Goal: Task Accomplishment & Management: Use online tool/utility

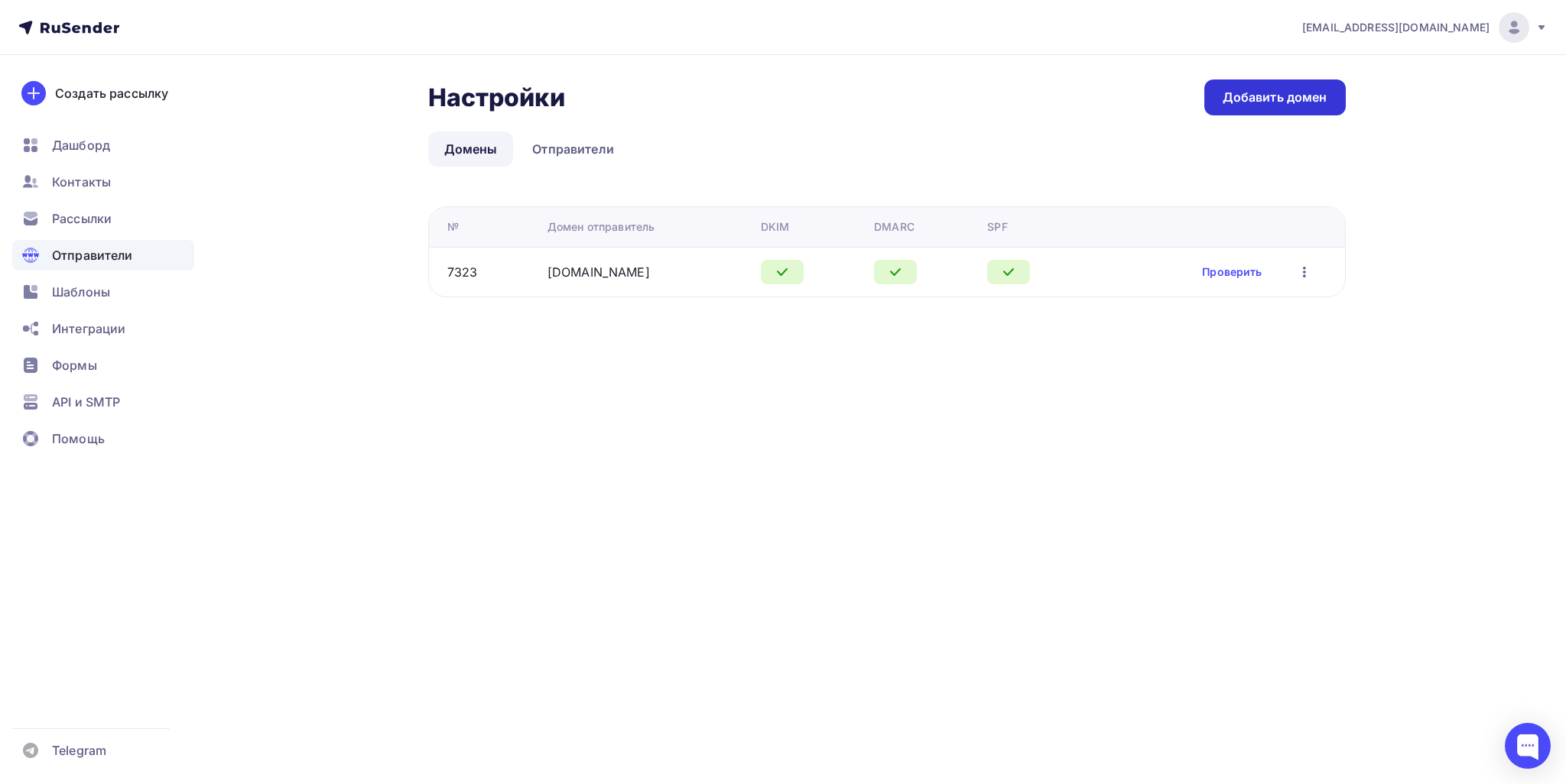
click at [1247, 112] on link "Добавить домен" at bounding box center [1275, 98] width 142 height 36
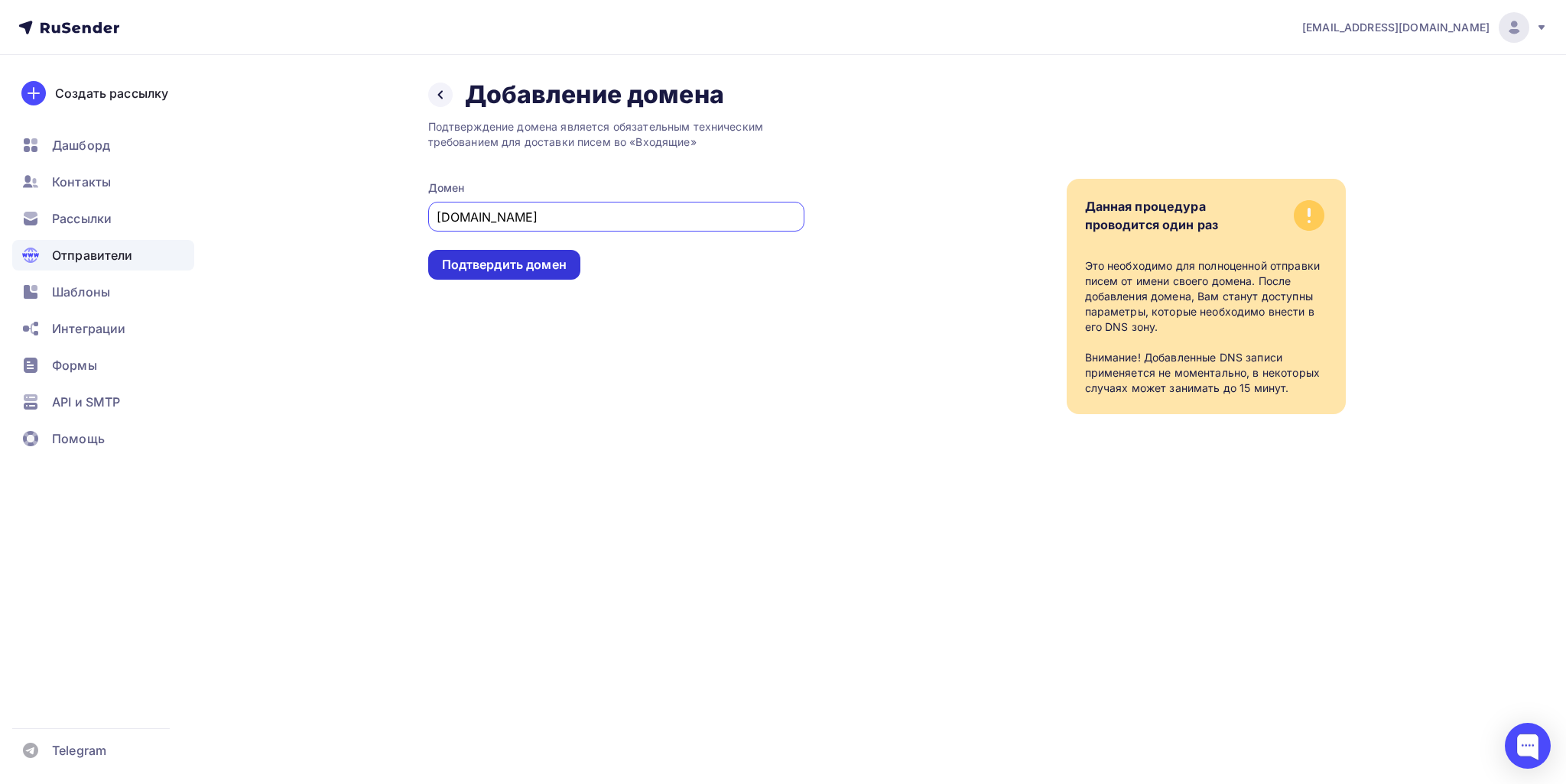
type input "[DOMAIN_NAME]"
click at [538, 262] on div "Подтвердить домен" at bounding box center [503, 265] width 125 height 18
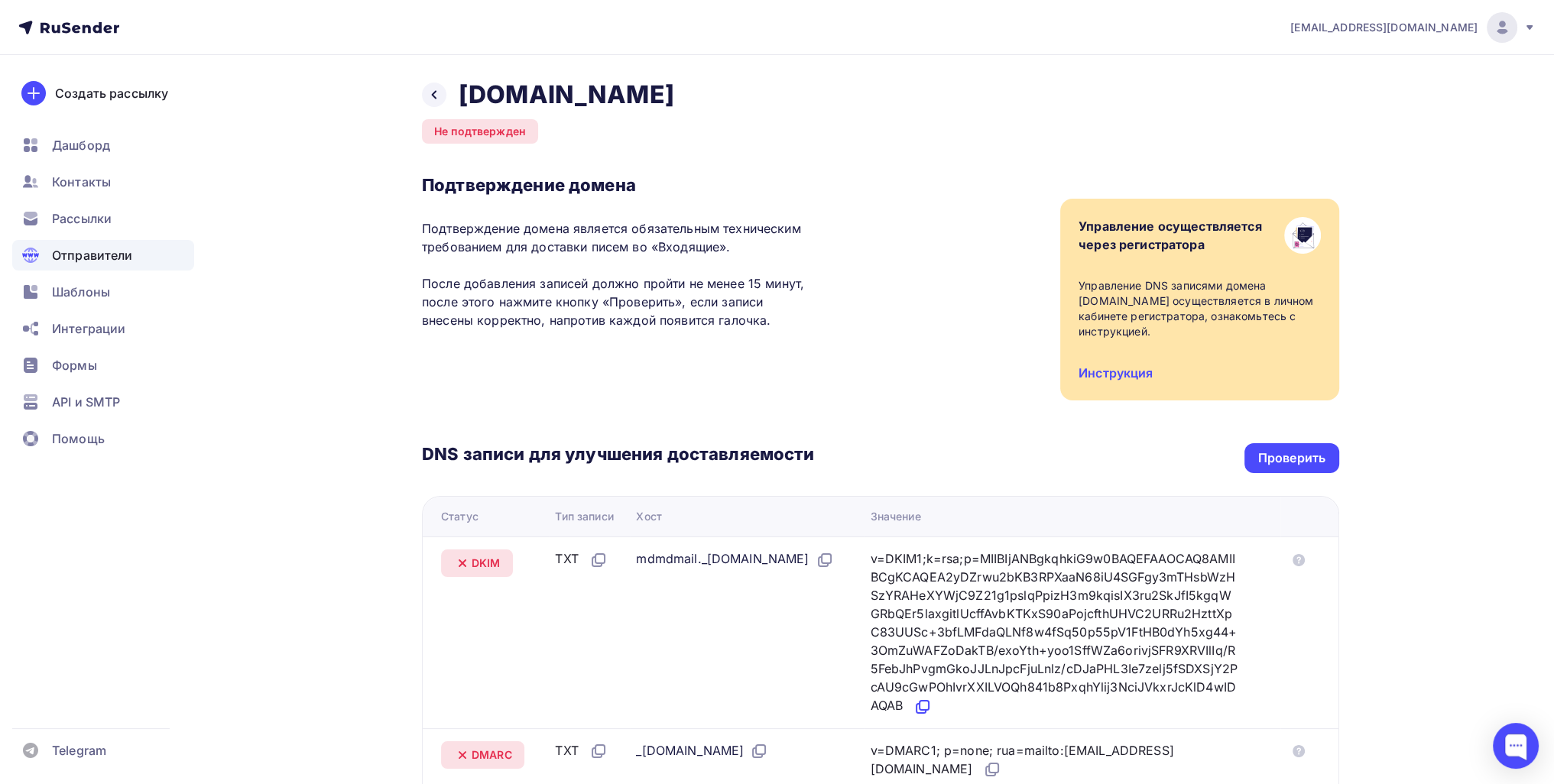
click at [925, 710] on icon at bounding box center [922, 707] width 18 height 18
click at [931, 707] on icon at bounding box center [922, 707] width 18 height 18
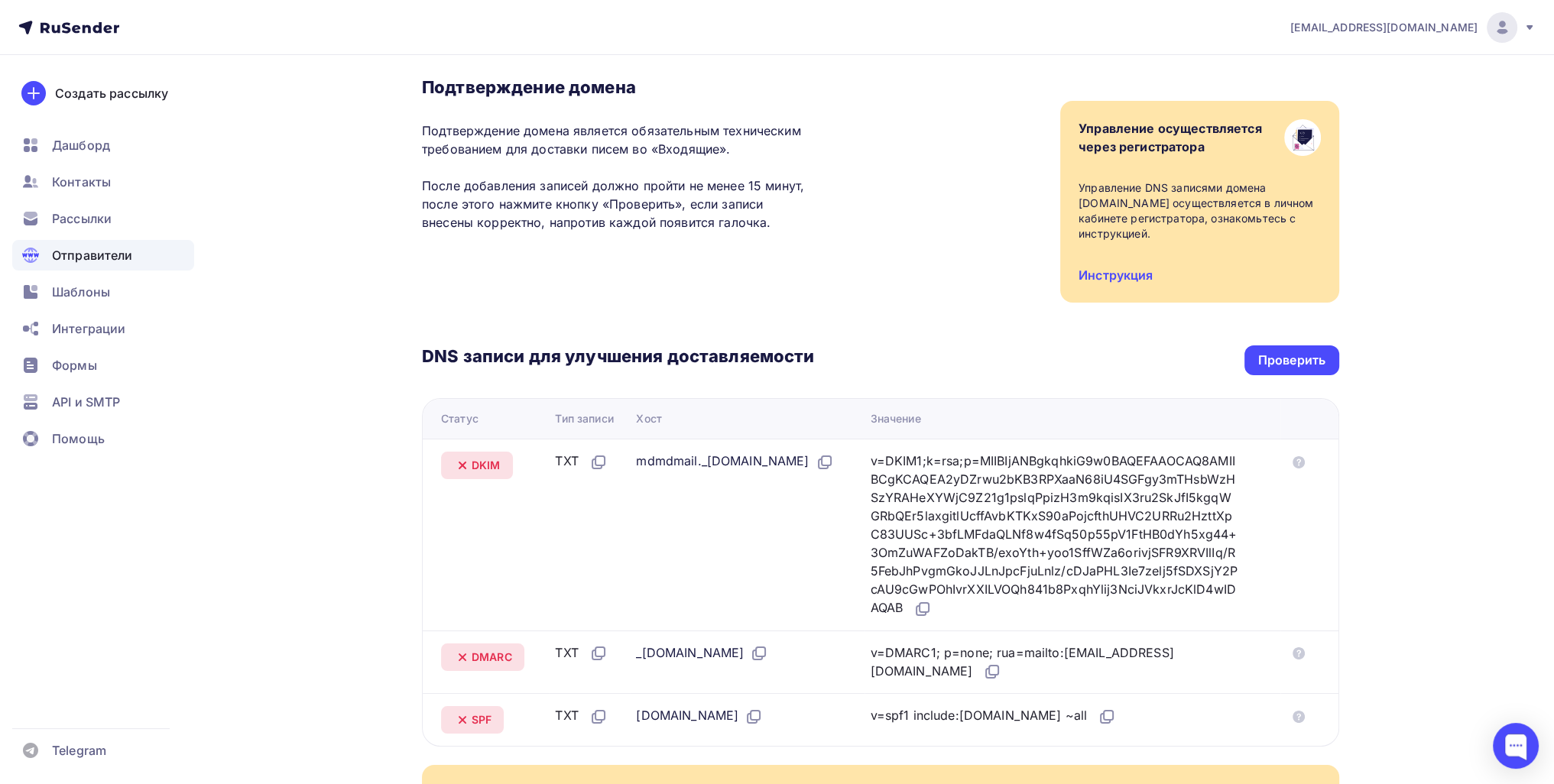
scroll to position [152, 0]
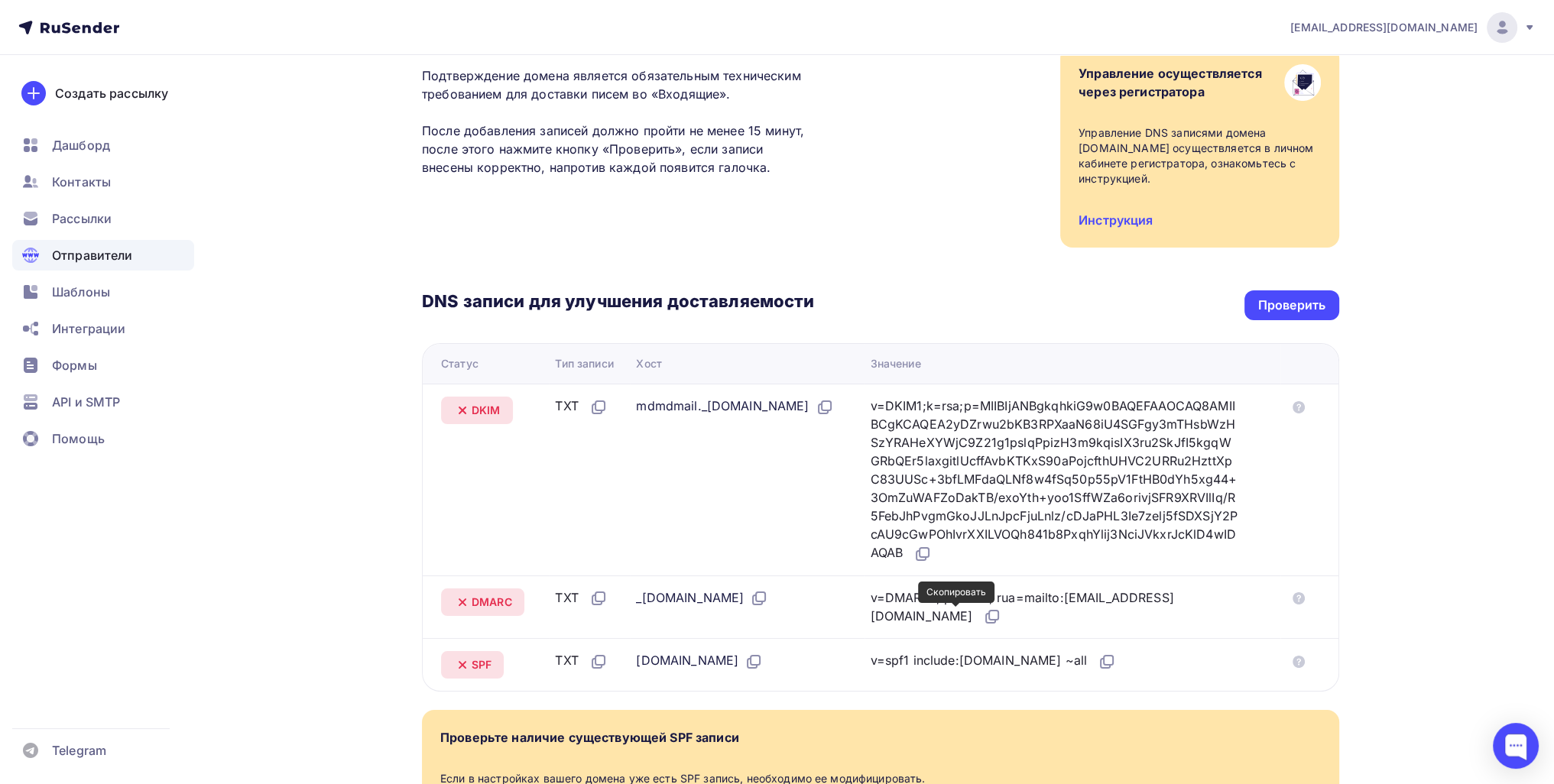
drag, startPoint x: 960, startPoint y: 617, endPoint x: 947, endPoint y: 585, distance: 34.5
click at [983, 617] on icon at bounding box center [992, 616] width 18 height 18
click at [1280, 315] on div "Проверить" at bounding box center [1292, 305] width 95 height 30
click at [1252, 318] on div "Проверить" at bounding box center [1292, 305] width 95 height 30
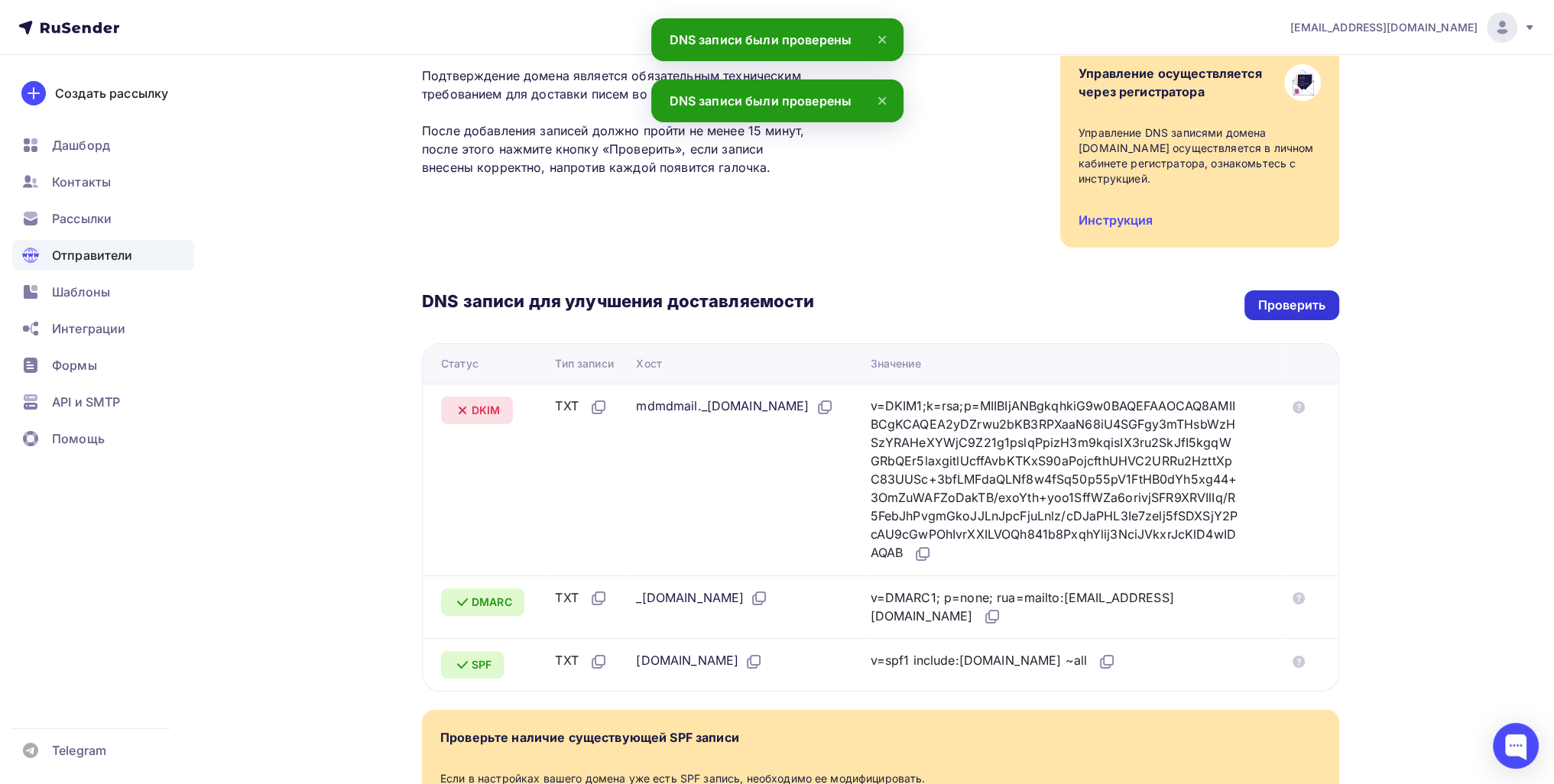
click at [1277, 309] on div "Проверить" at bounding box center [1291, 306] width 67 height 18
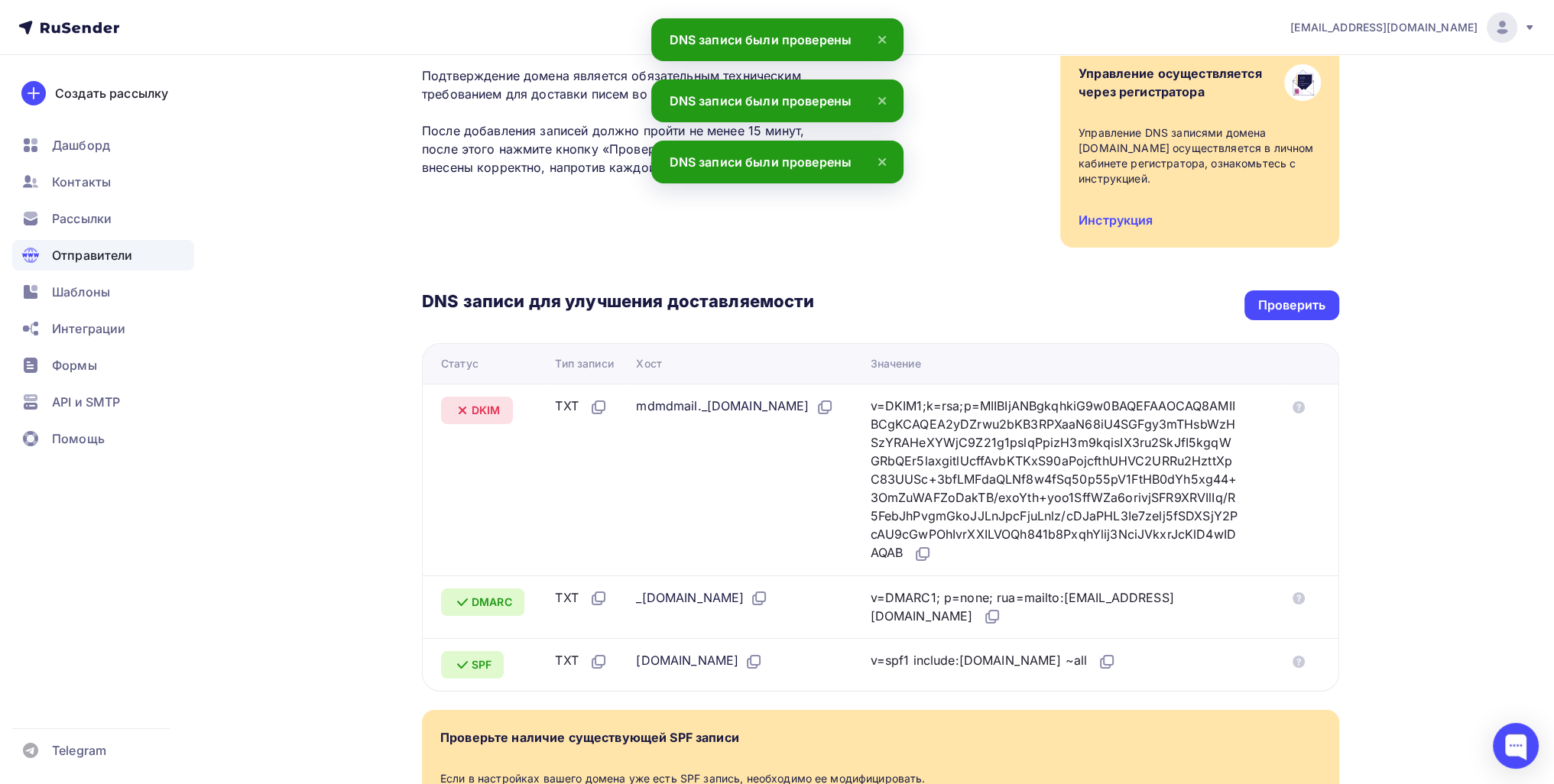
click at [858, 411] on div "mdmdmail._domainkey.ogadgete.ru" at bounding box center [746, 406] width 222 height 20
click at [834, 407] on icon at bounding box center [825, 407] width 18 height 18
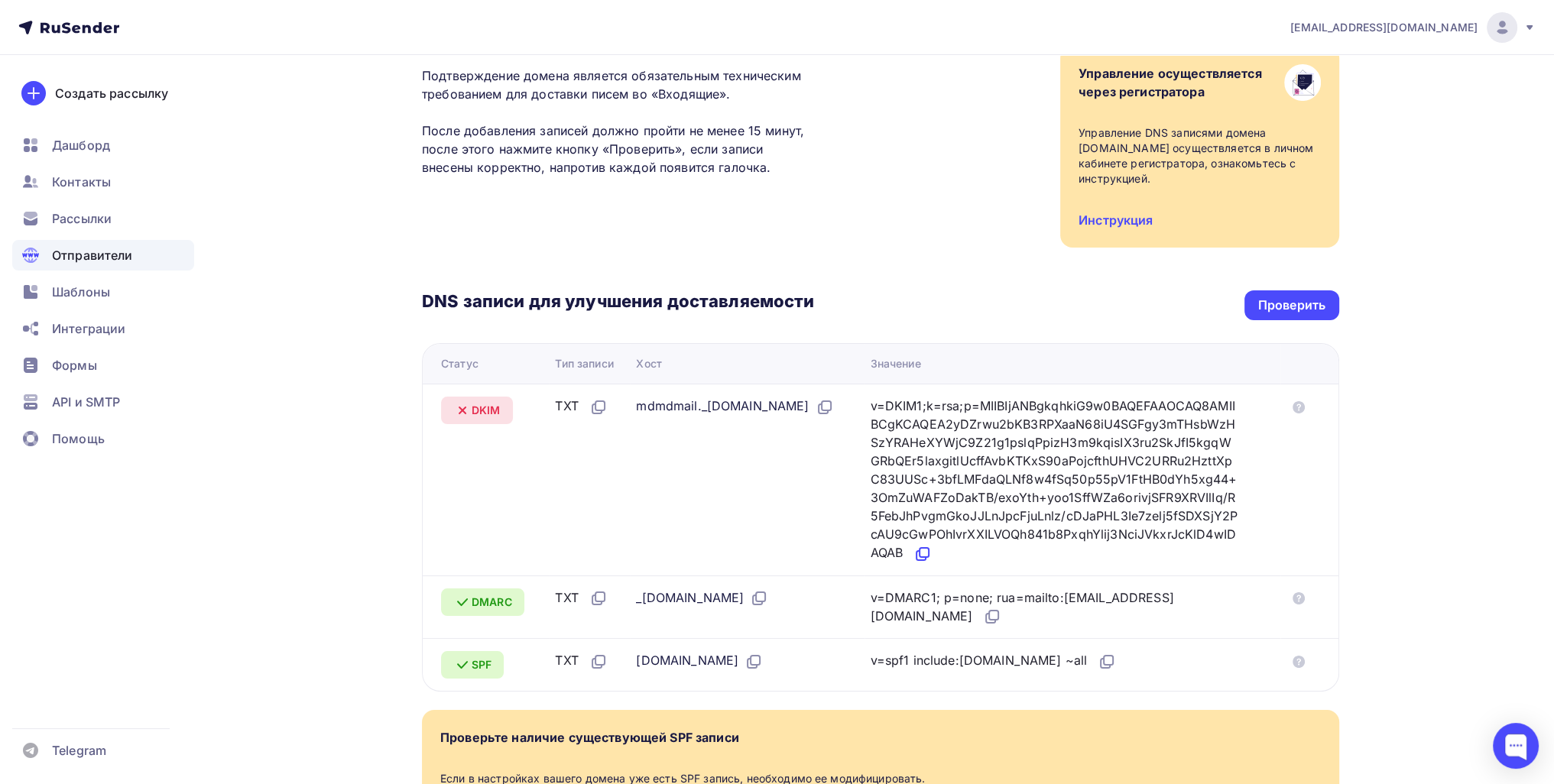
click at [929, 551] on icon at bounding box center [924, 553] width 9 height 9
click at [1293, 298] on div "Проверить" at bounding box center [1291, 306] width 67 height 18
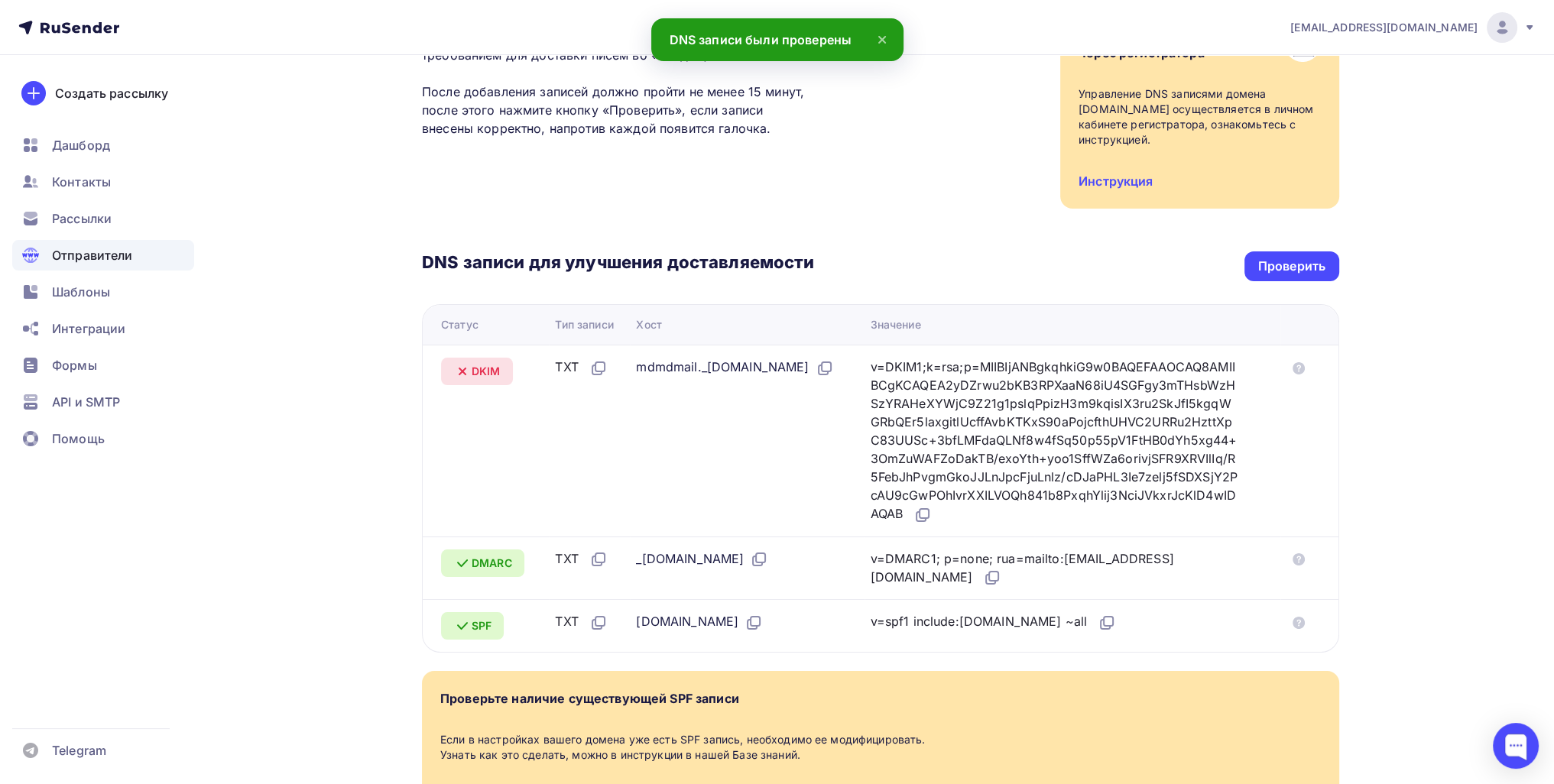
scroll to position [0, 0]
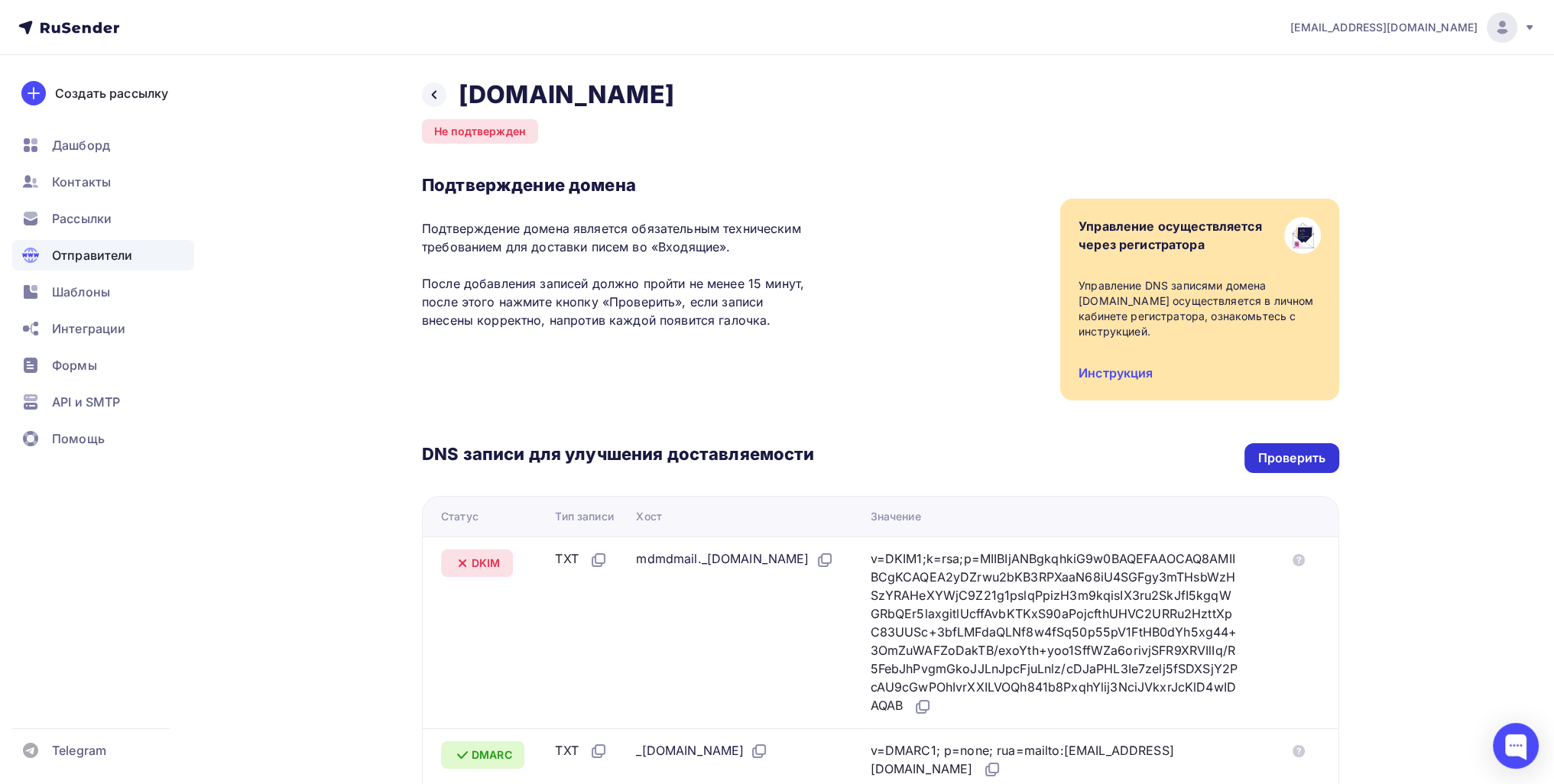
click at [1277, 459] on div "Проверить" at bounding box center [1291, 458] width 67 height 18
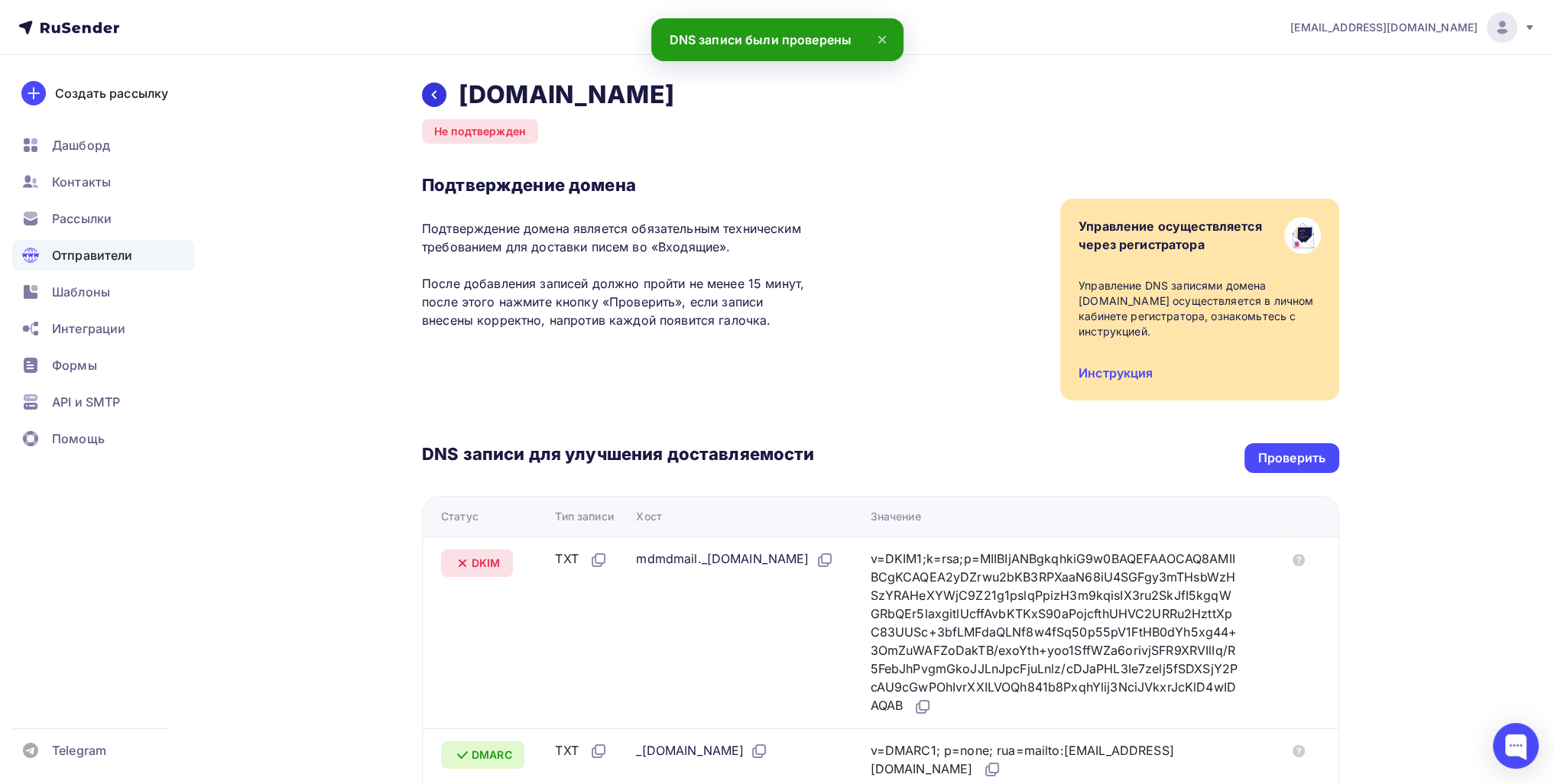
click at [436, 101] on div at bounding box center [433, 94] width 24 height 24
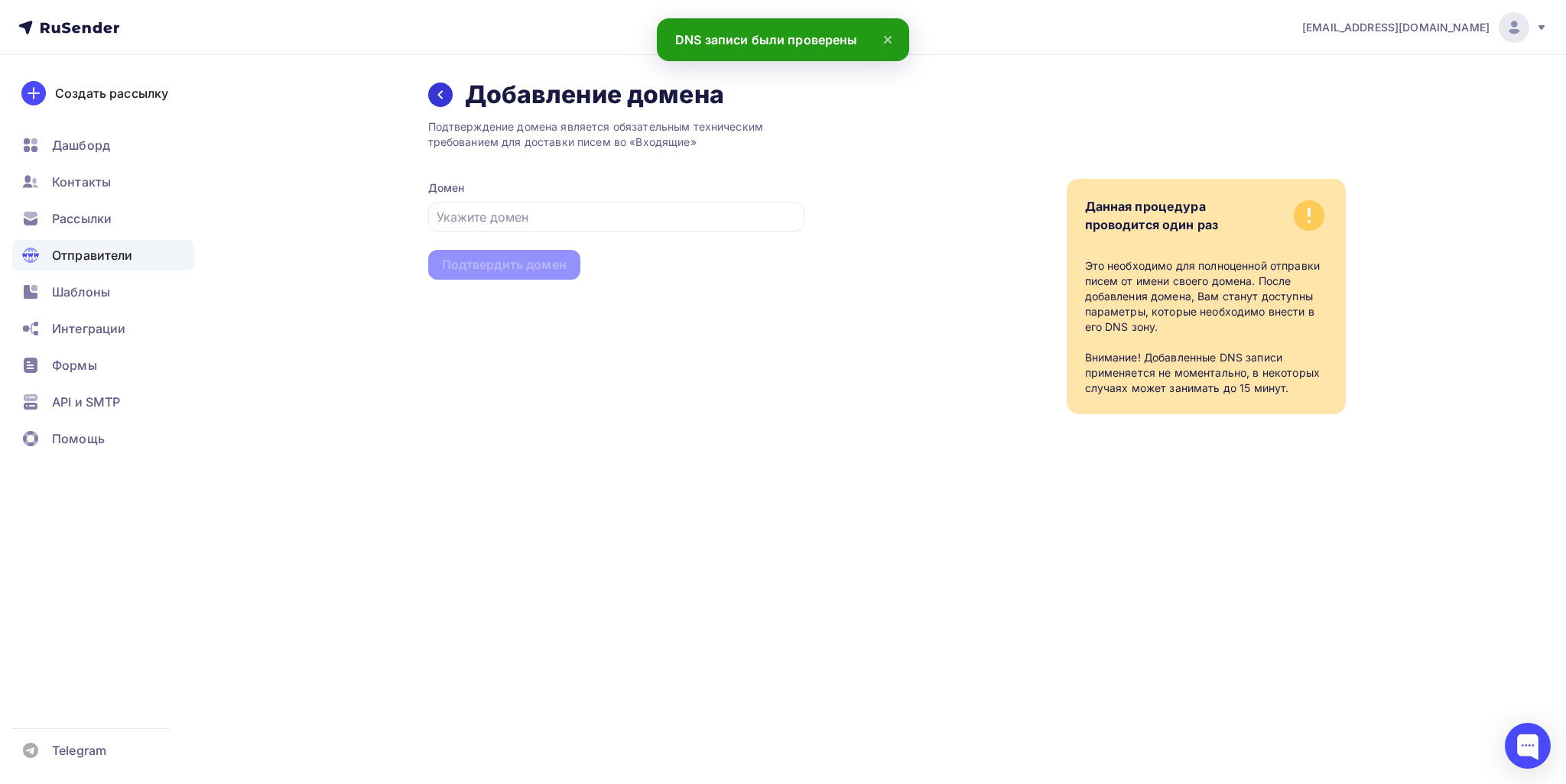
click at [433, 92] on div at bounding box center [440, 94] width 24 height 24
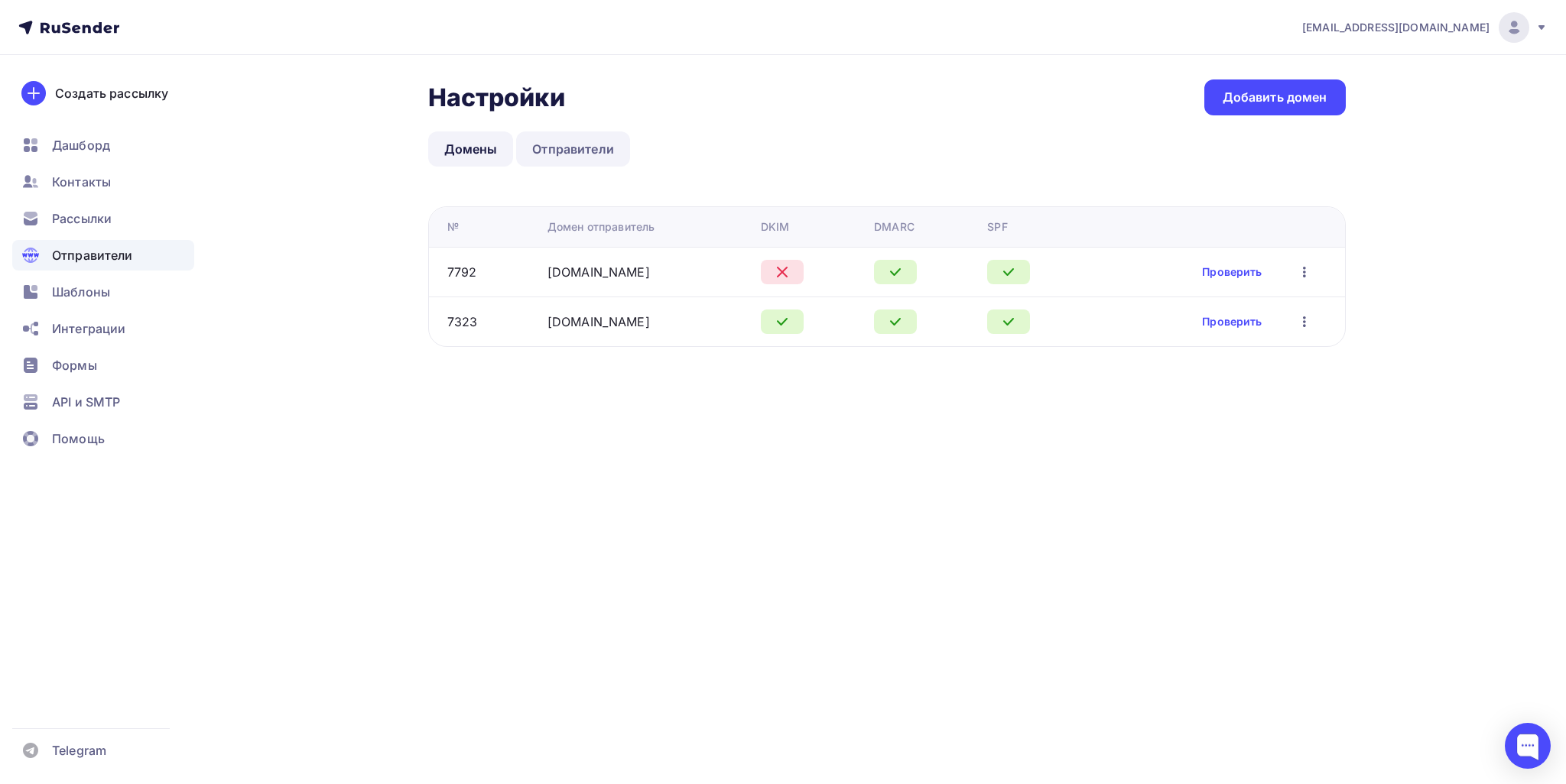
click at [534, 153] on link "Отправители" at bounding box center [573, 149] width 114 height 35
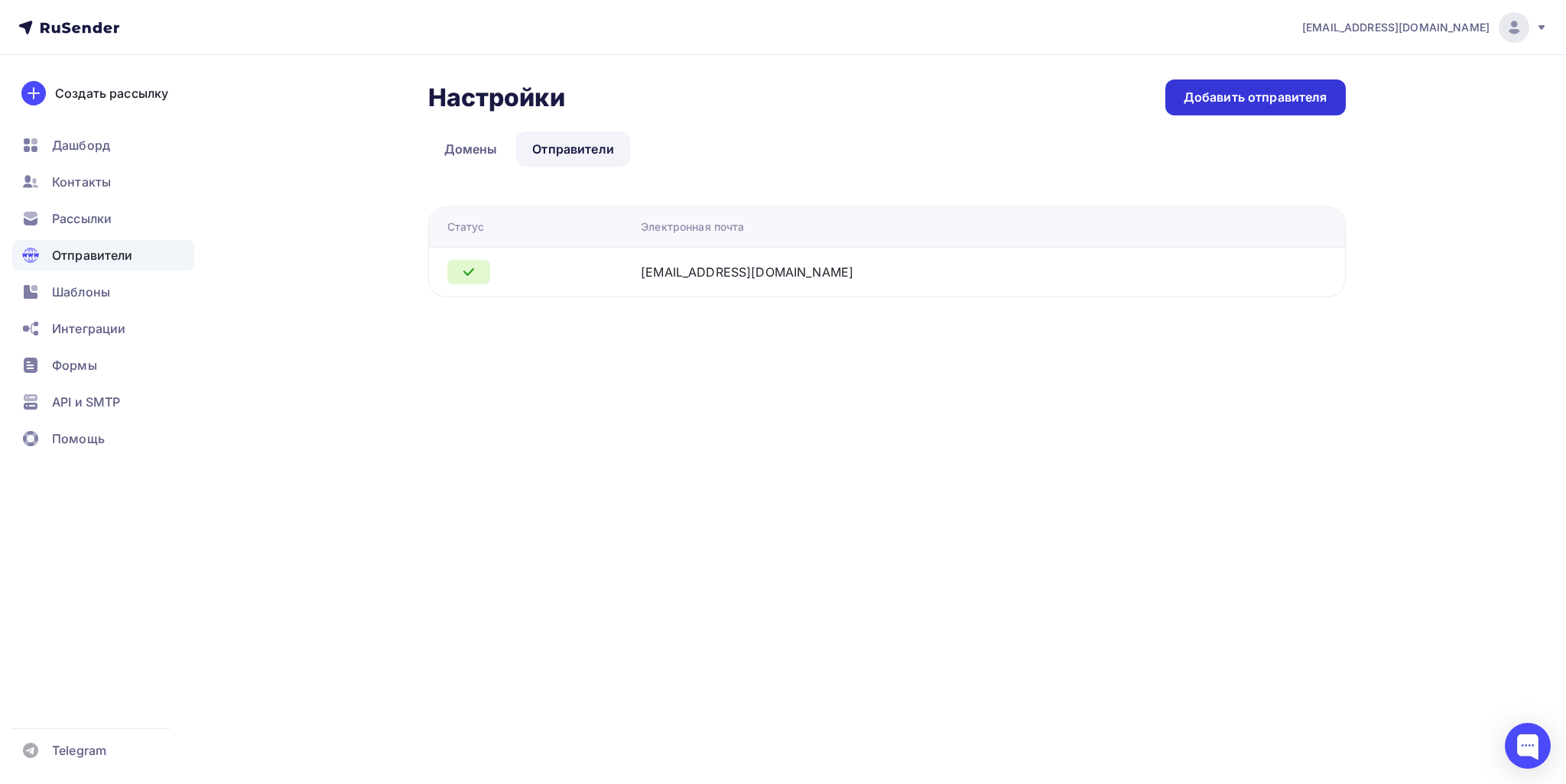
click at [1199, 109] on div "Добавить отправителя" at bounding box center [1255, 98] width 180 height 36
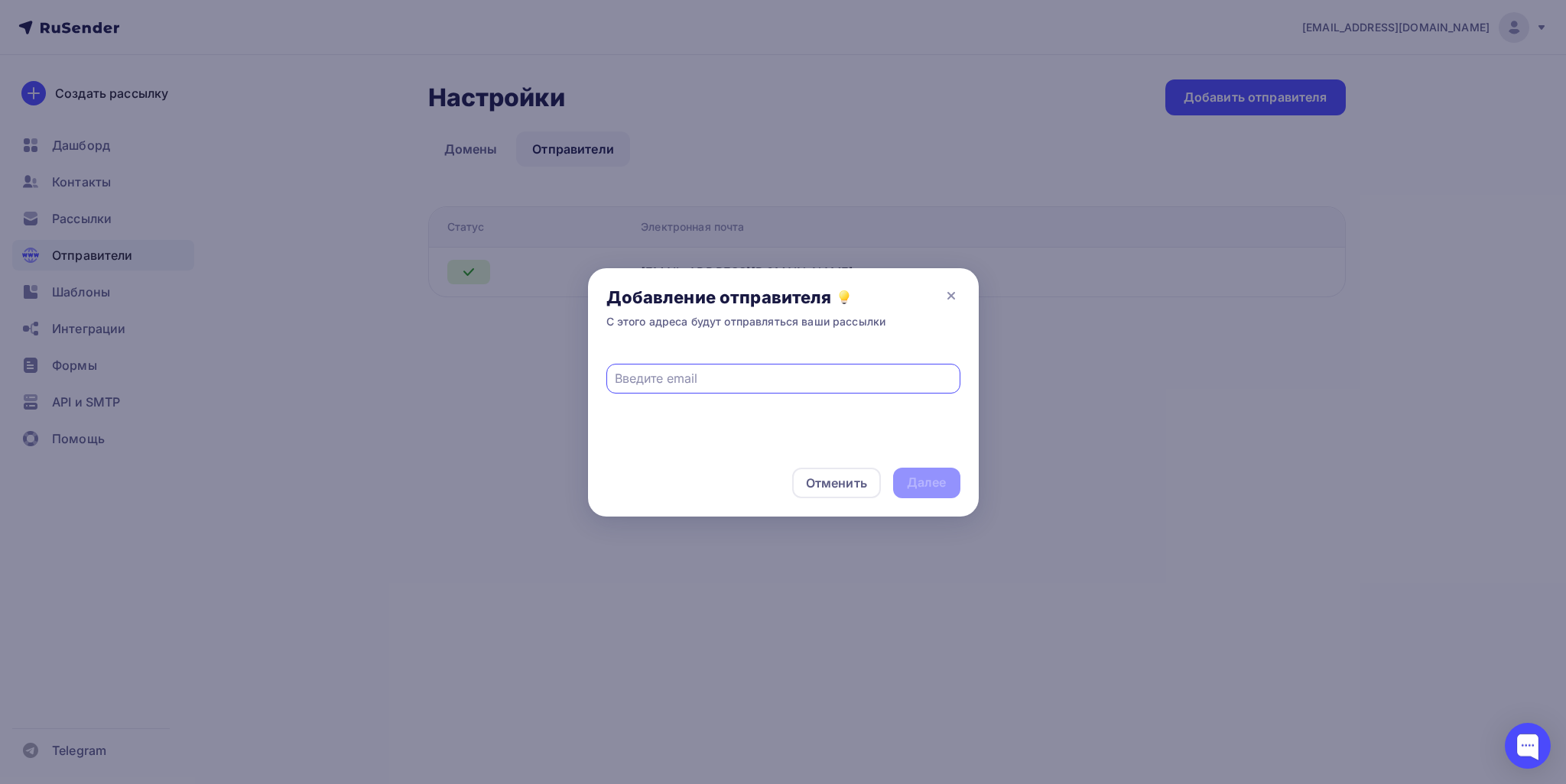
paste input "info@ogadgete.ru"
type input "info@ogadgete.ru"
click at [932, 475] on div "Далее" at bounding box center [926, 483] width 39 height 18
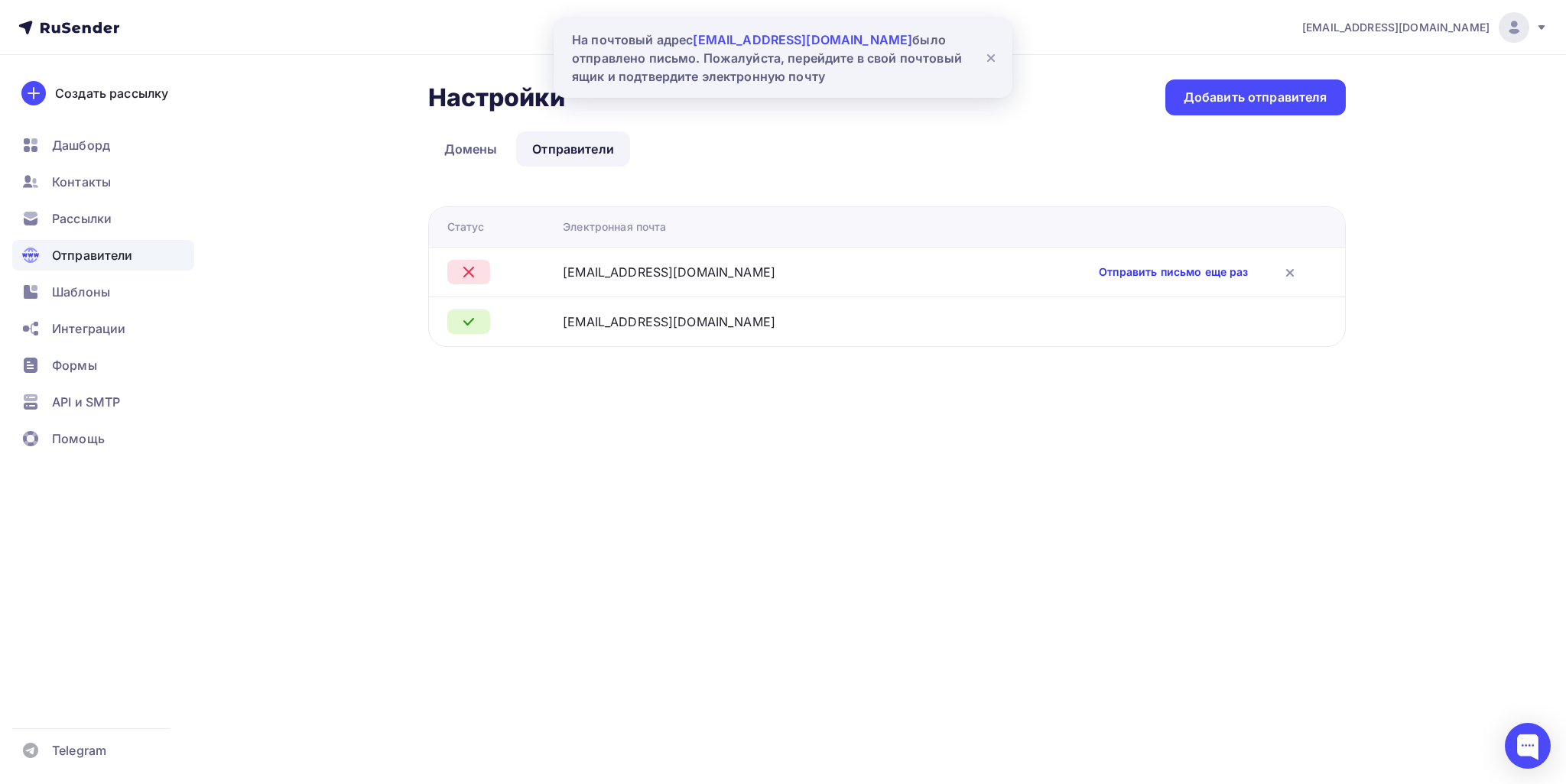
click at [1098, 272] on link "Отправить письмо еще раз" at bounding box center [1173, 272] width 149 height 15
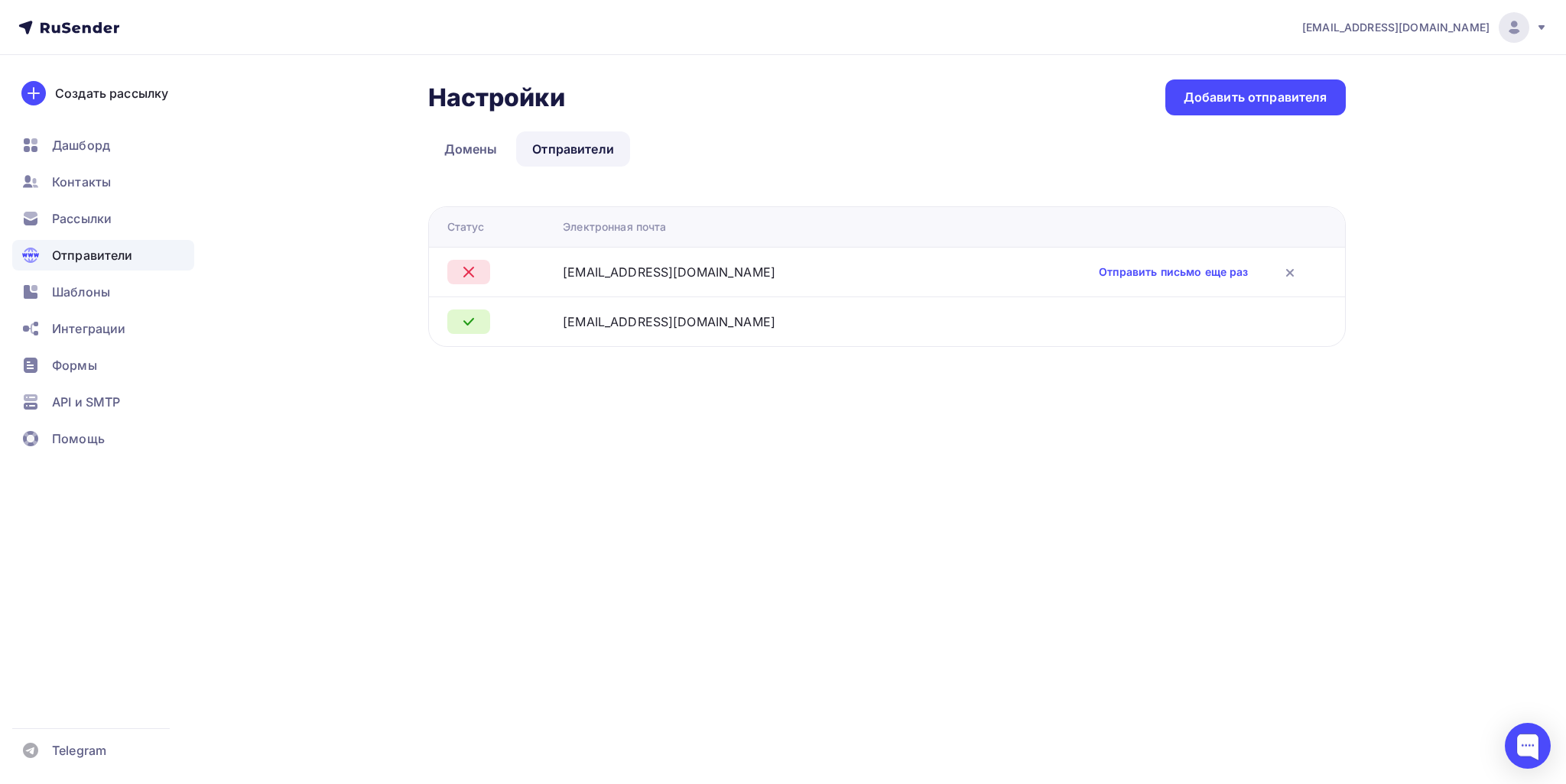
click at [541, 151] on link "Отправители" at bounding box center [573, 149] width 114 height 35
click at [470, 151] on link "Домены" at bounding box center [470, 149] width 85 height 35
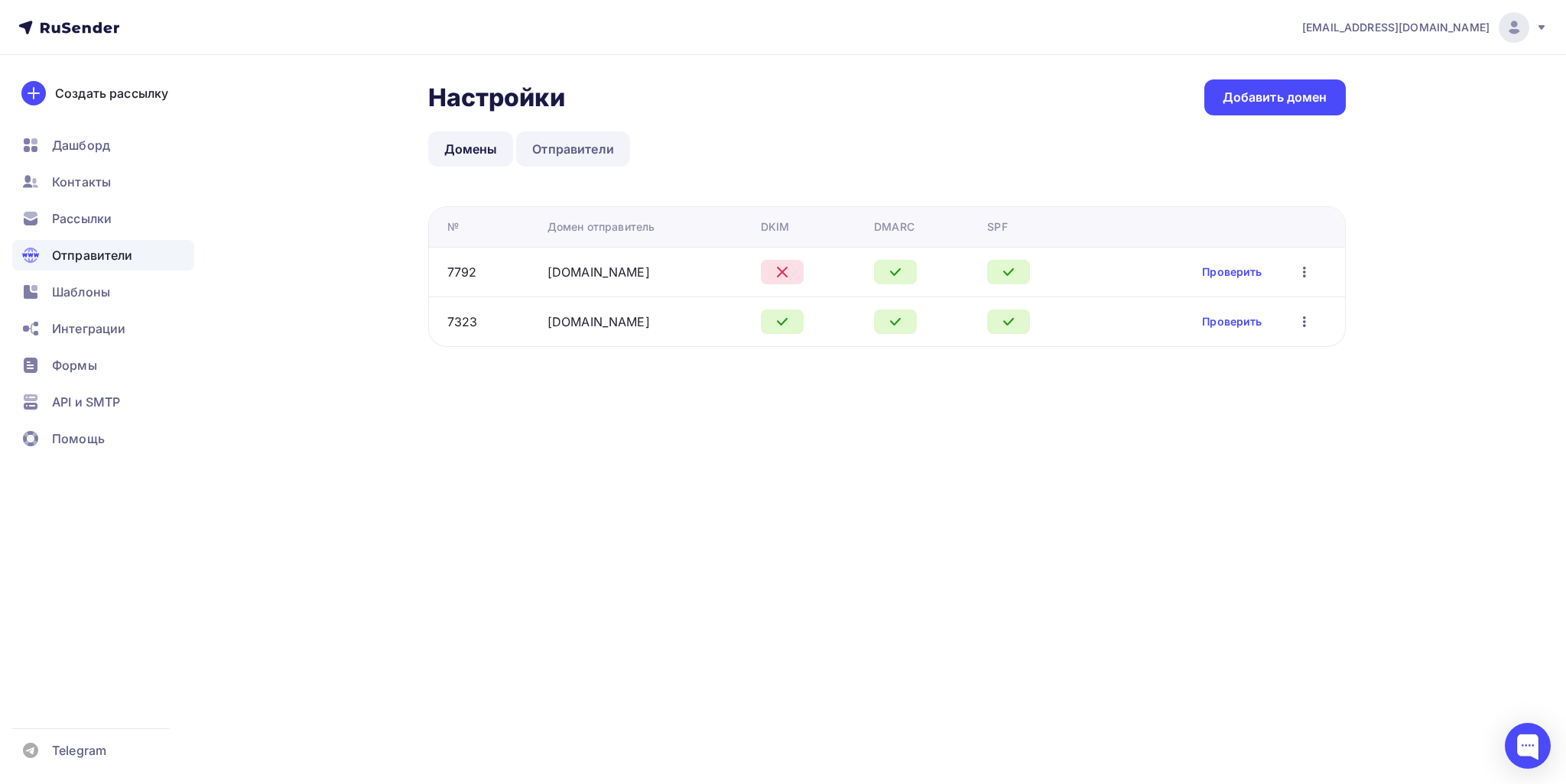
click at [569, 146] on link "Отправители" at bounding box center [573, 149] width 114 height 35
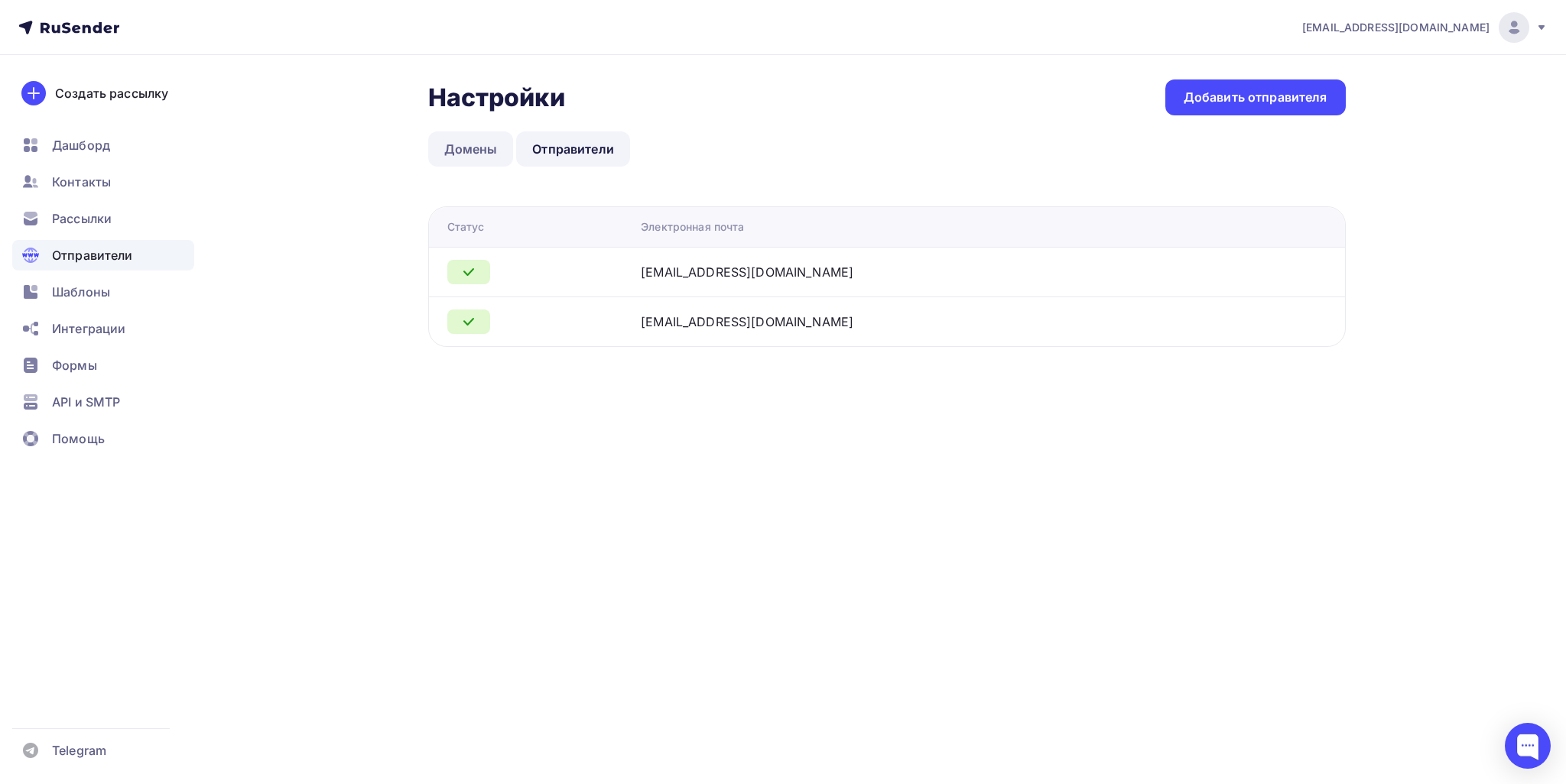
click at [469, 147] on link "Домены" at bounding box center [470, 149] width 85 height 35
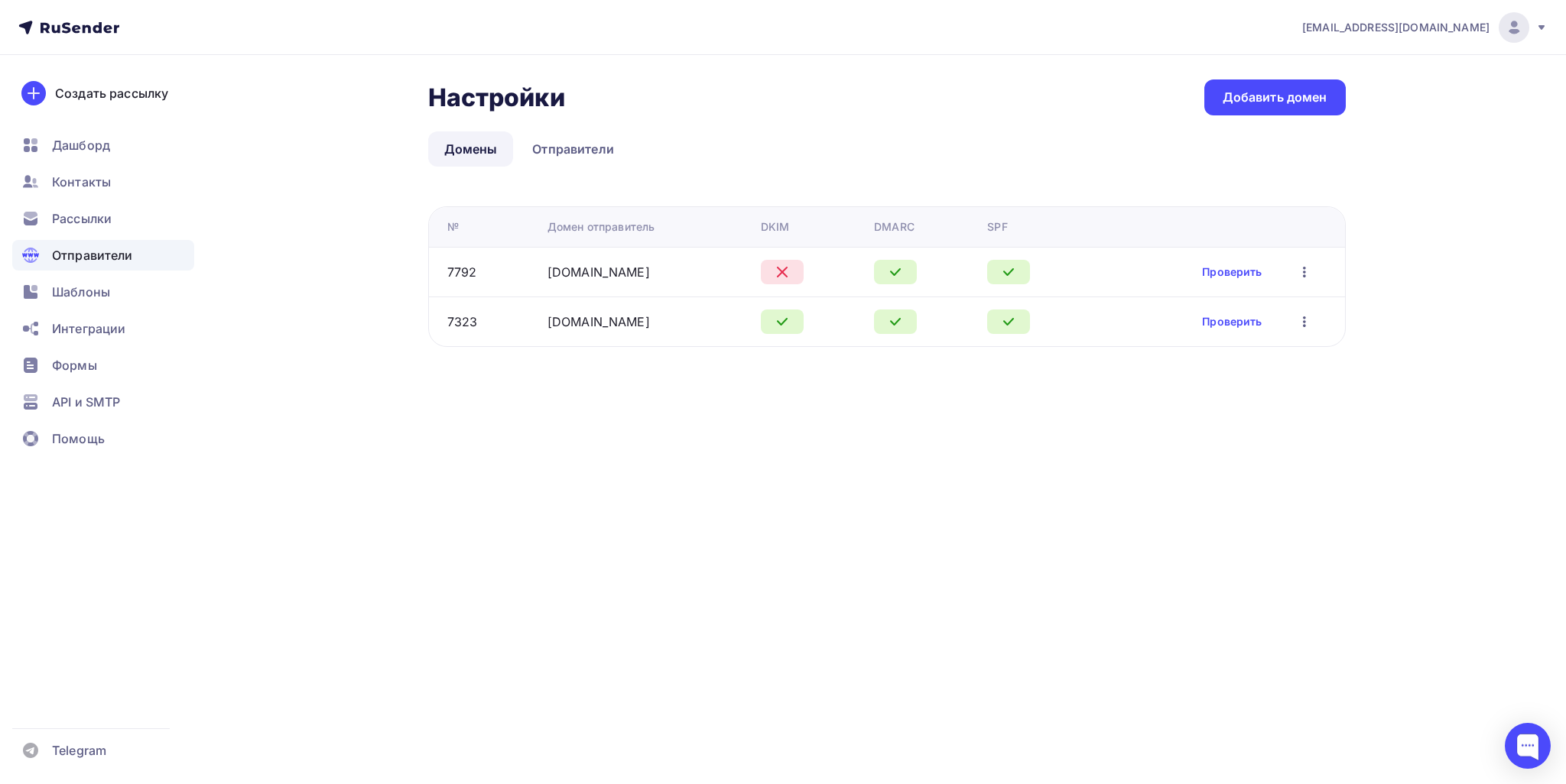
click at [1219, 282] on td "Проверить Редактировать Удалить" at bounding box center [1219, 271] width 250 height 49
click at [1220, 274] on link "Проверить" at bounding box center [1231, 272] width 59 height 15
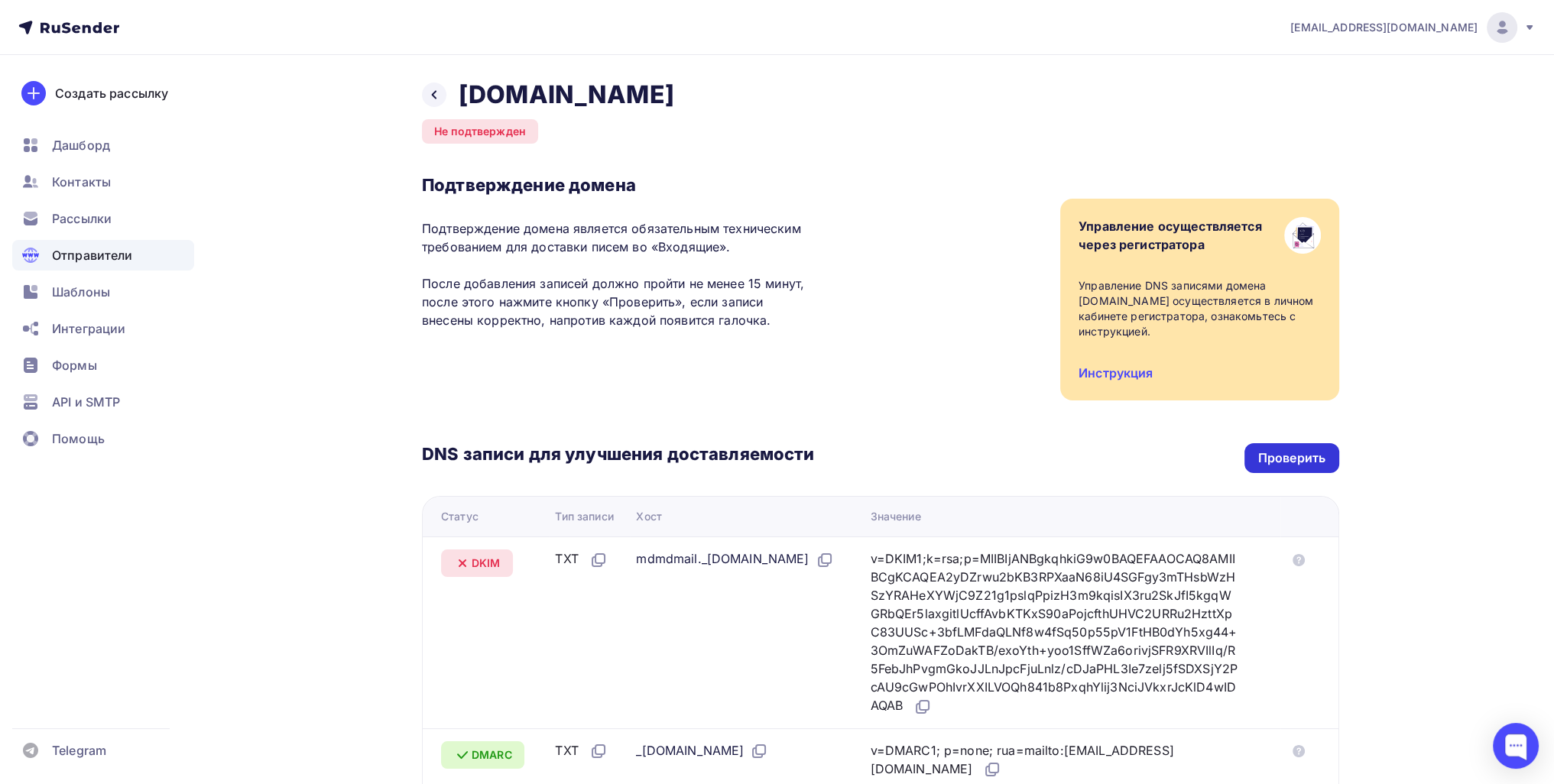
click at [1266, 457] on div "Проверить" at bounding box center [1291, 458] width 67 height 18
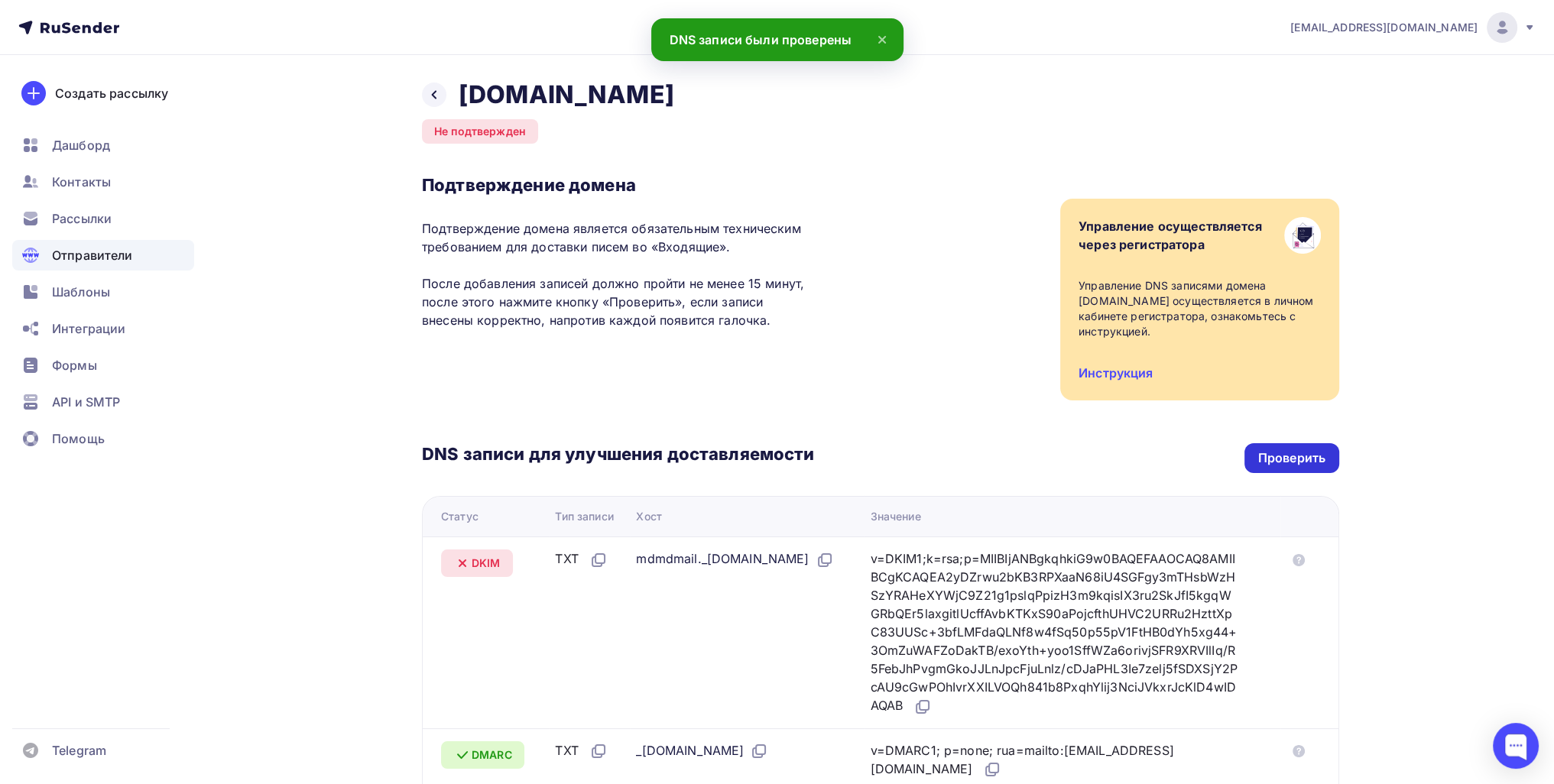
click at [1268, 458] on div "Проверить" at bounding box center [1291, 458] width 67 height 18
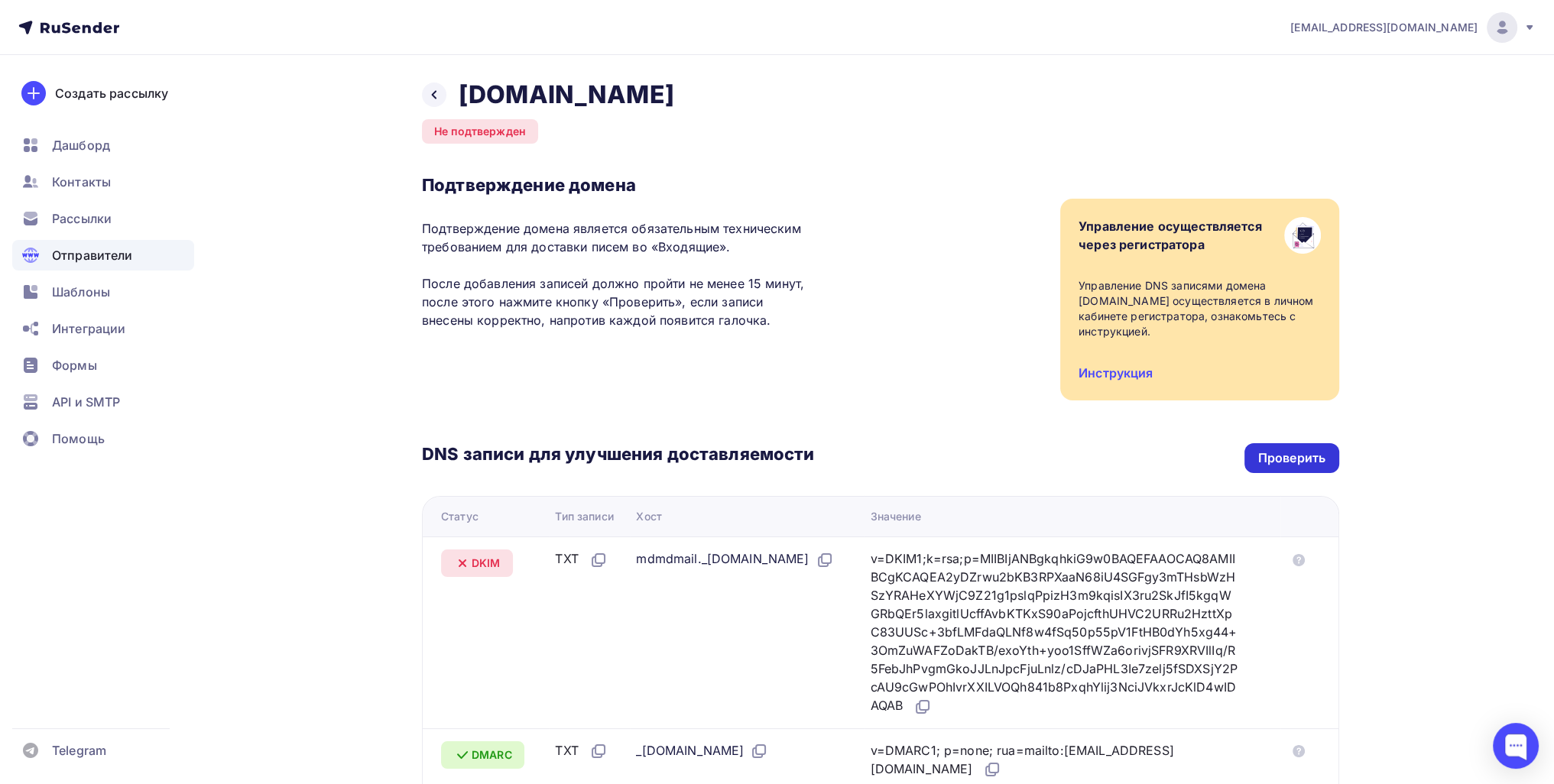
click at [1314, 457] on div "Проверить" at bounding box center [1291, 458] width 67 height 18
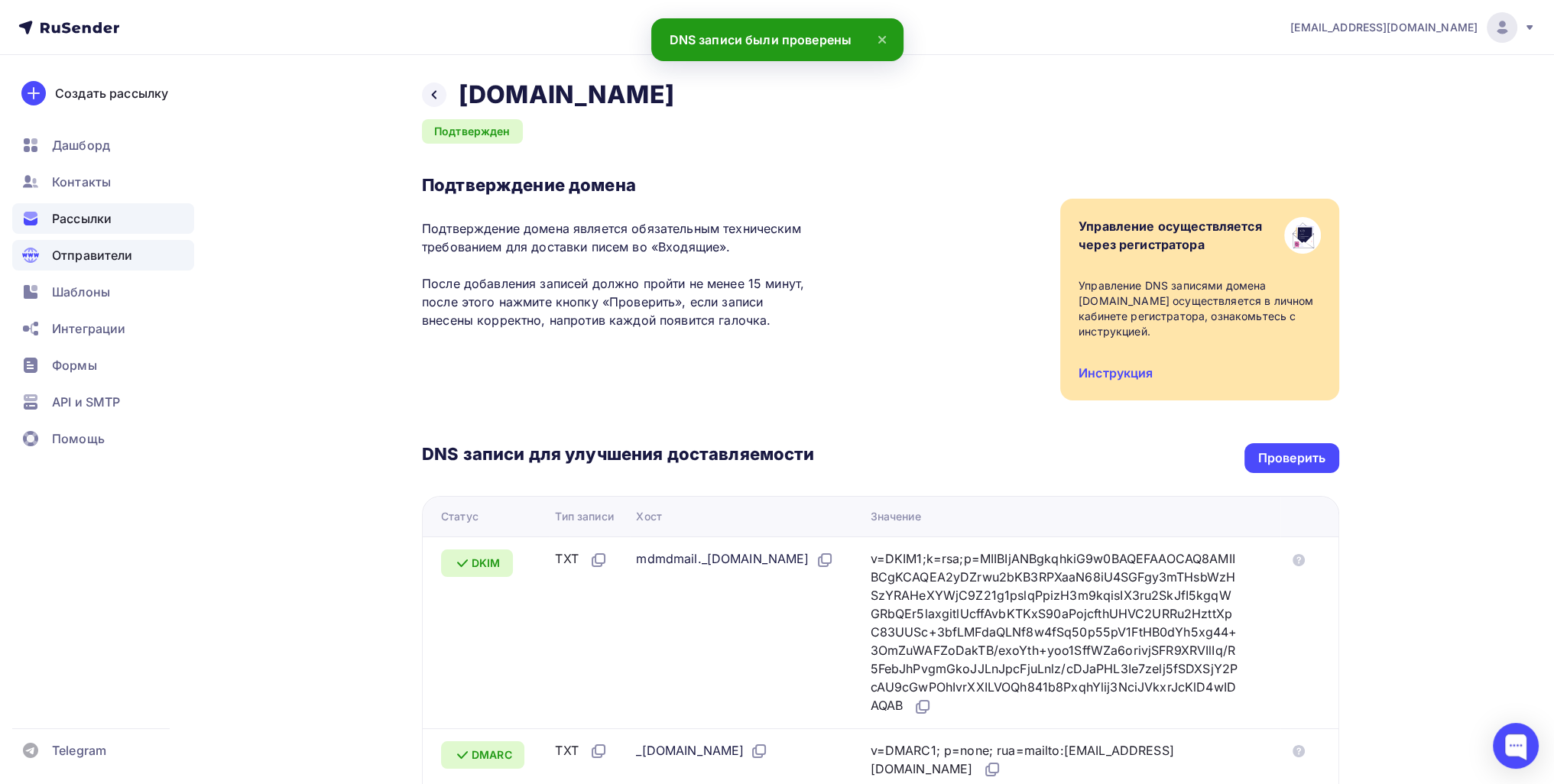
click at [116, 212] on div "Рассылки" at bounding box center [103, 219] width 182 height 30
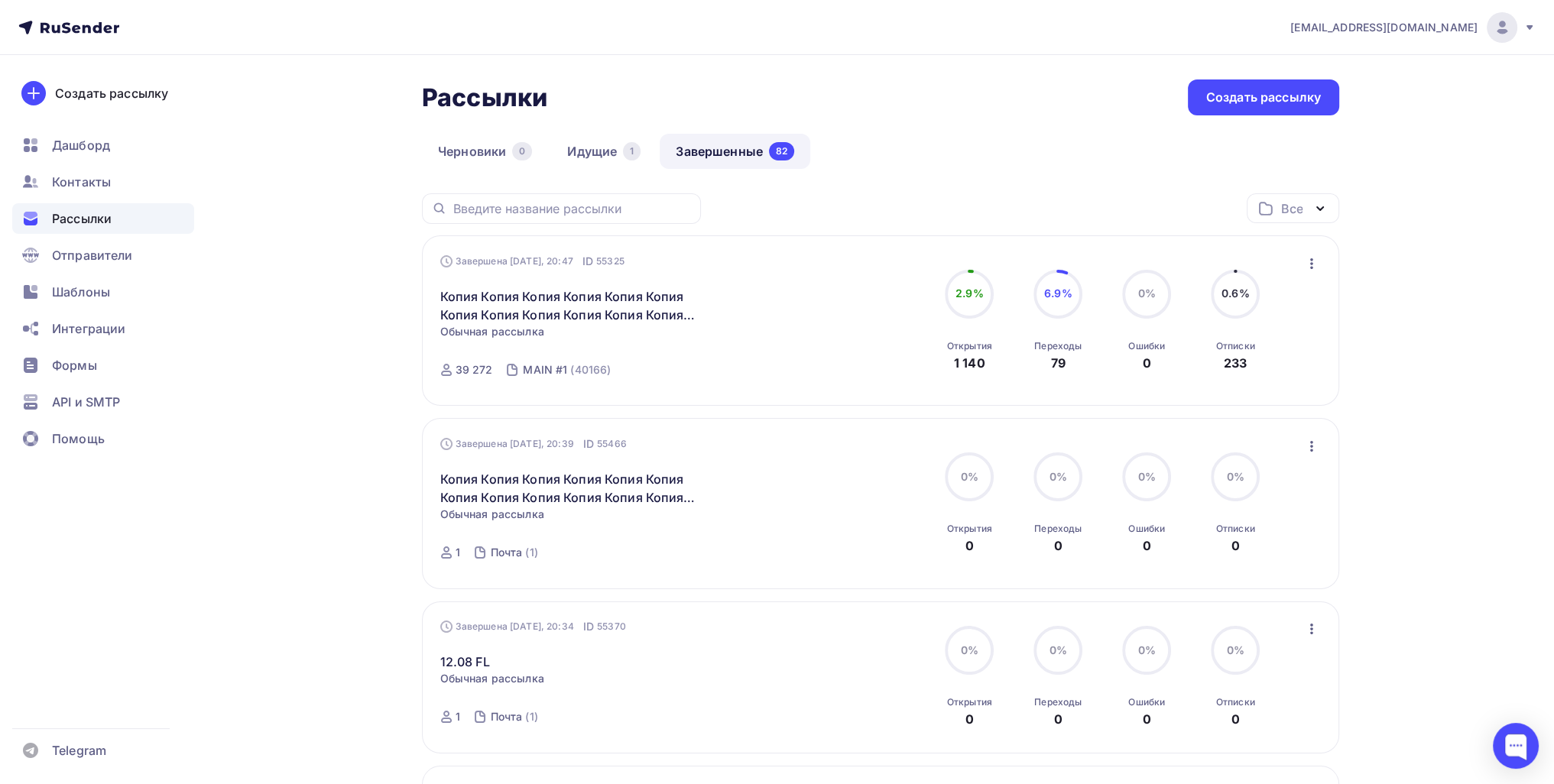
click at [594, 158] on link "Идущие 1" at bounding box center [604, 151] width 106 height 35
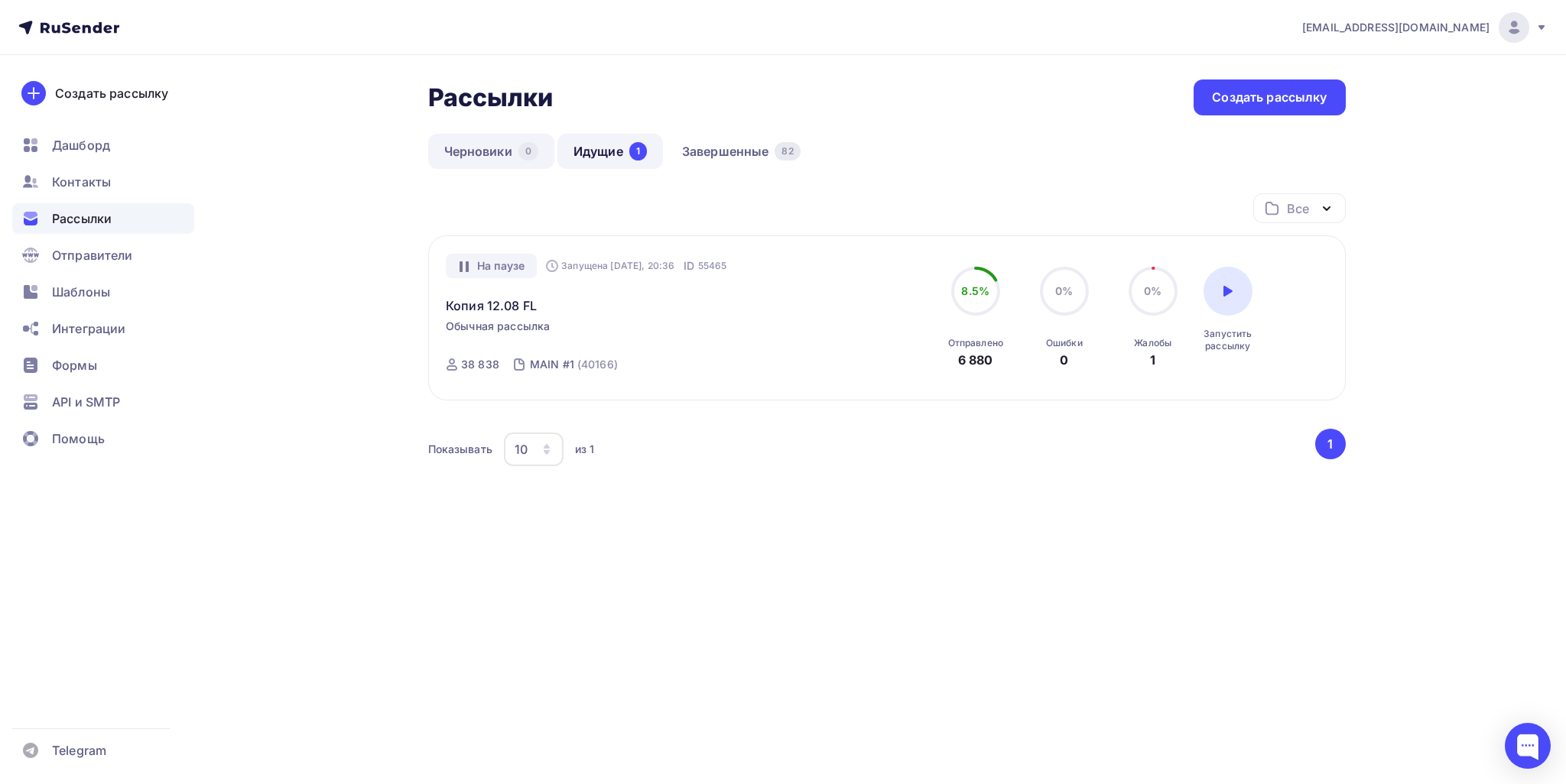
click at [489, 143] on link "Черновики 0" at bounding box center [491, 151] width 127 height 35
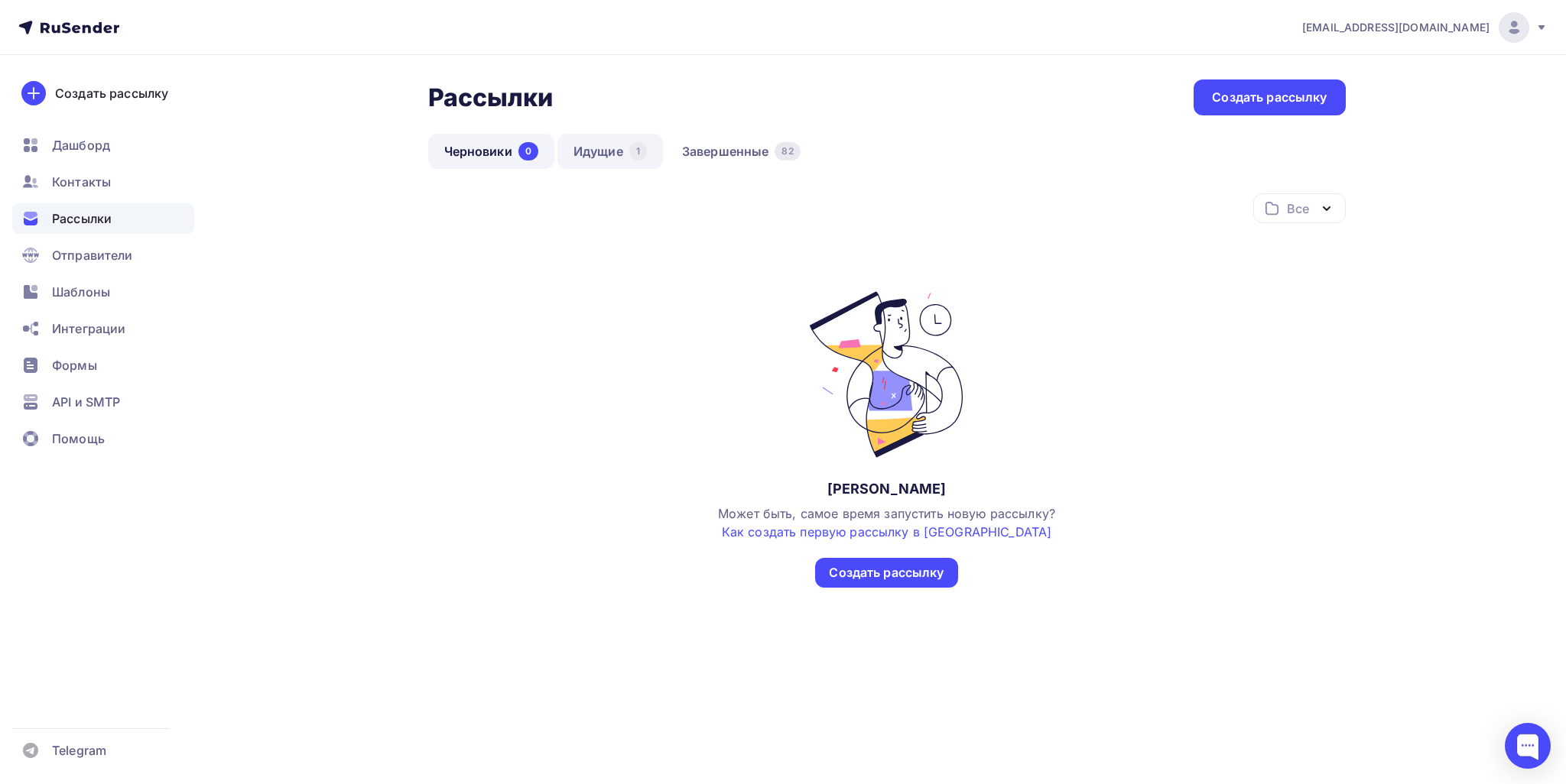
click at [621, 153] on link "Идущие 1" at bounding box center [610, 151] width 106 height 35
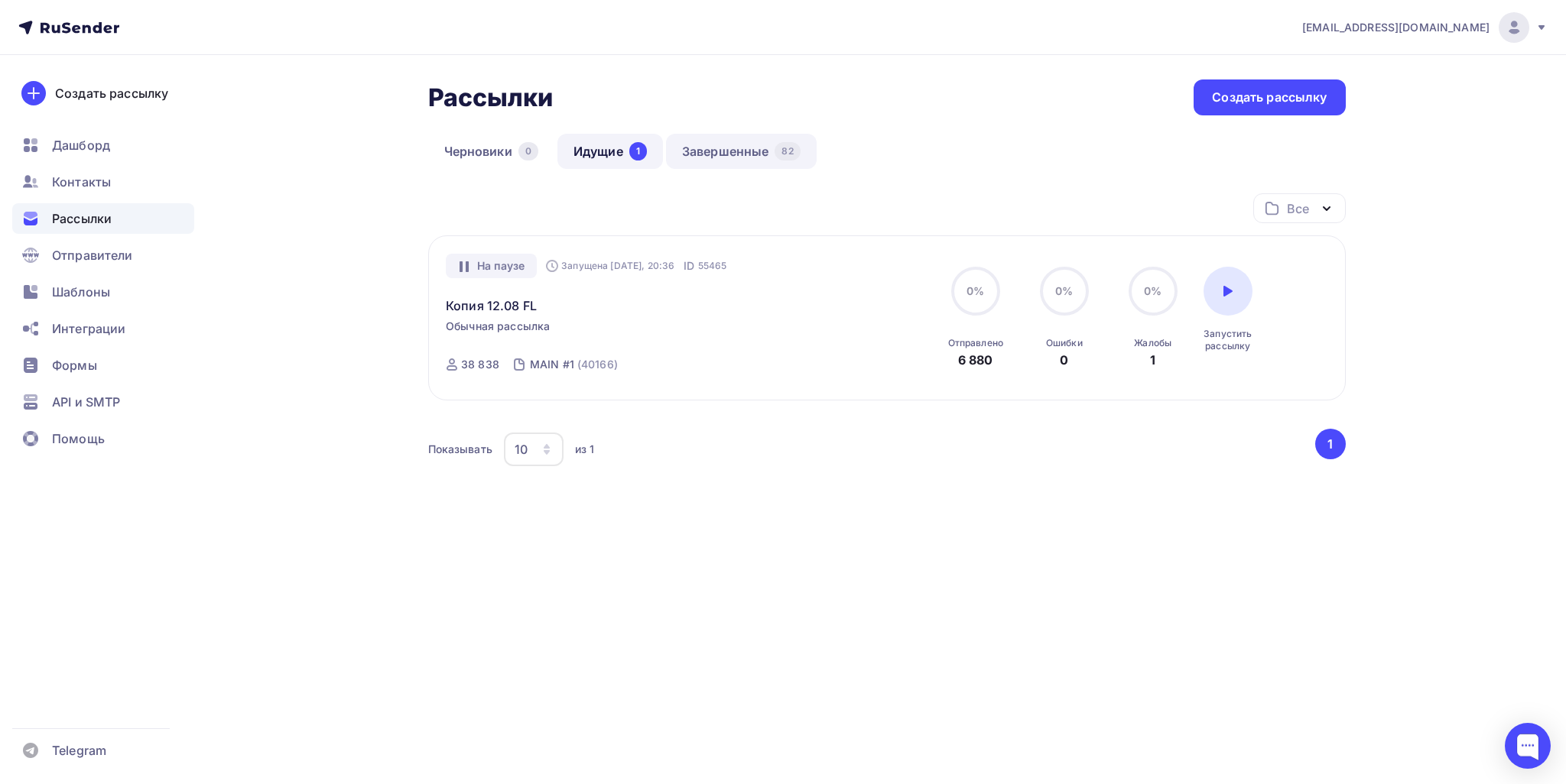
click at [716, 162] on link "Завершенные 82" at bounding box center [741, 151] width 151 height 35
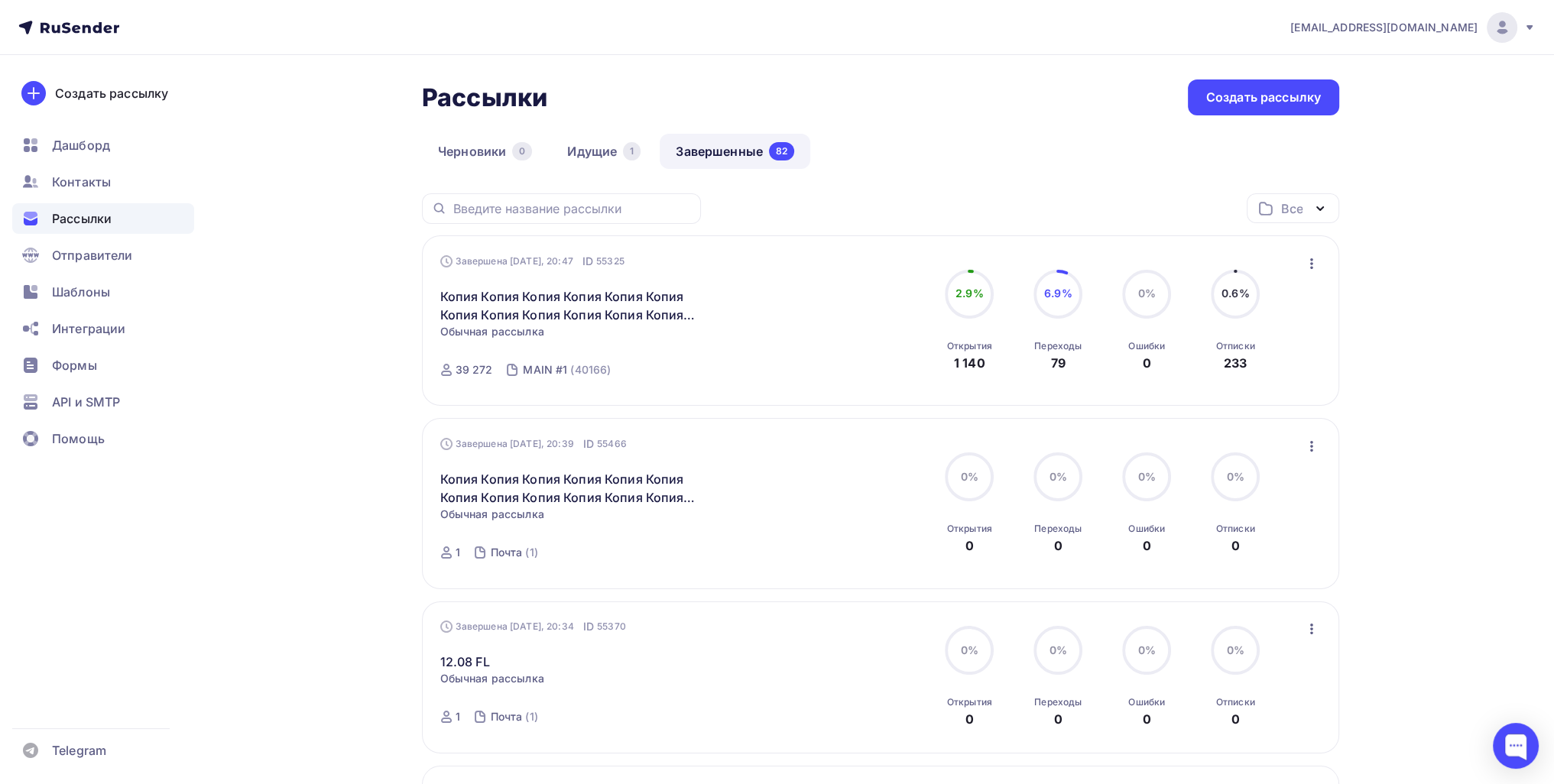
click at [1314, 257] on icon "button" at bounding box center [1312, 264] width 18 height 18
click at [1314, 358] on div "Копировать в новую" at bounding box center [1241, 363] width 157 height 18
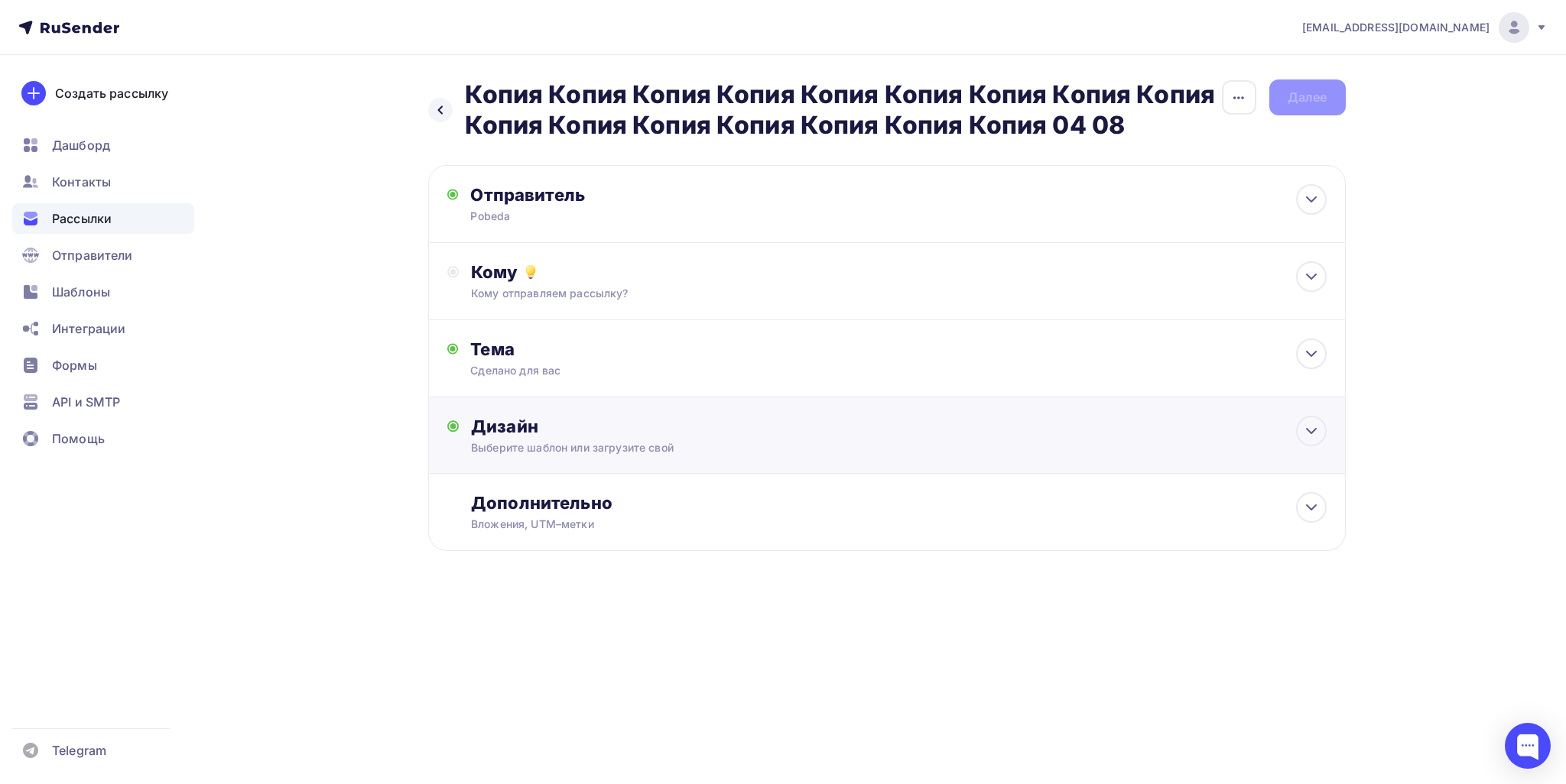
click at [640, 437] on div "Дизайн Выберите шаблон или загрузите свой Размер письма: 122 Kb Заменить шаблон…" at bounding box center [898, 435] width 854 height 39
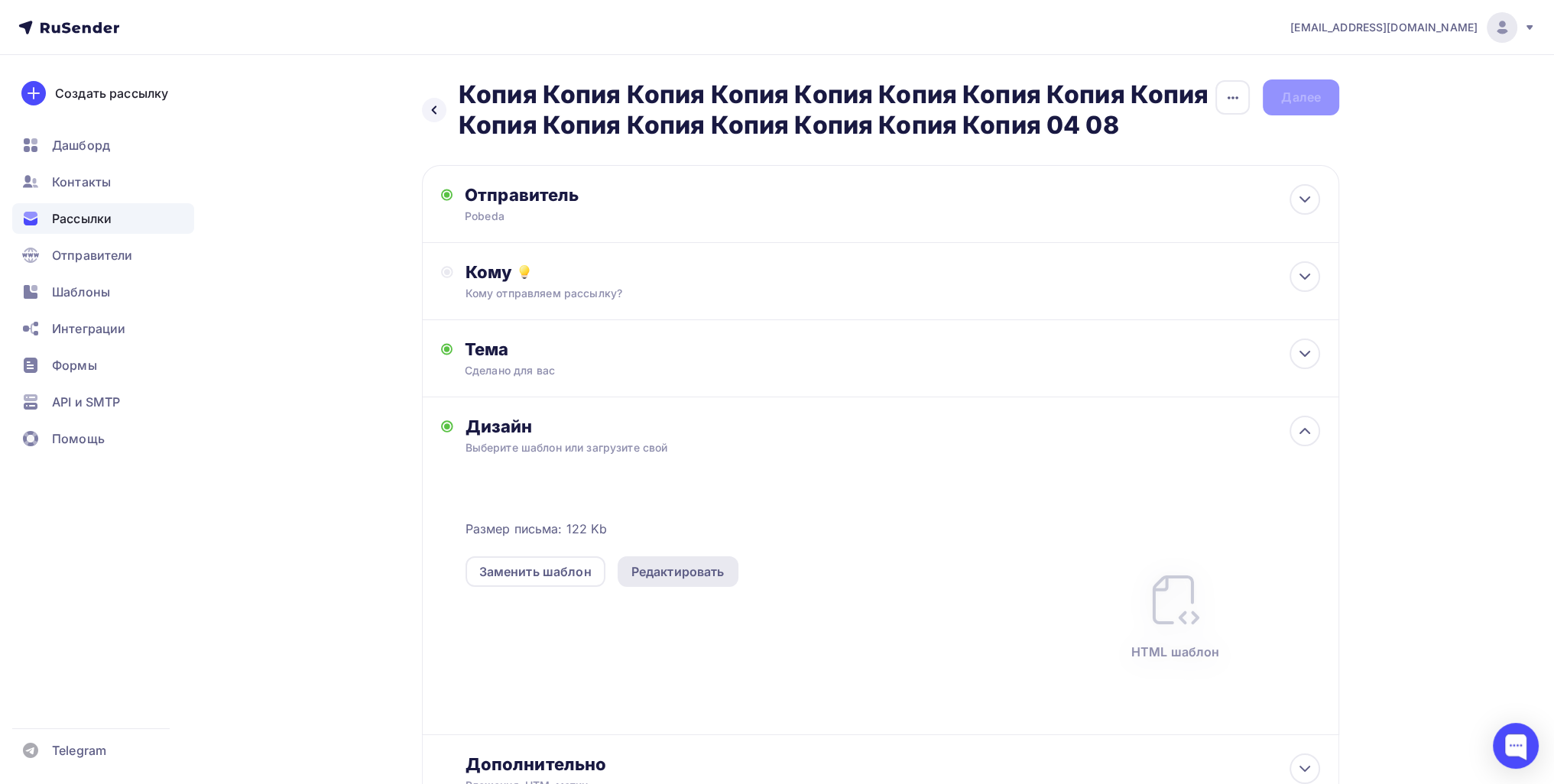
click at [686, 572] on div "Редактировать" at bounding box center [678, 571] width 93 height 18
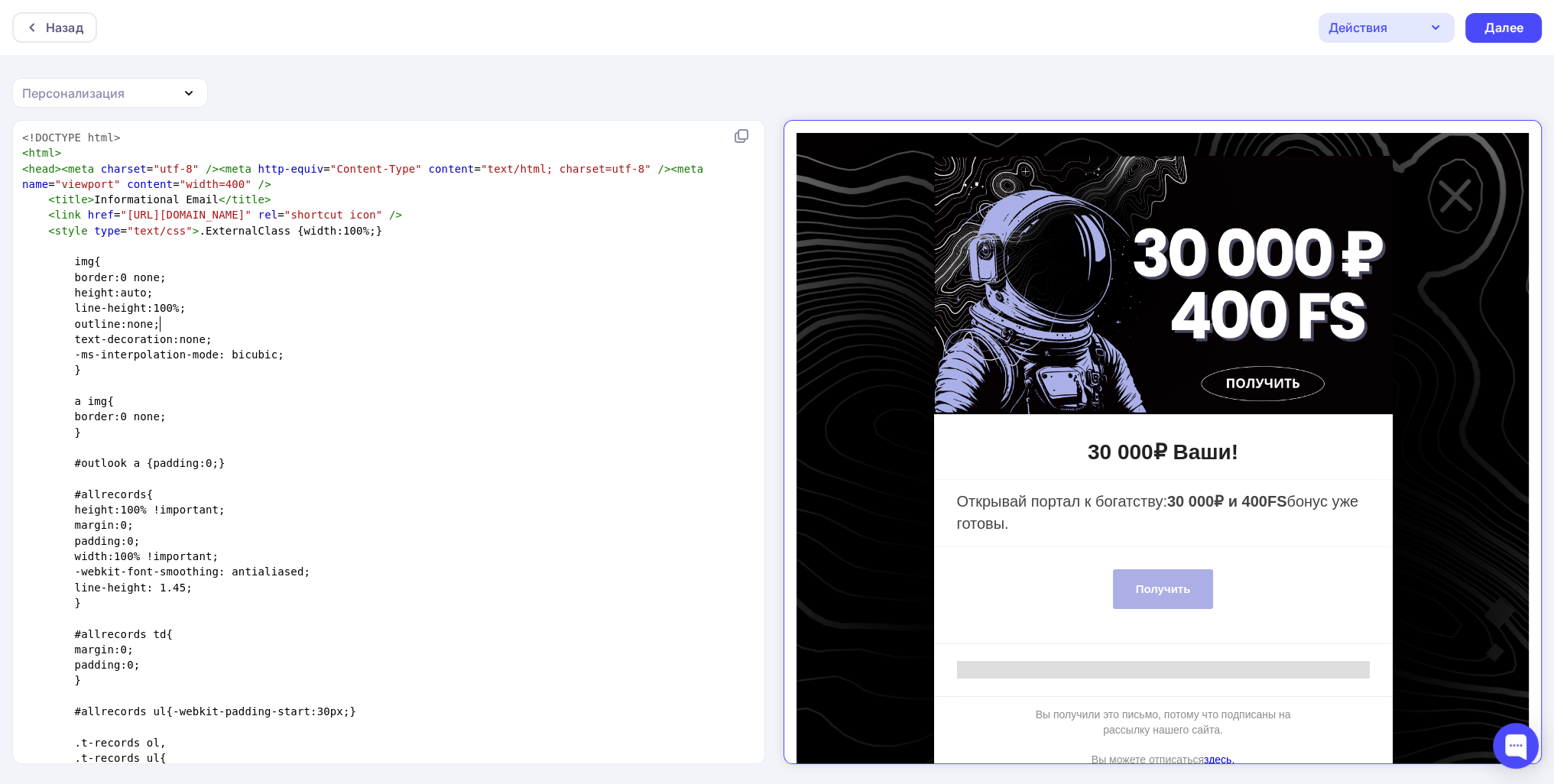
scroll to position [5, 0]
click at [297, 317] on pre "outline:none;" at bounding box center [385, 324] width 733 height 15
type textarea "<!DOCTYPE html> <html> <head><meta charset="utf-8" /><meta http-equiv="Content-…"
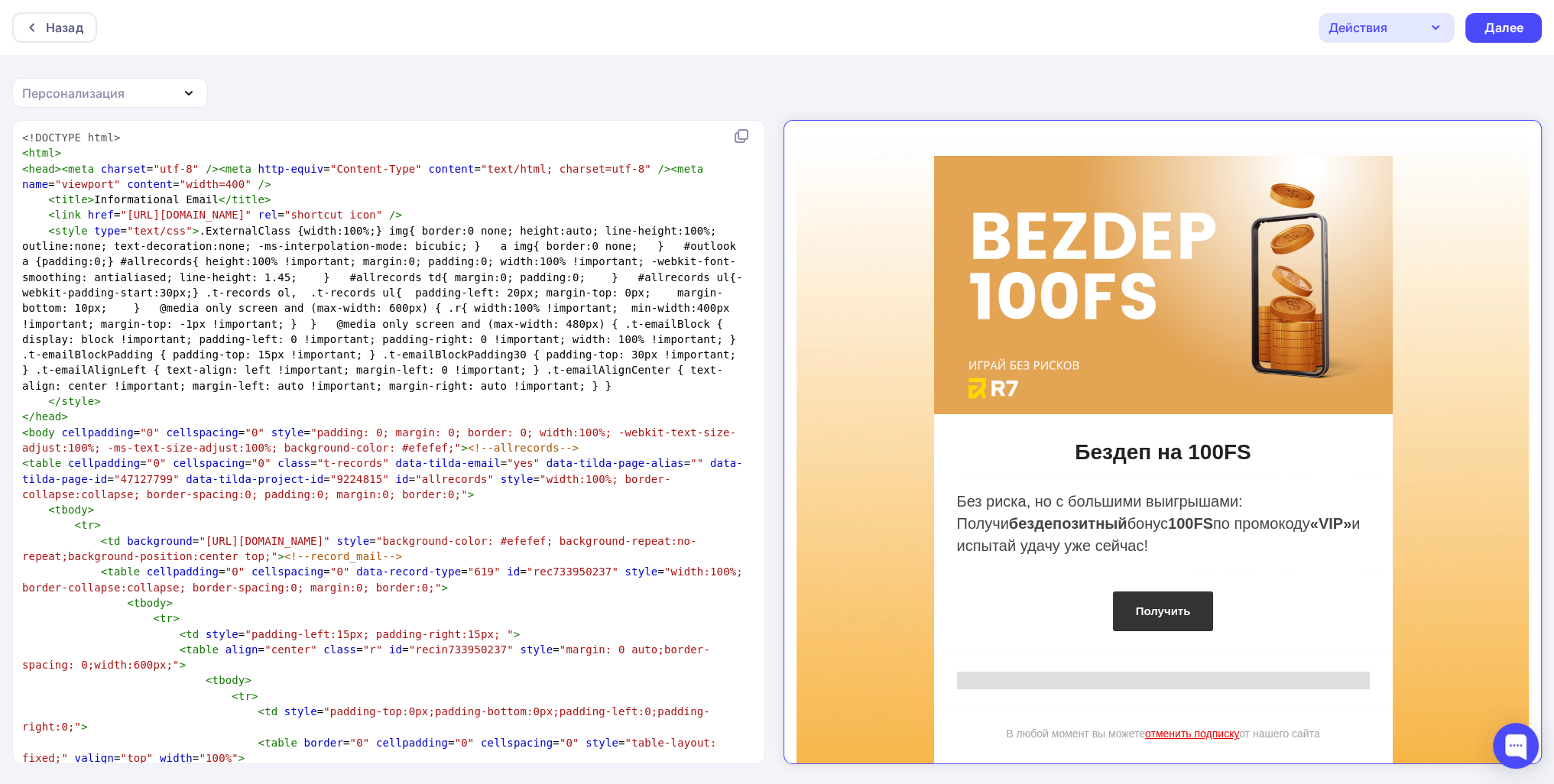
scroll to position [3936, 0]
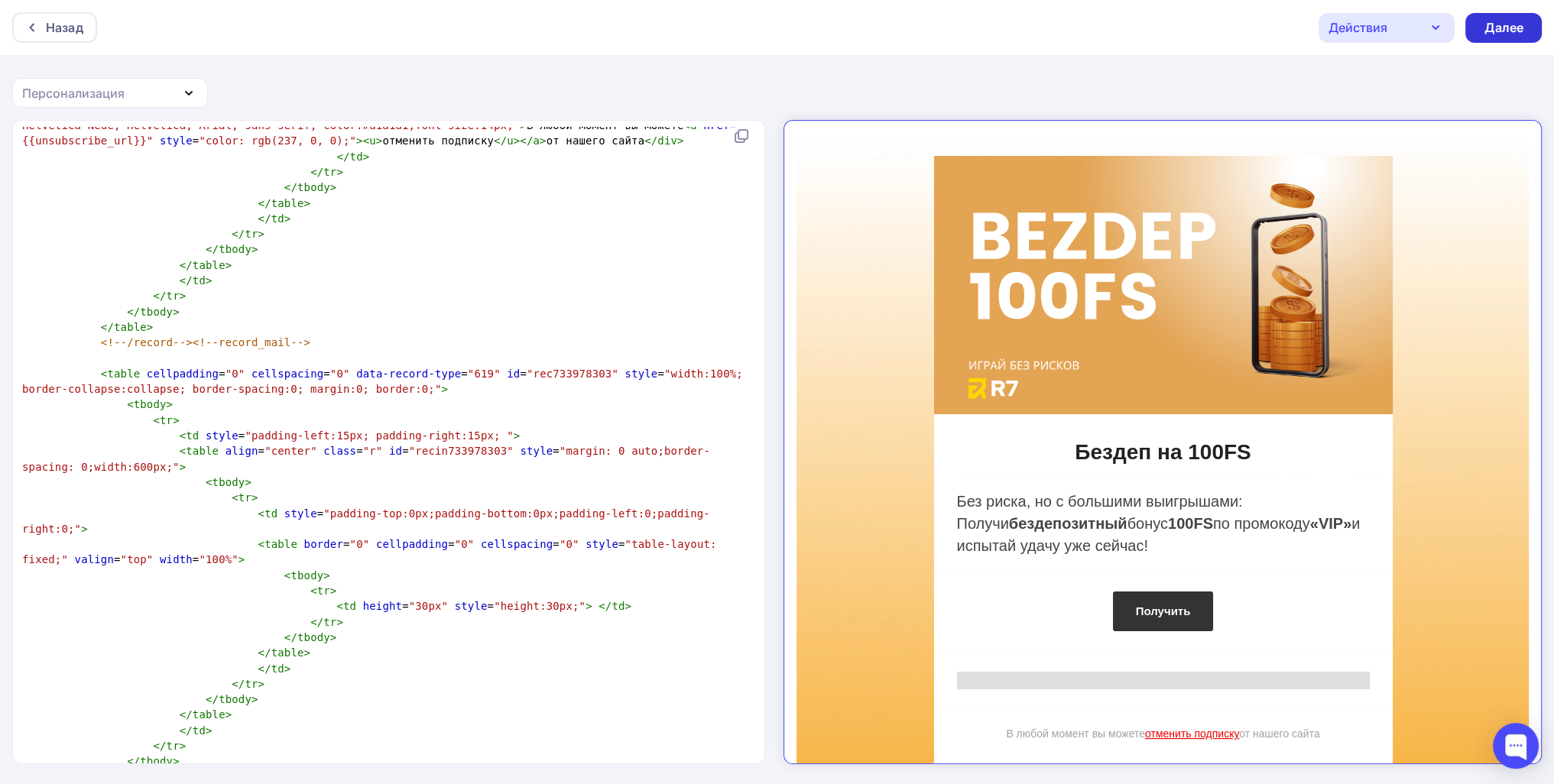
click at [1531, 28] on div "Далее" at bounding box center [1503, 27] width 76 height 30
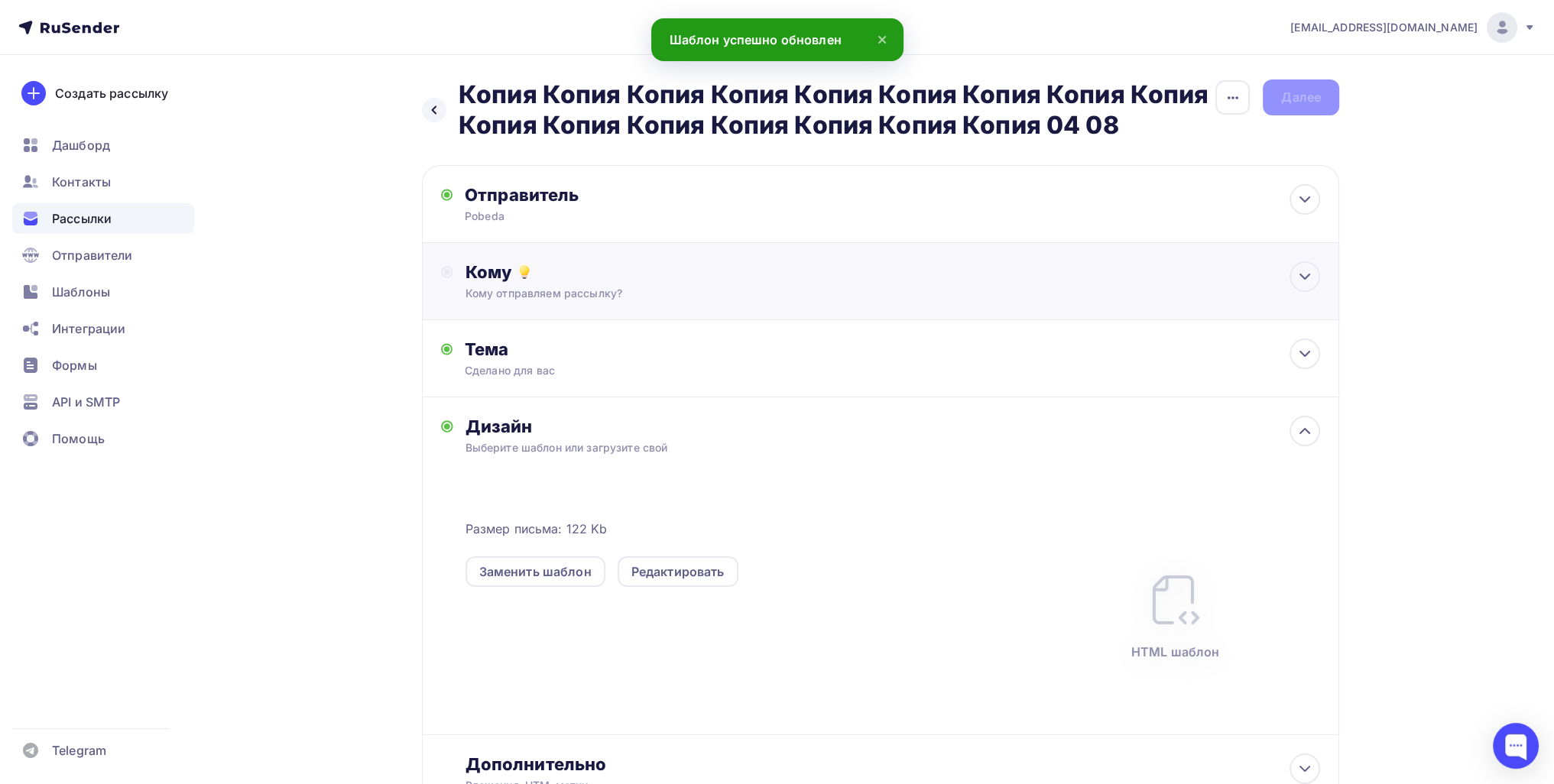
click at [651, 283] on div "Кому Кому отправляем рассылку? Списки получателей Выберите список Все списки id…" at bounding box center [893, 281] width 854 height 39
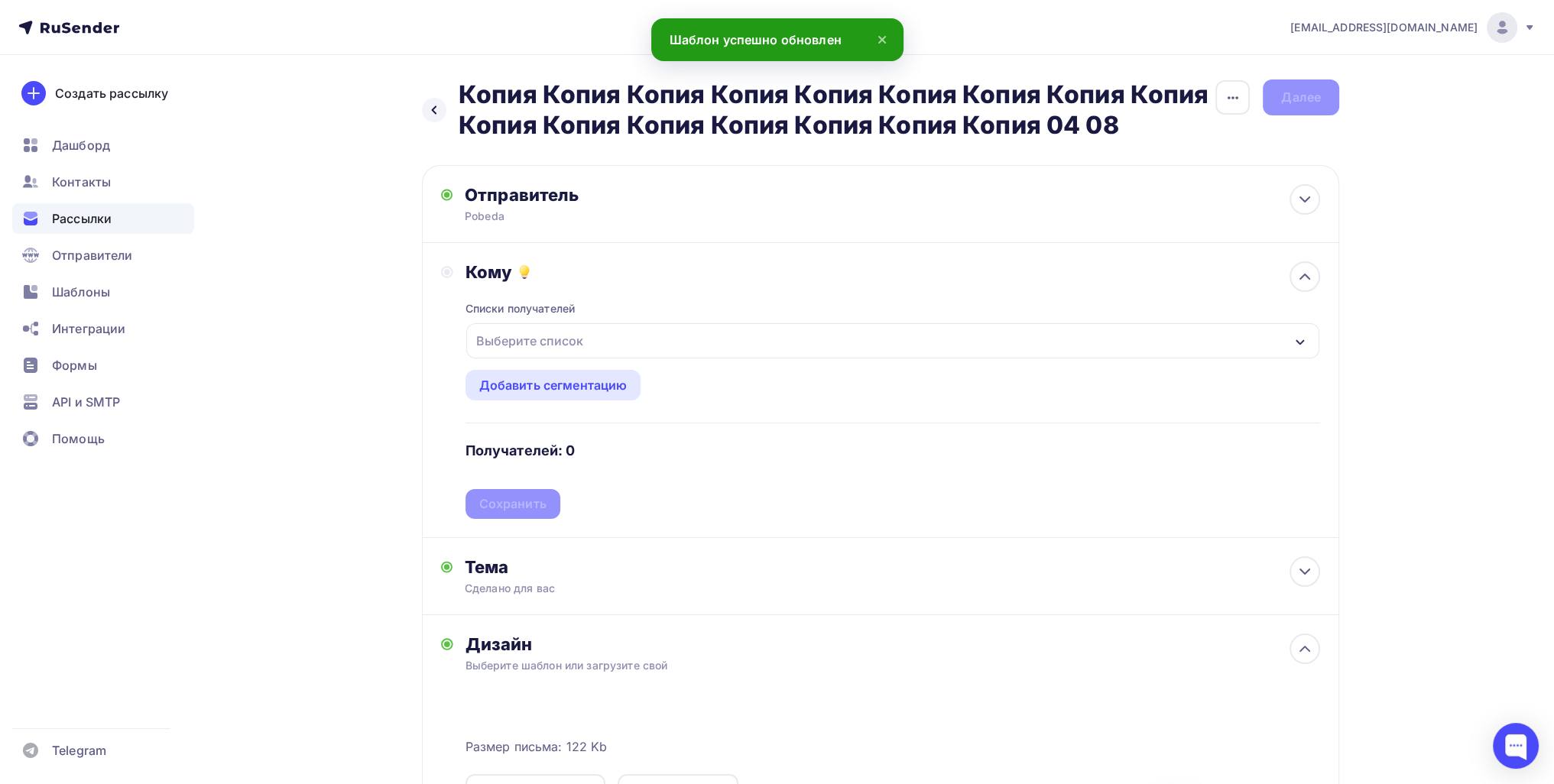
click at [581, 357] on div "Выберите список" at bounding box center [893, 340] width 853 height 35
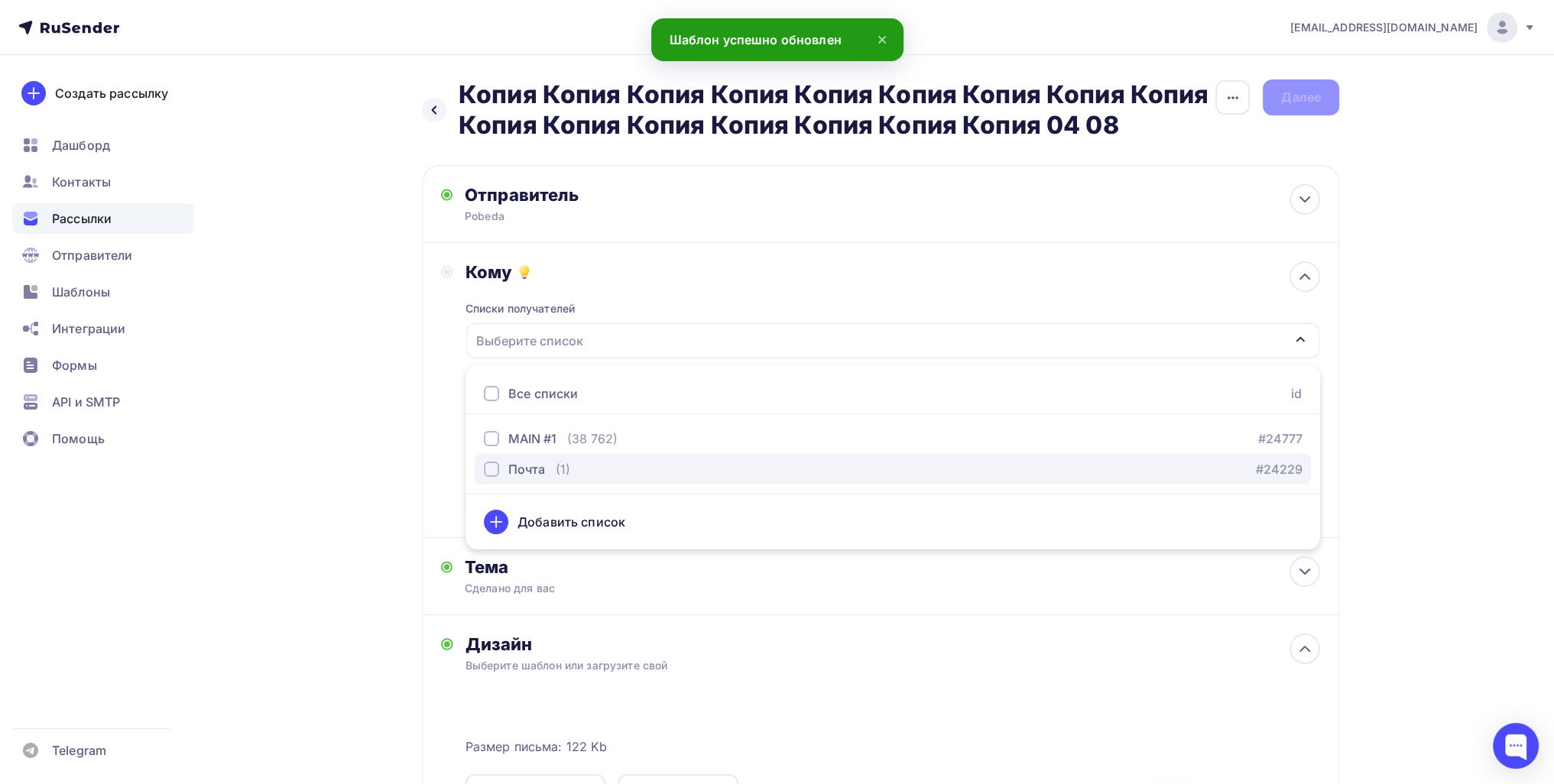
click at [525, 463] on div "Почта" at bounding box center [527, 469] width 37 height 18
click at [373, 479] on div "Назад Копия Копия Копия Копия Копия Копия Копия Копия Копия Копия Копия Копия К…" at bounding box center [777, 591] width 1253 height 1074
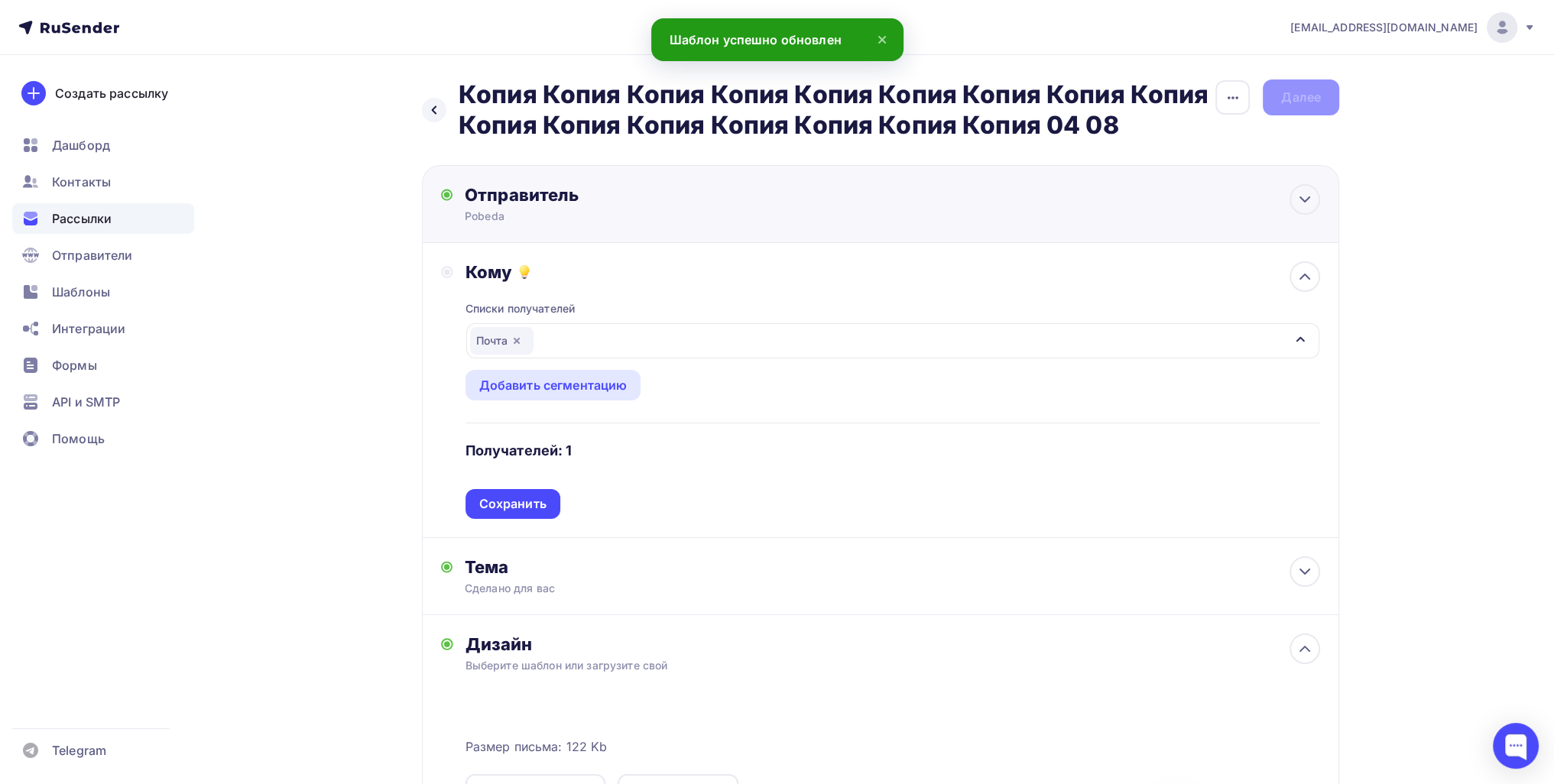
click at [576, 214] on div "Pobeda" at bounding box center [614, 216] width 298 height 15
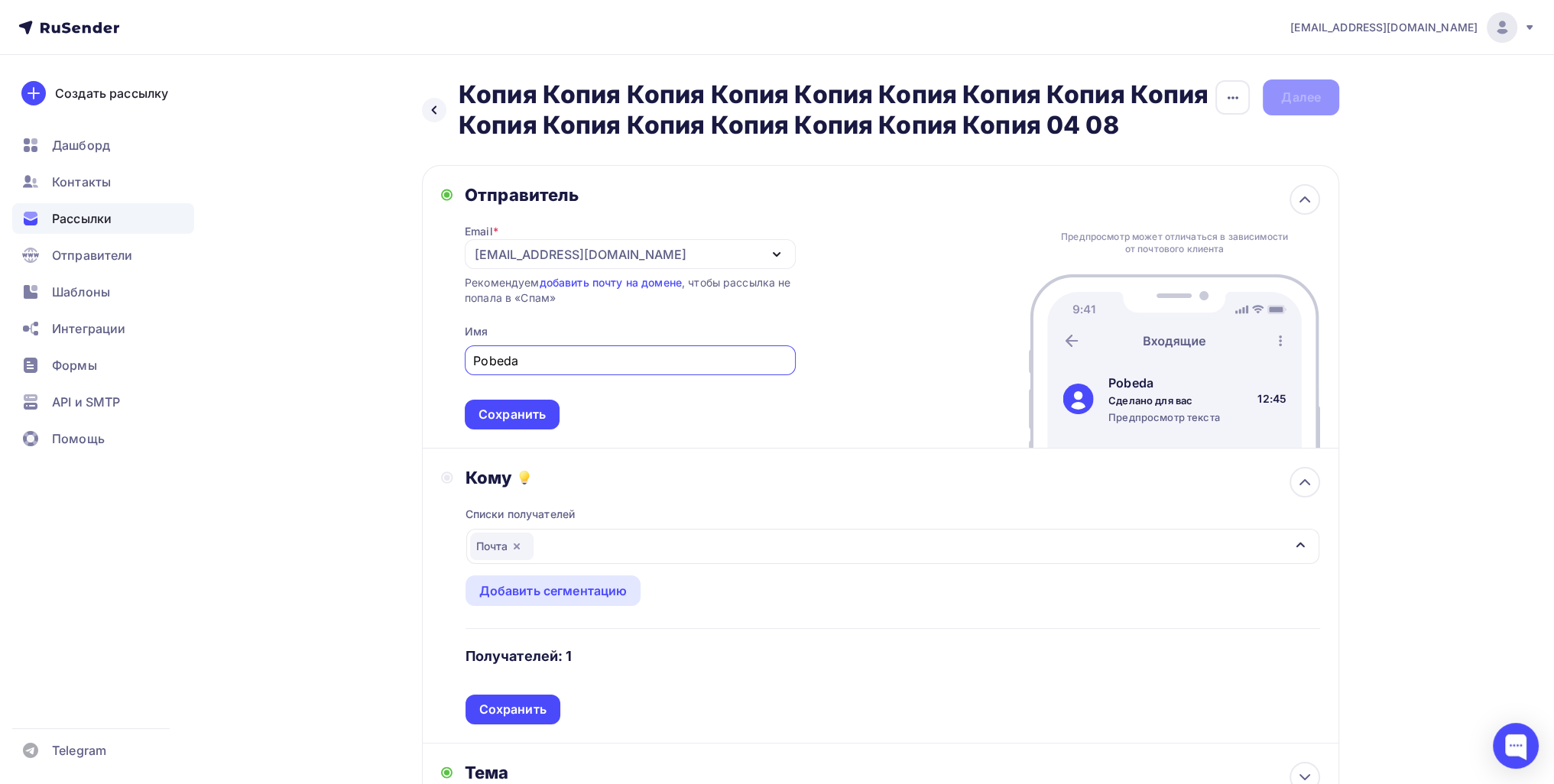
drag, startPoint x: 529, startPoint y: 356, endPoint x: 438, endPoint y: 360, distance: 91.1
click at [442, 359] on div "Отправитель Email * info@lamilo.ru info@ogadgete.ru info@lamilo.ru Добавить отп…" at bounding box center [618, 306] width 354 height 245
click at [568, 240] on div "info@lamilo.ru" at bounding box center [630, 254] width 331 height 30
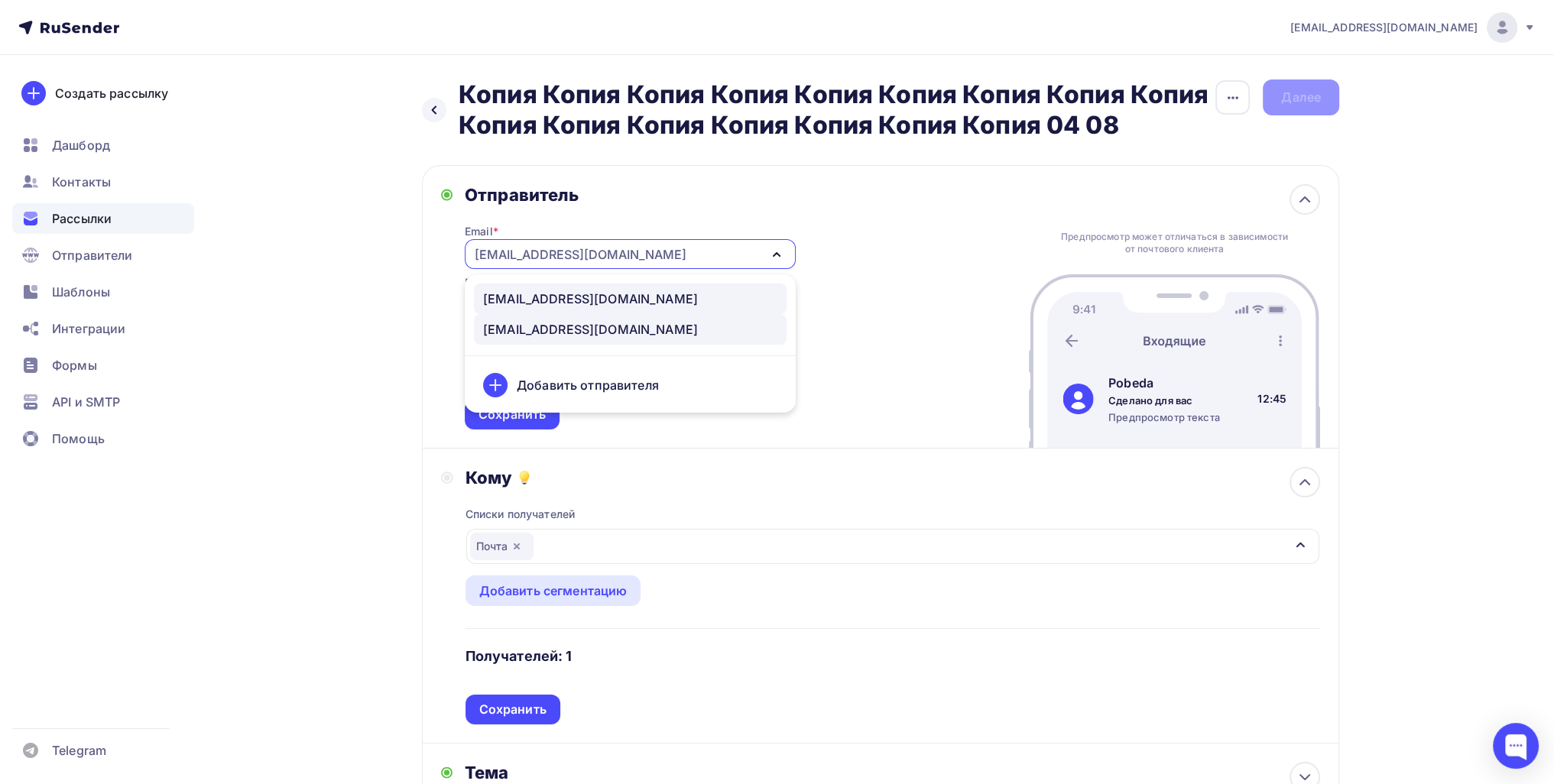
click at [556, 301] on div "info@ogadgete.ru" at bounding box center [589, 299] width 214 height 18
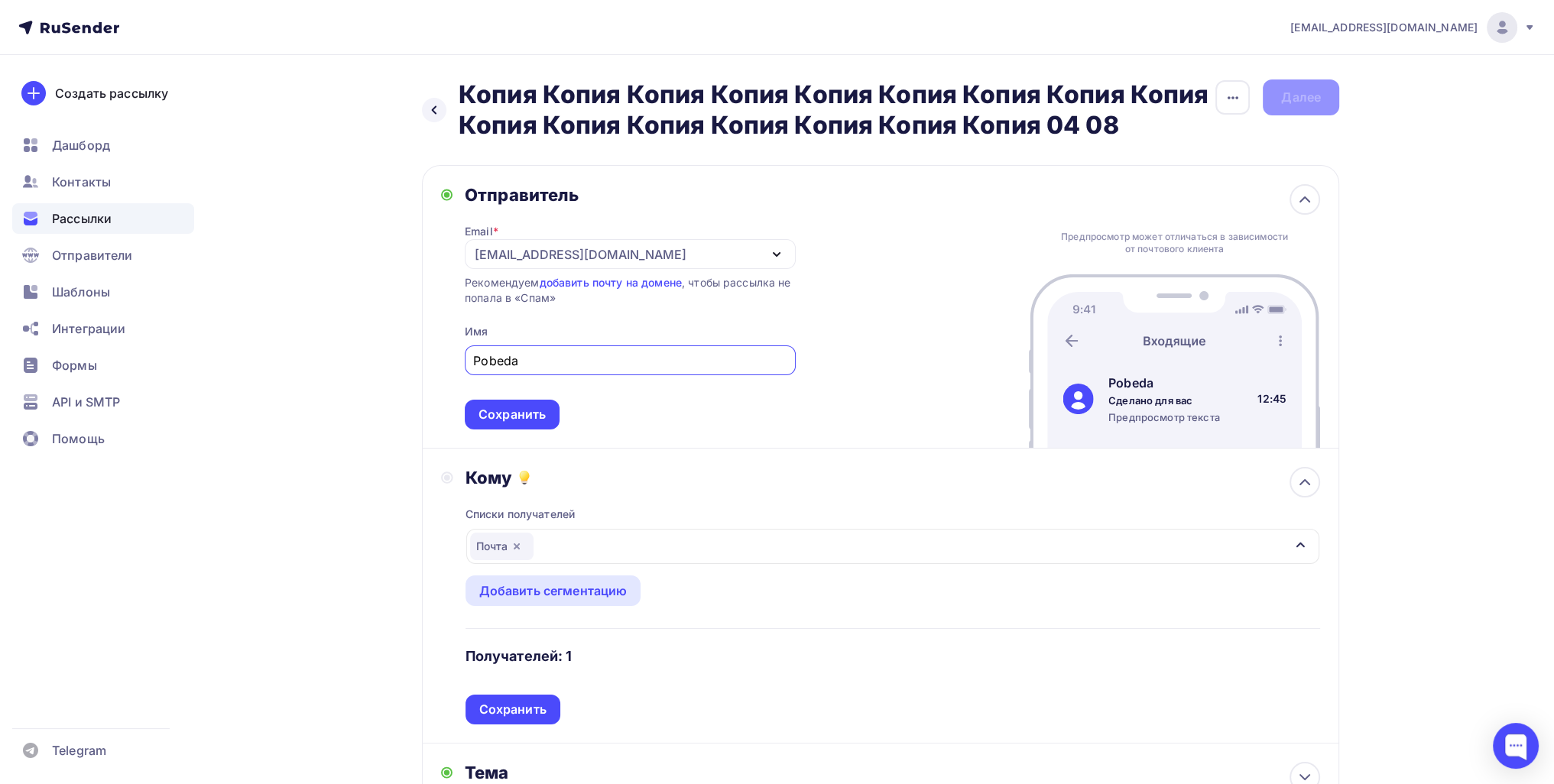
type input "F"
type input "Алина!"
click at [492, 415] on div "Сохранить" at bounding box center [511, 414] width 67 height 18
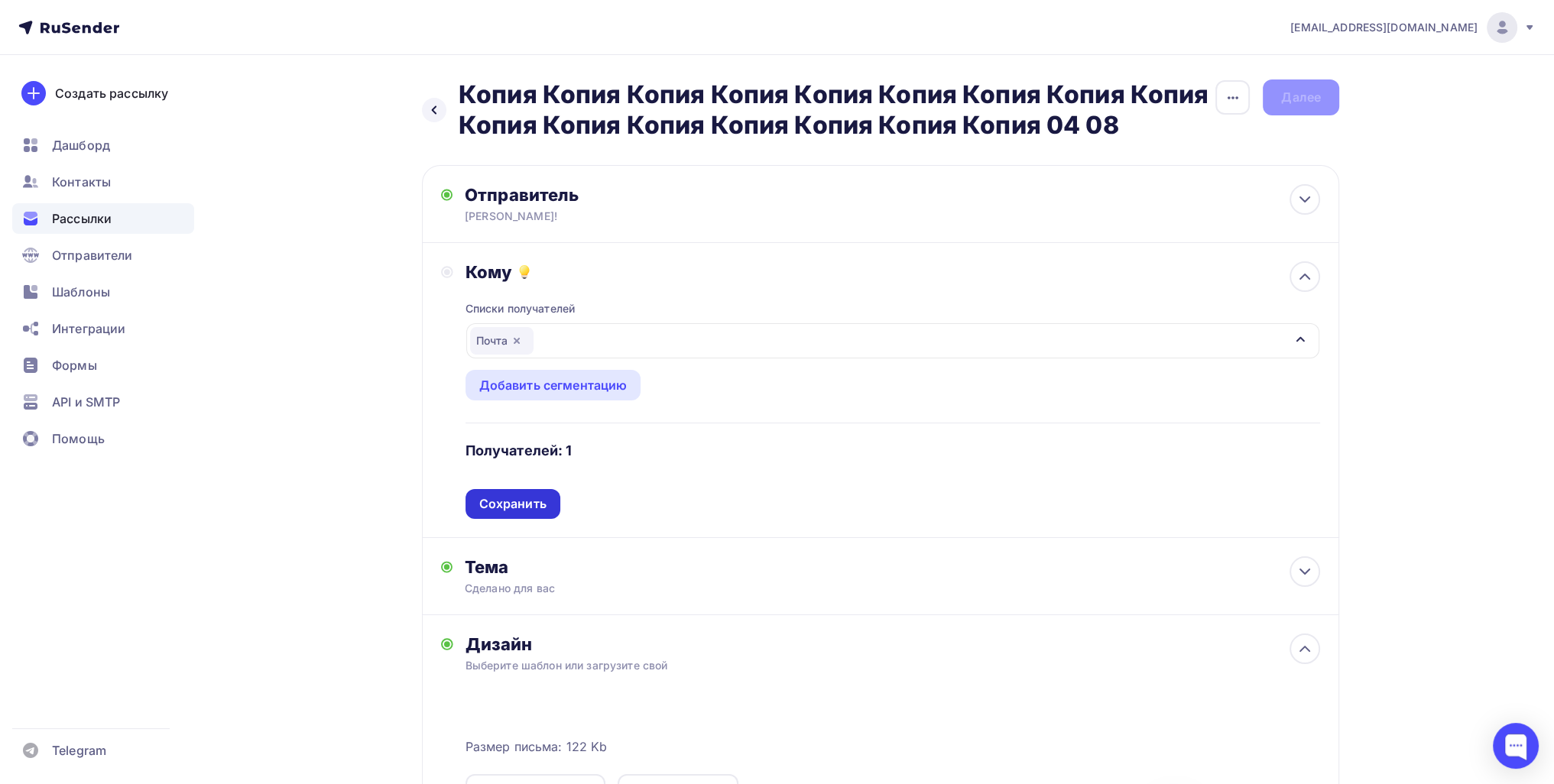
click at [523, 498] on div "Сохранить" at bounding box center [512, 504] width 67 height 18
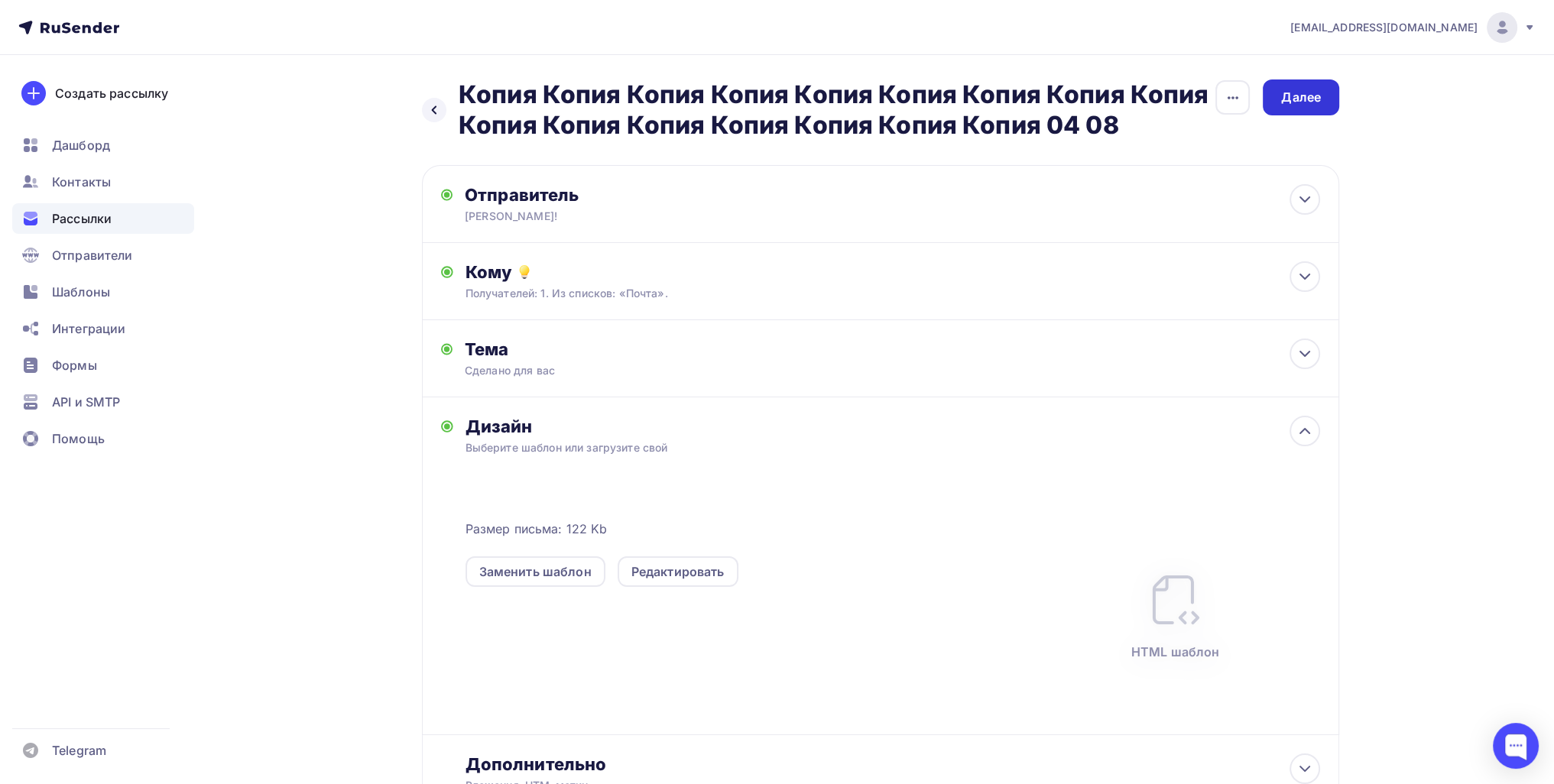
click at [1284, 97] on div "Далее" at bounding box center [1301, 98] width 39 height 18
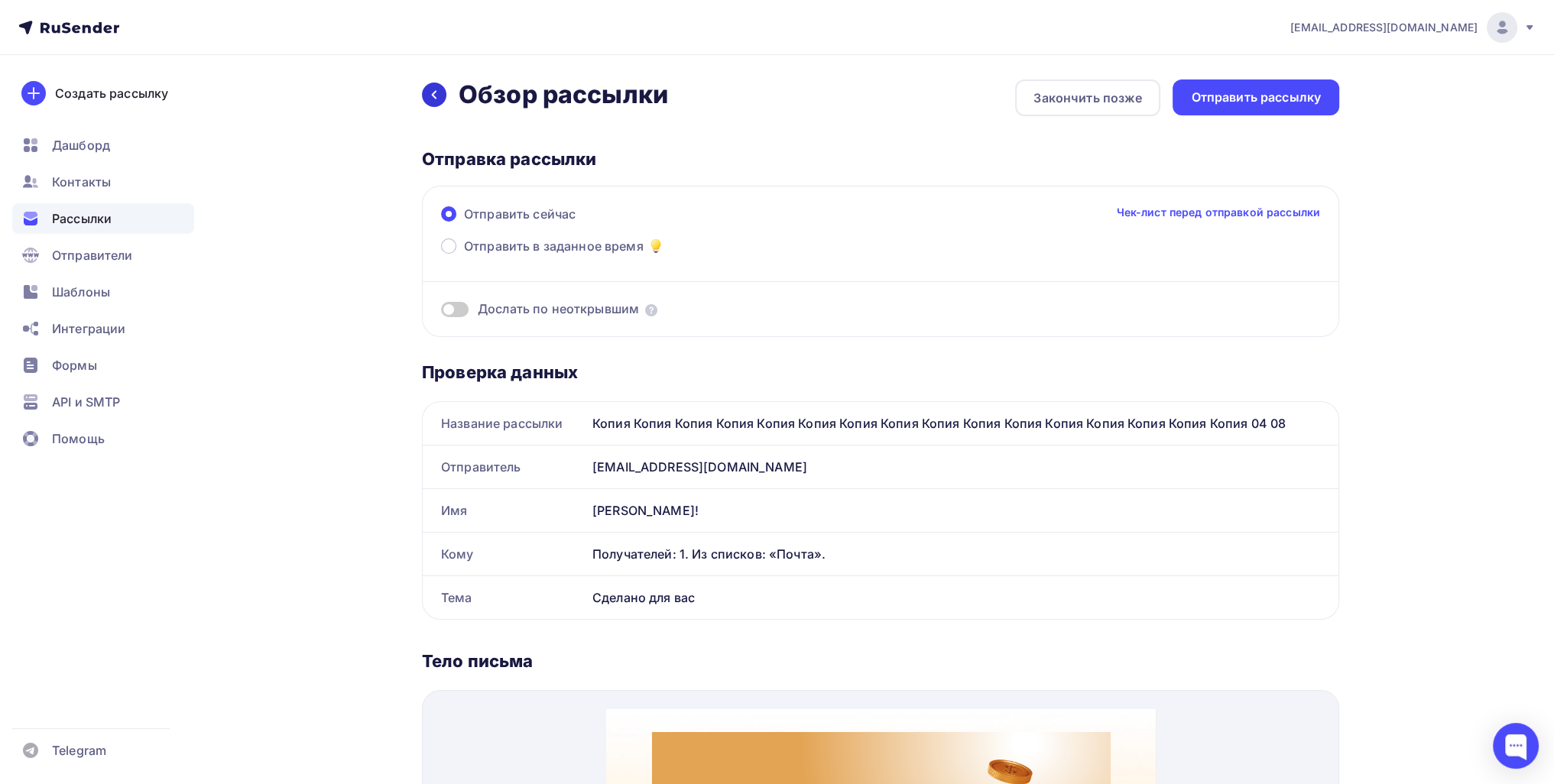
click at [433, 87] on div at bounding box center [433, 94] width 24 height 24
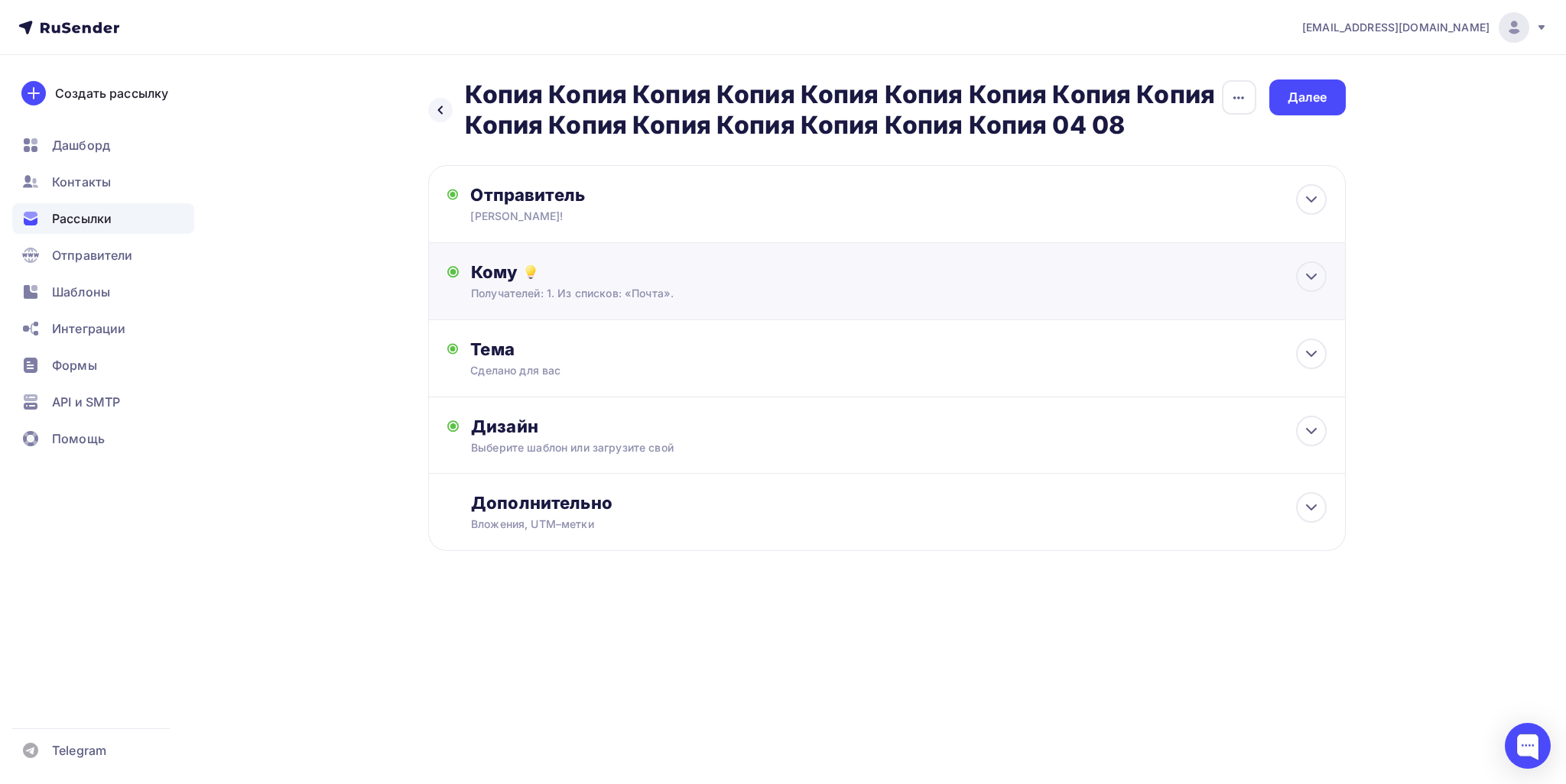
click at [706, 295] on div "Получателей: 1. Из списков: «Почта»." at bounding box center [856, 293] width 770 height 15
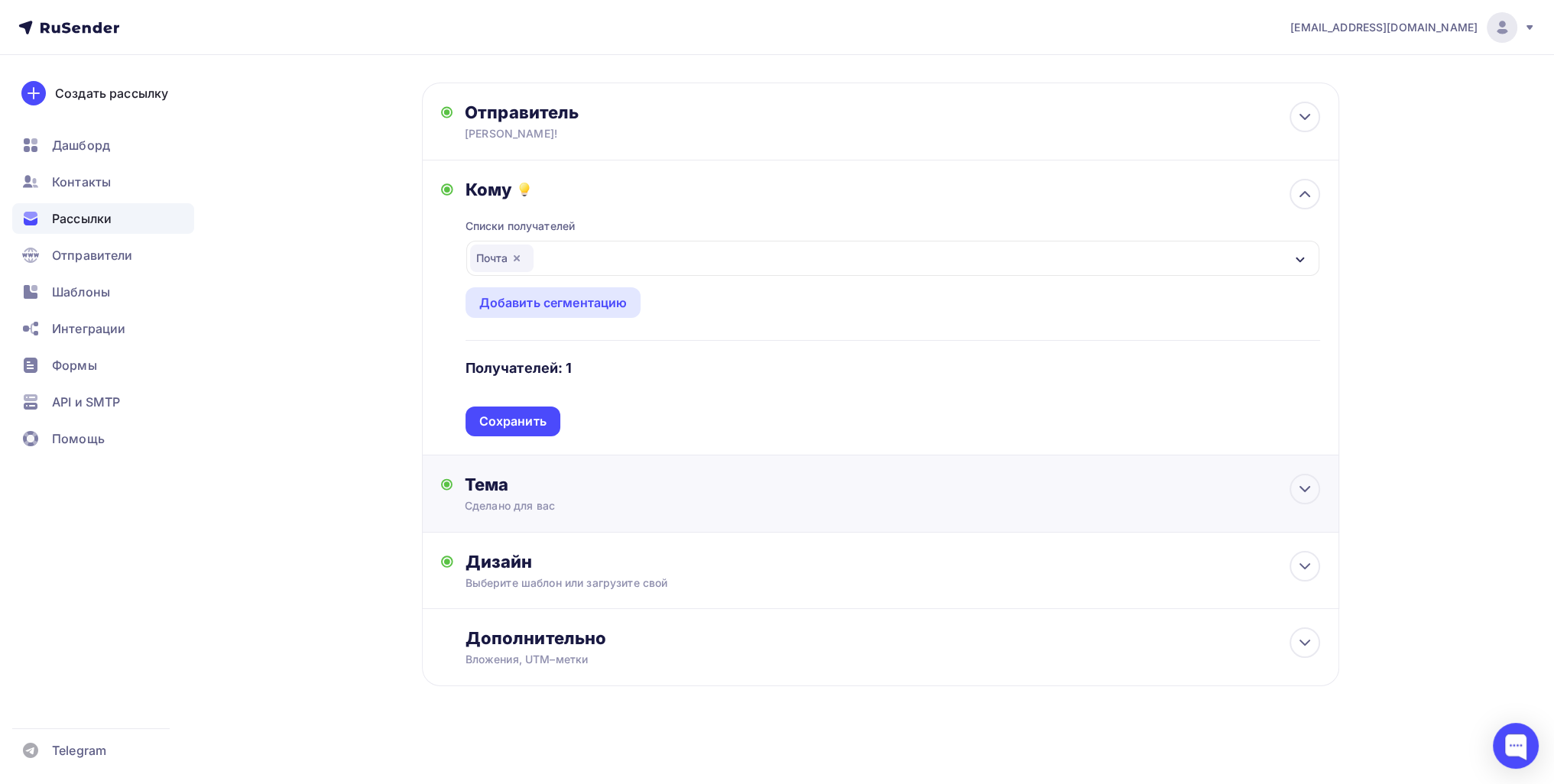
click at [565, 510] on div "Сделано для вас" at bounding box center [600, 505] width 272 height 15
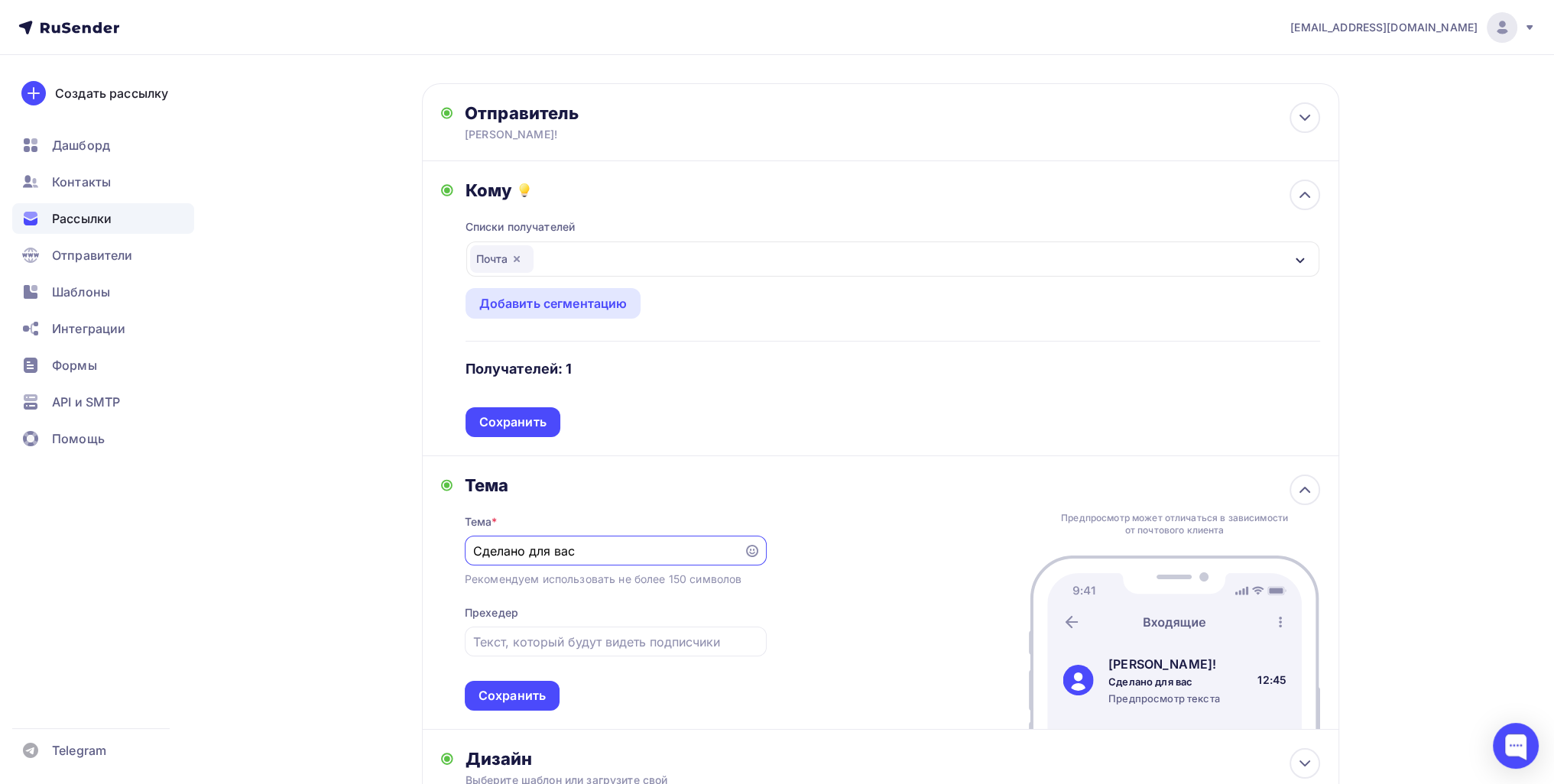
drag, startPoint x: 461, startPoint y: 539, endPoint x: 484, endPoint y: 533, distance: 23.8
click at [397, 535] on div "Назад Копия Копия Копия Копия Копия Копия Копия Копия Копия Копия Копия Копия К…" at bounding box center [777, 477] width 1253 height 1009
type input "Мы ждем вас!"
click at [533, 693] on div "Сохранить" at bounding box center [511, 696] width 67 height 18
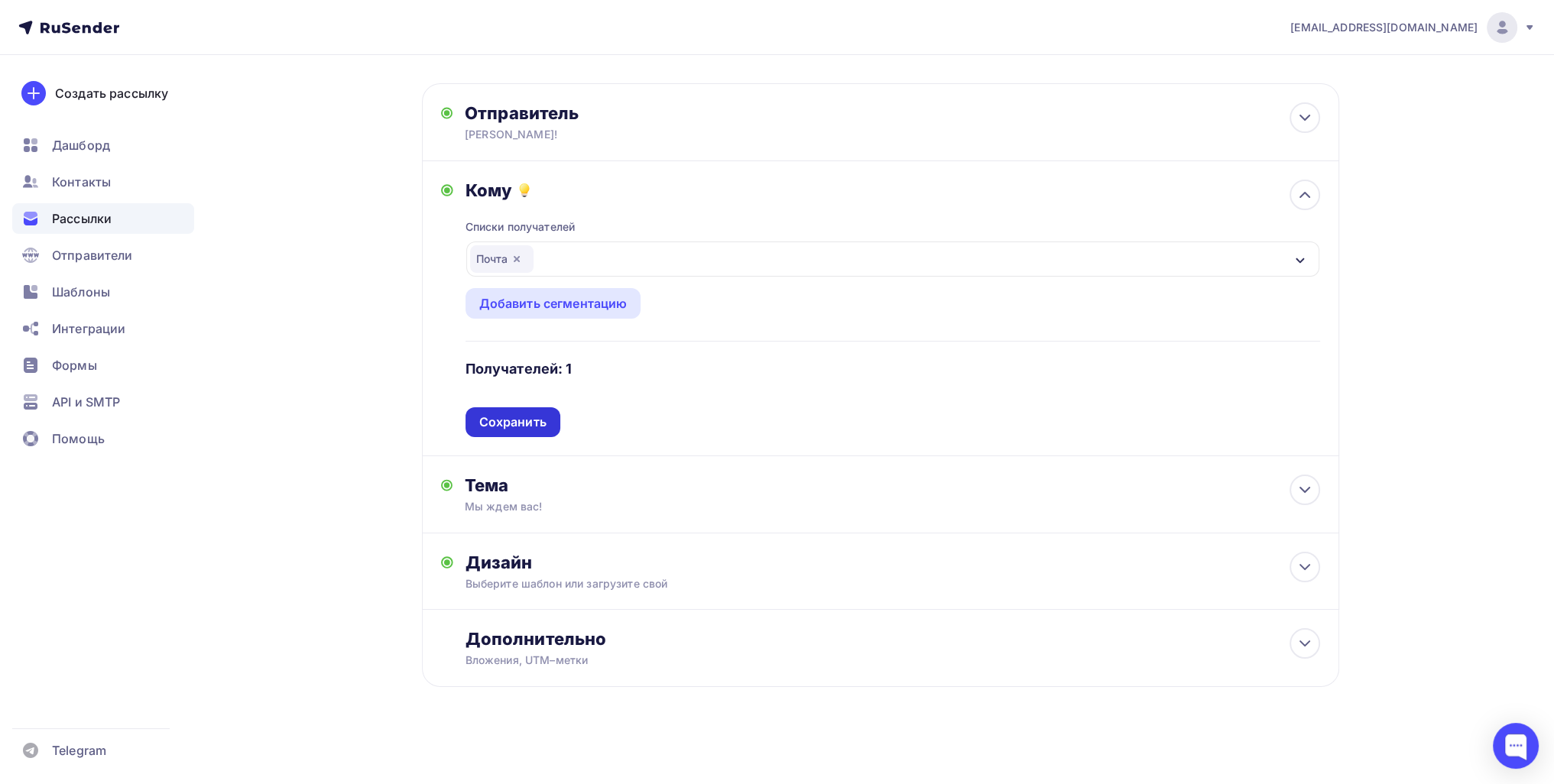
click at [542, 410] on div "Сохранить" at bounding box center [513, 422] width 95 height 30
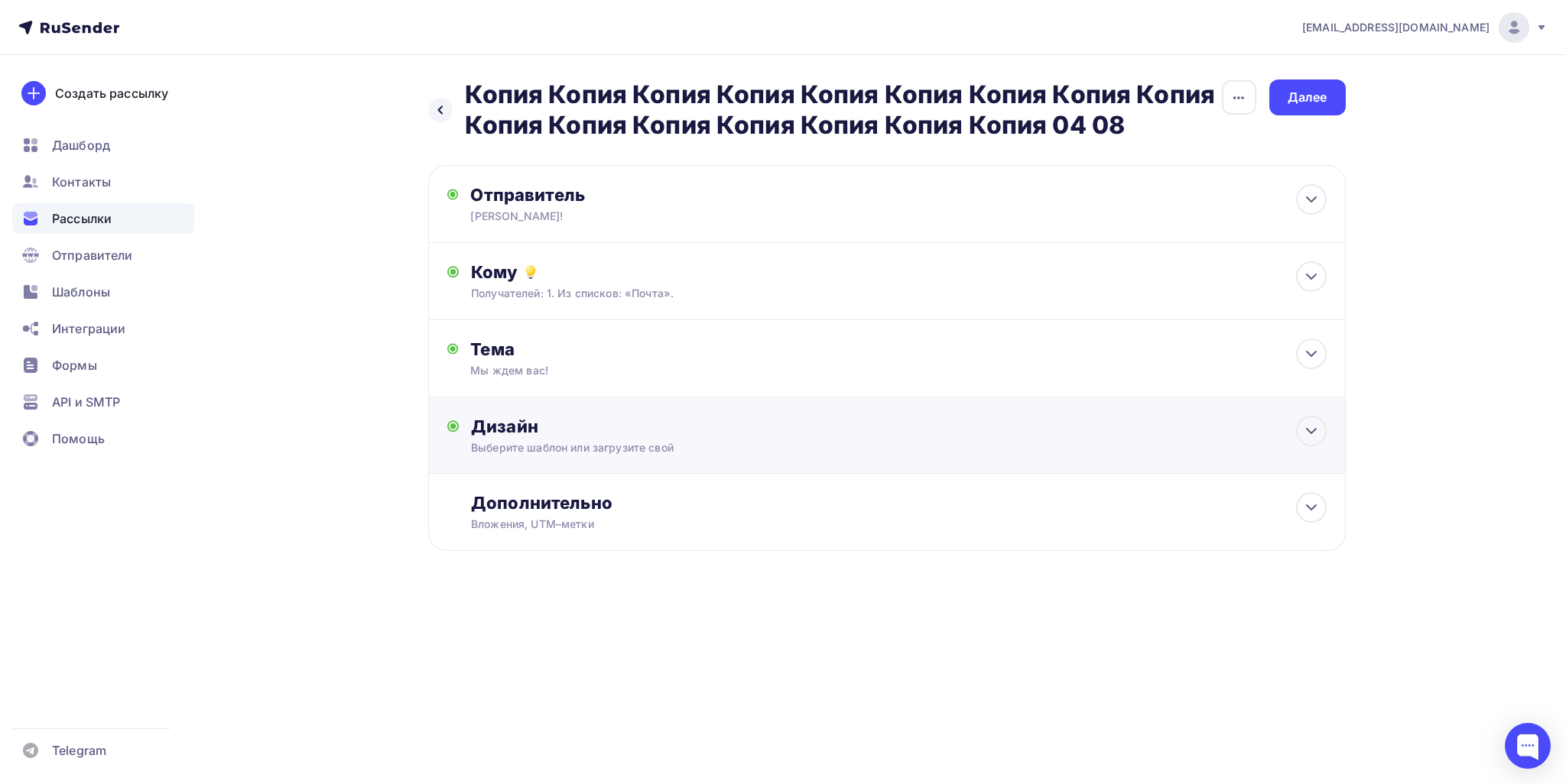
click at [564, 457] on div "Дизайн Выберите шаблон или загрузите свой Размер письма: 122 Kb Заменить шаблон…" at bounding box center [887, 444] width 879 height 57
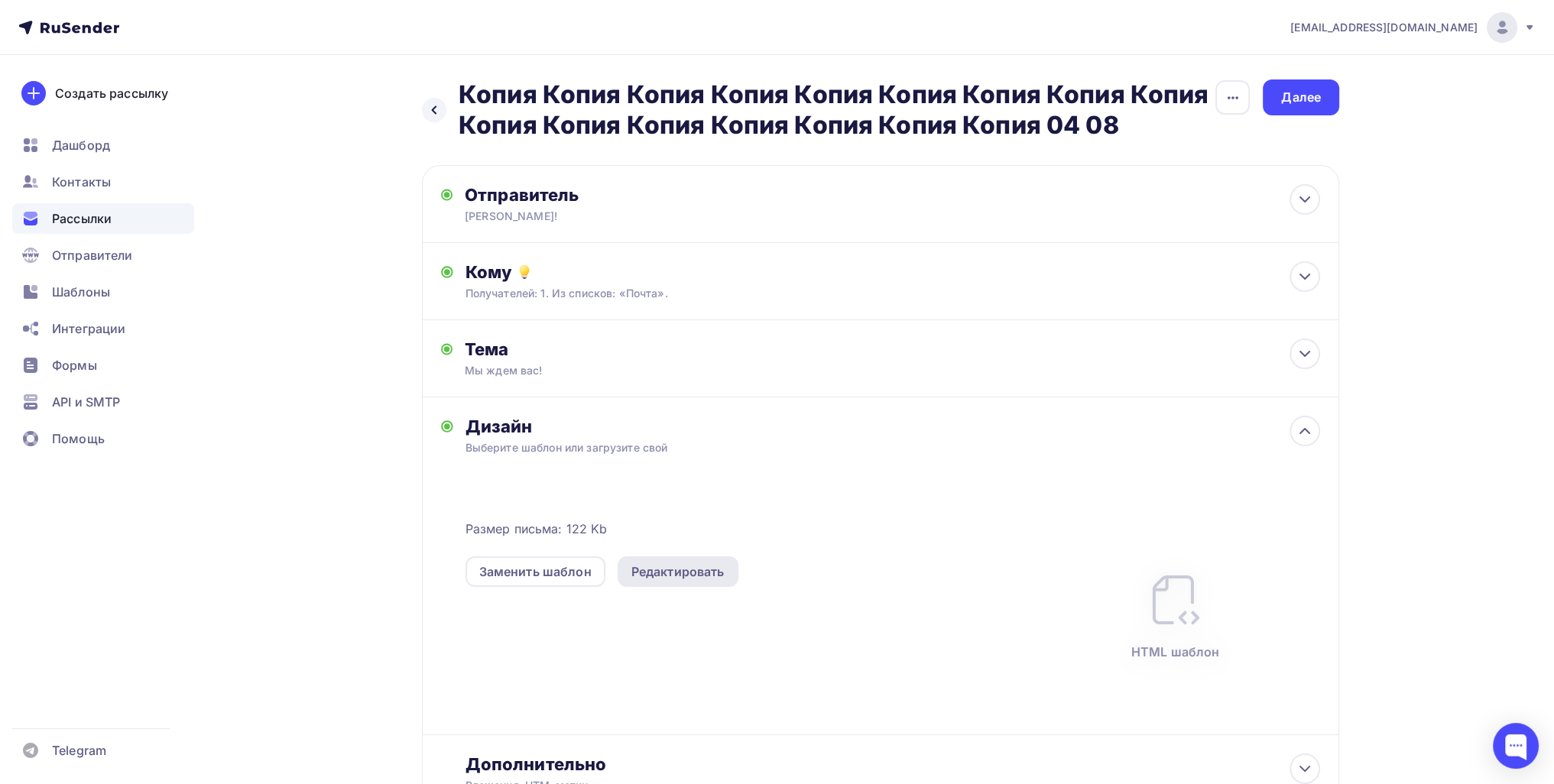
click at [697, 576] on div "Редактировать" at bounding box center [678, 571] width 93 height 18
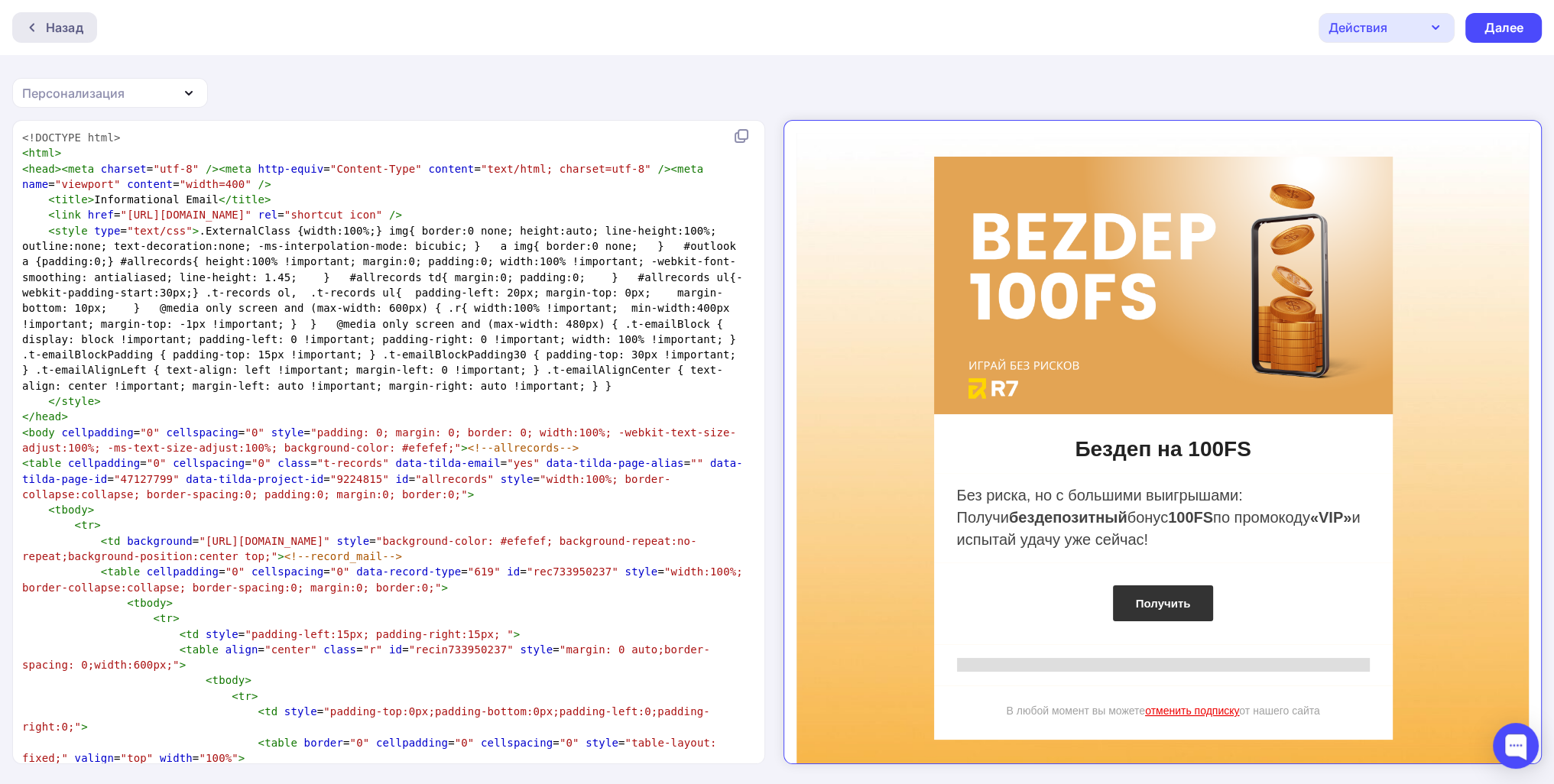
click at [64, 40] on div "Назад" at bounding box center [55, 28] width 85 height 30
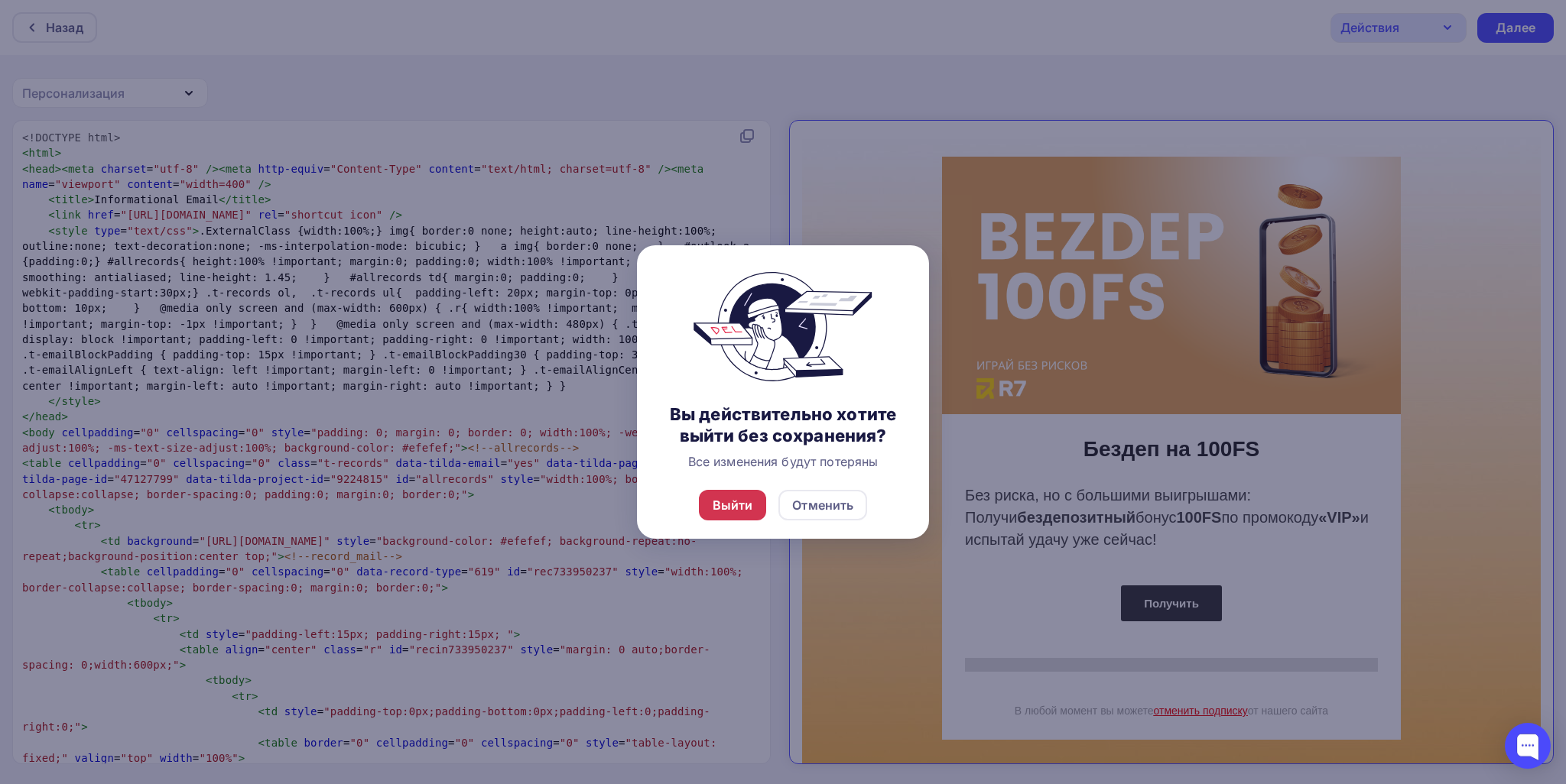
click at [731, 493] on div "Выйти" at bounding box center [733, 505] width 68 height 30
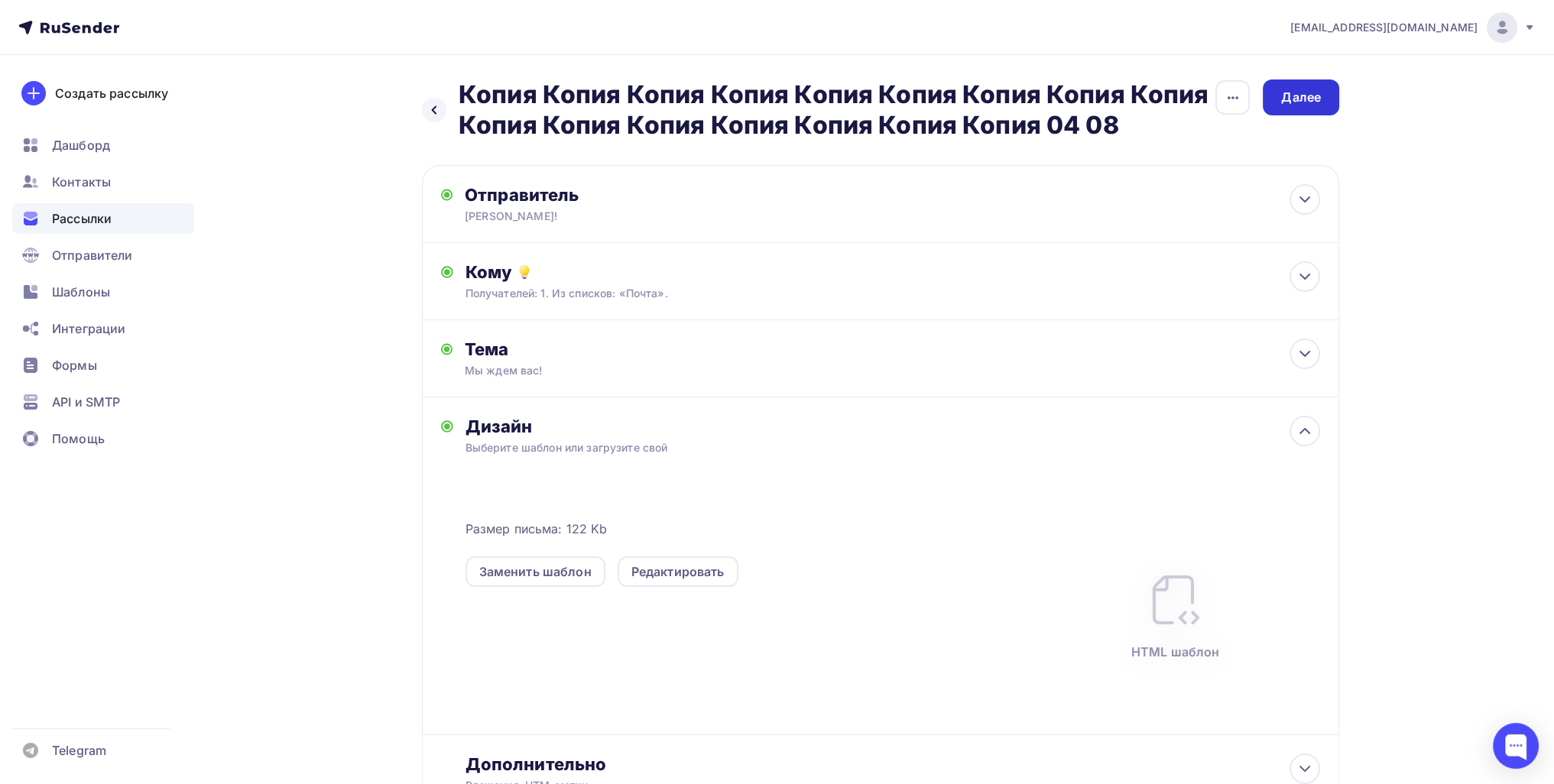
click at [1330, 94] on div "Далее" at bounding box center [1300, 98] width 76 height 36
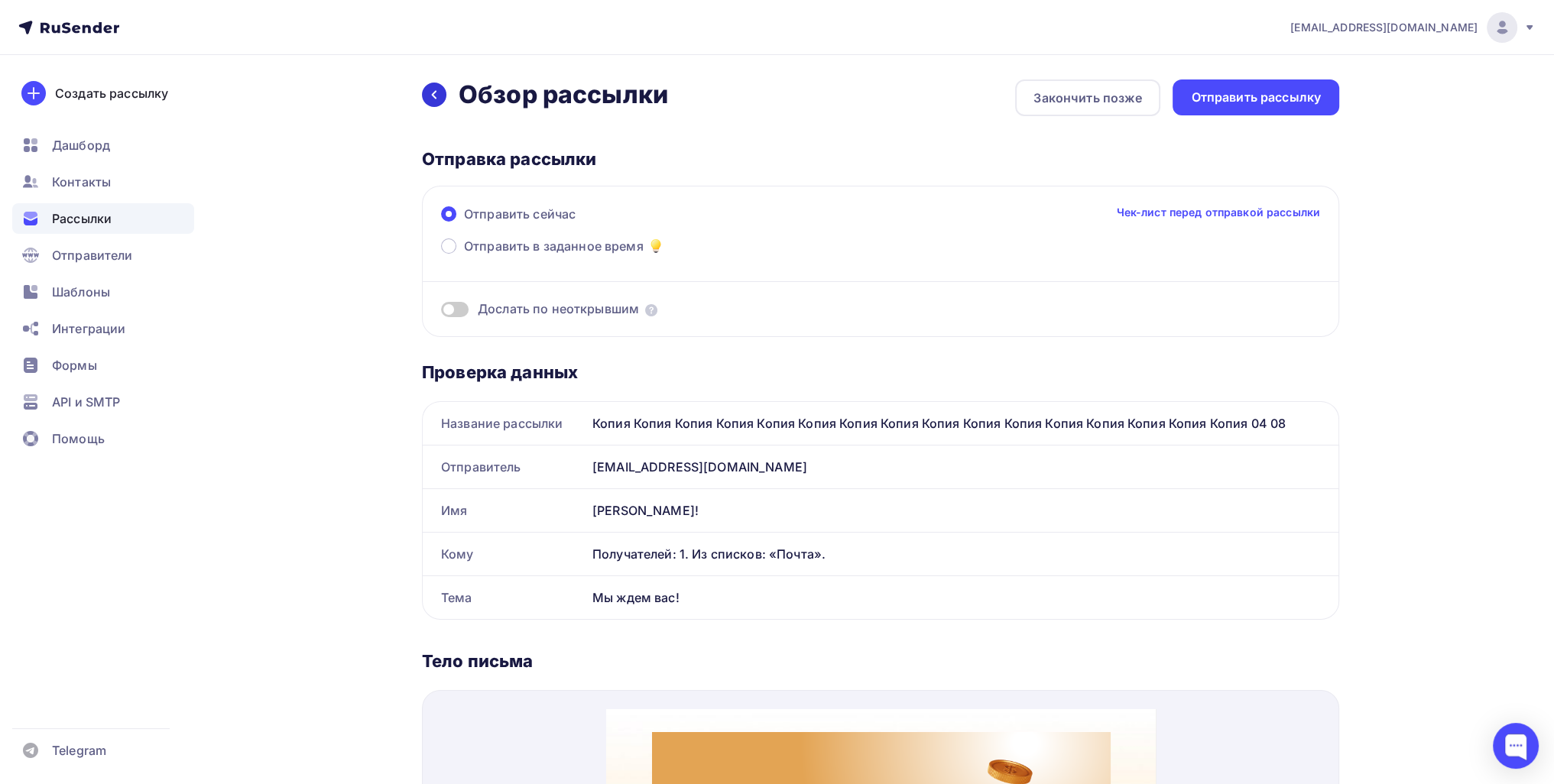
click at [428, 97] on icon at bounding box center [434, 95] width 13 height 13
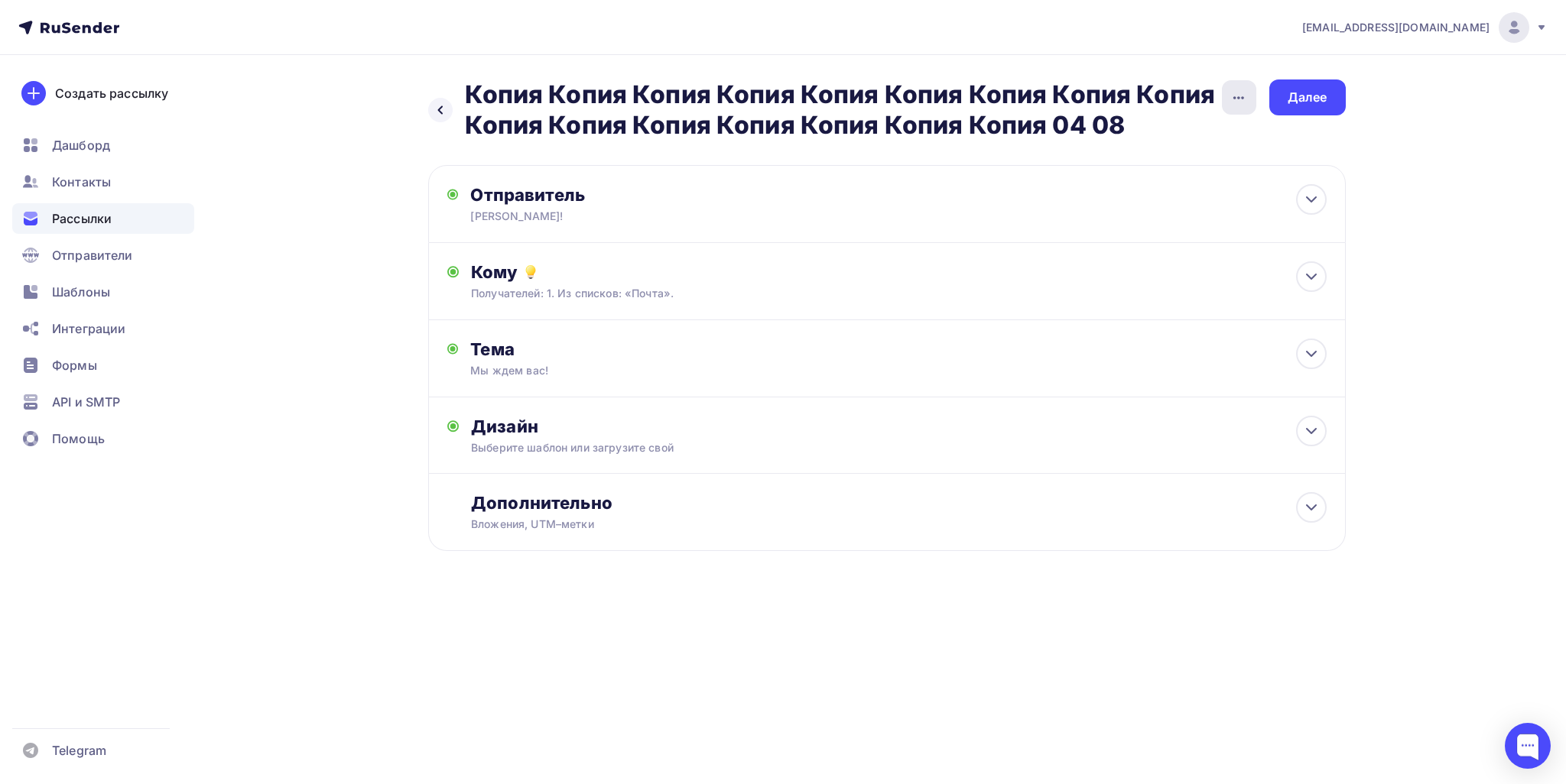
click at [1227, 100] on div "button" at bounding box center [1238, 97] width 34 height 34
click at [1135, 170] on div "Переименовать рассылку" at bounding box center [1157, 175] width 189 height 18
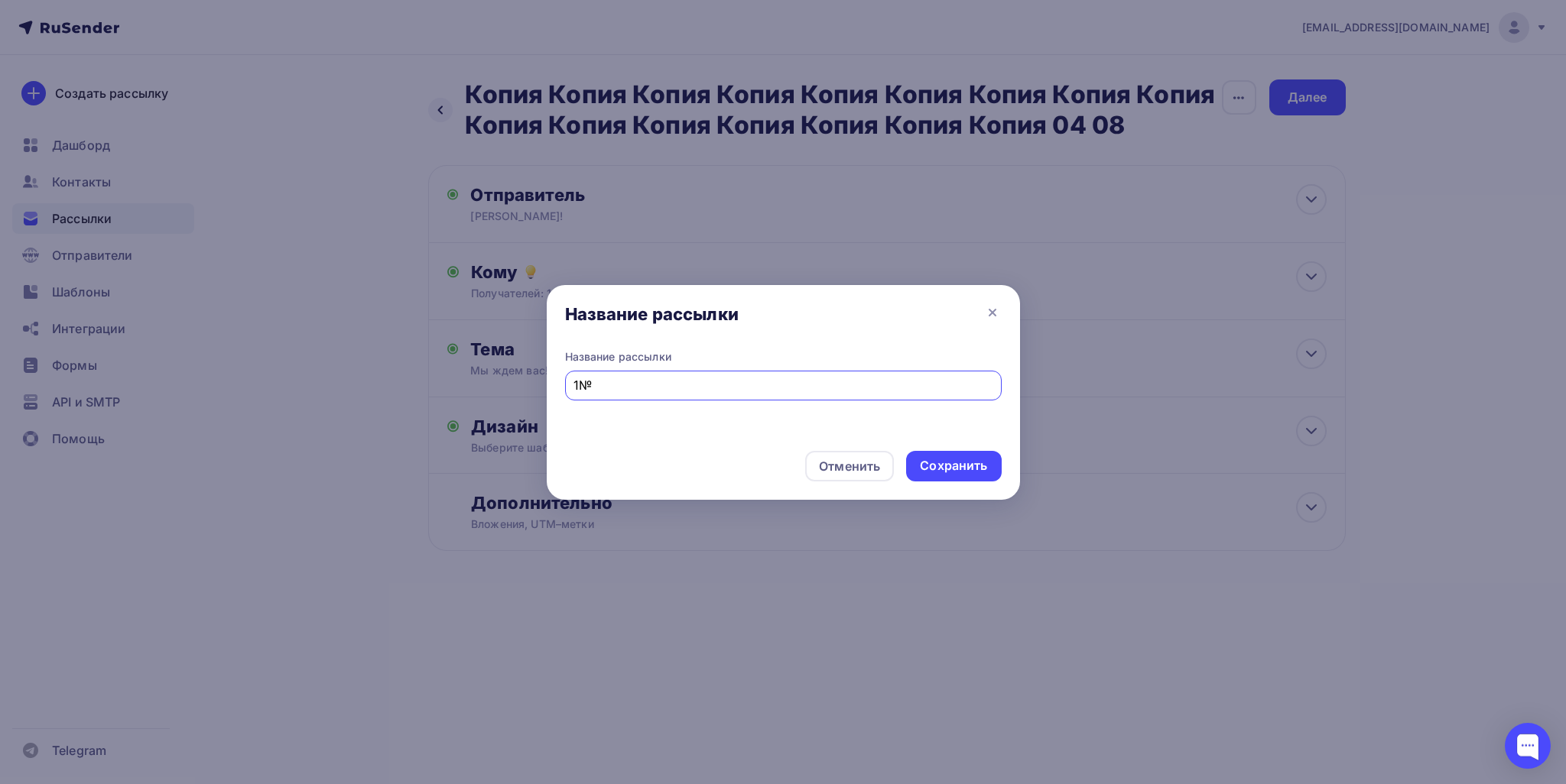
type input "1"
type input "№1"
click at [982, 476] on div "Сохранить" at bounding box center [954, 466] width 95 height 30
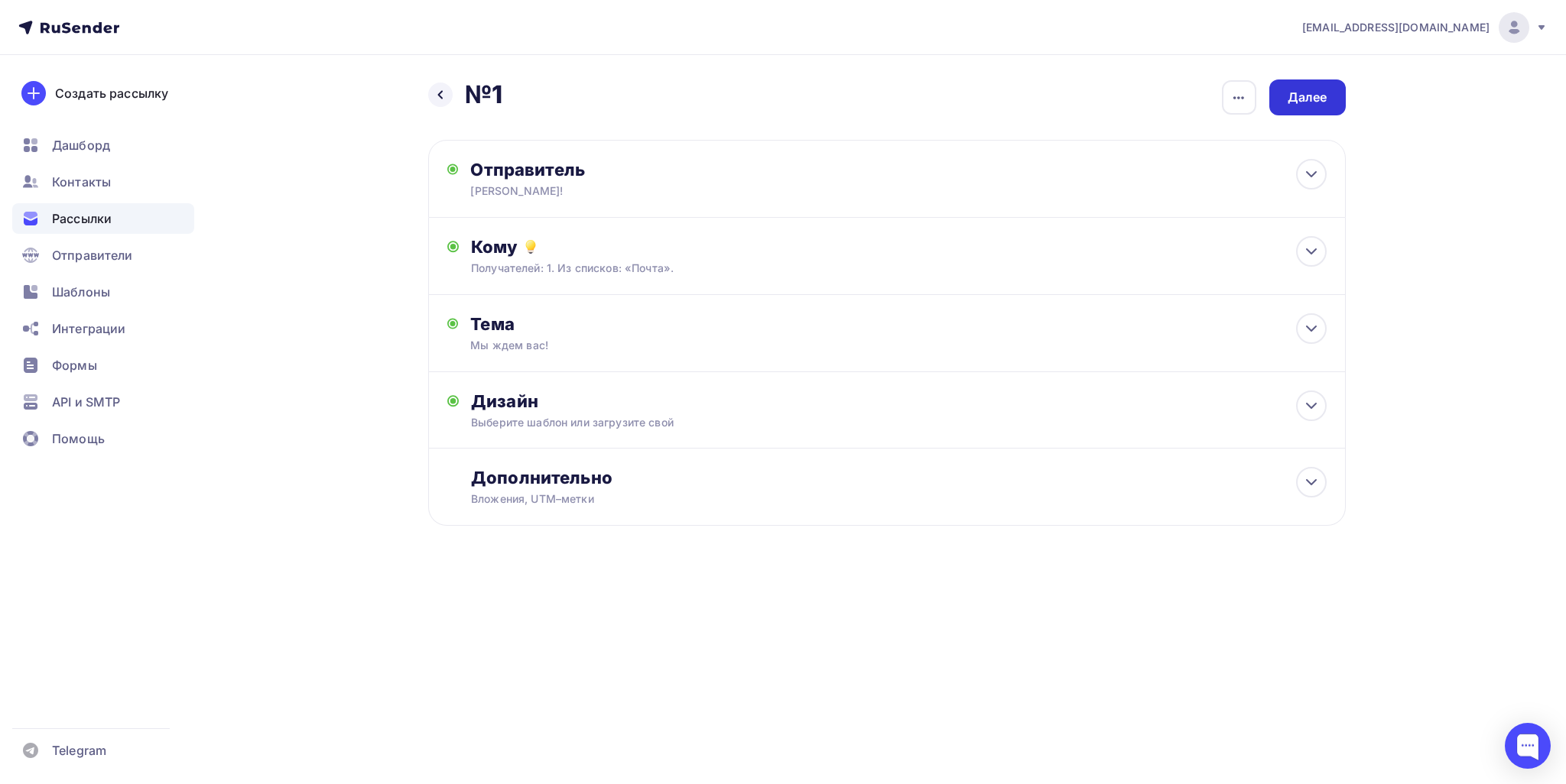
click at [1296, 106] on div "Далее" at bounding box center [1307, 98] width 76 height 36
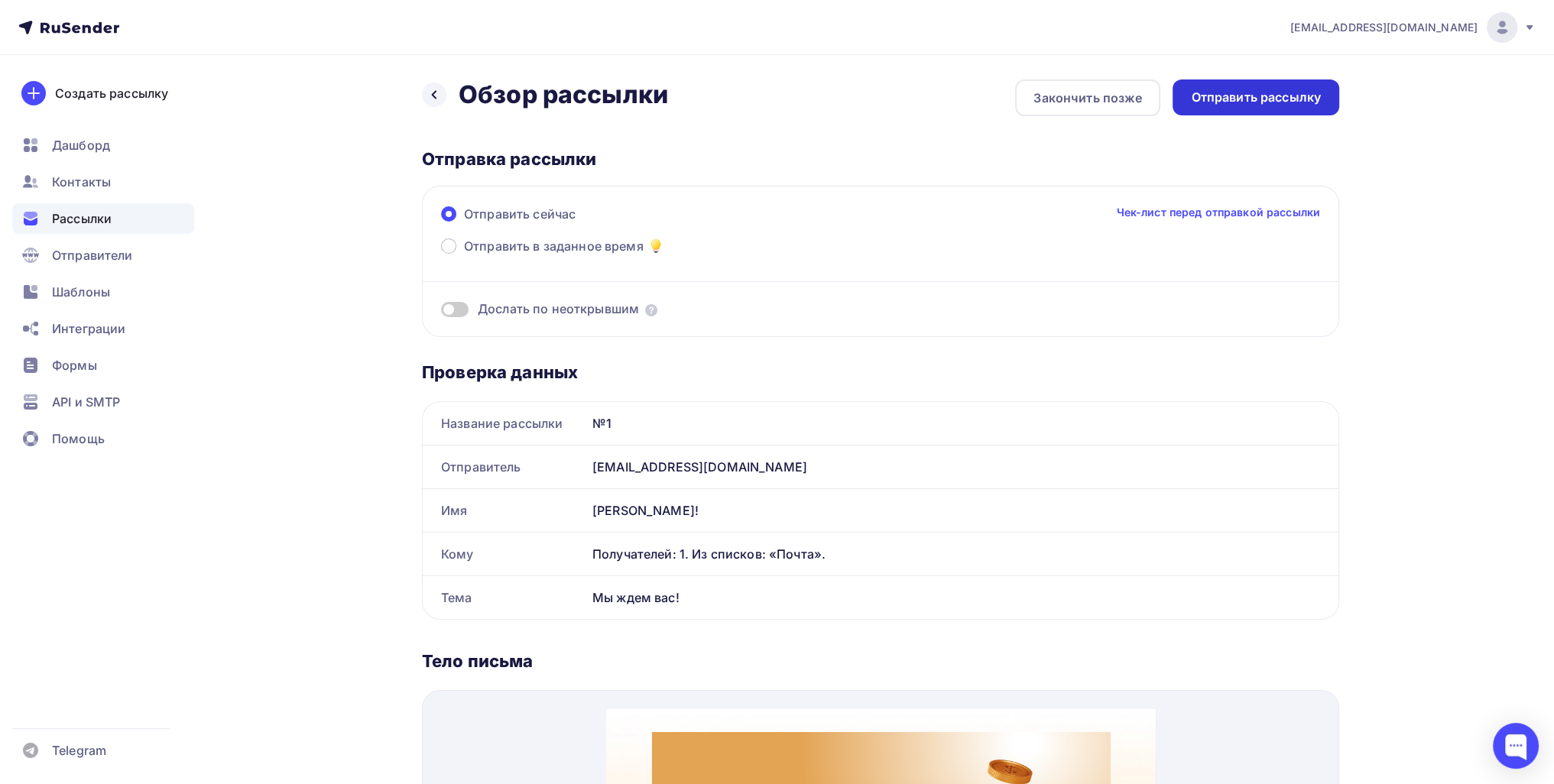
click at [1259, 87] on div "Отправить рассылку" at bounding box center [1256, 98] width 167 height 36
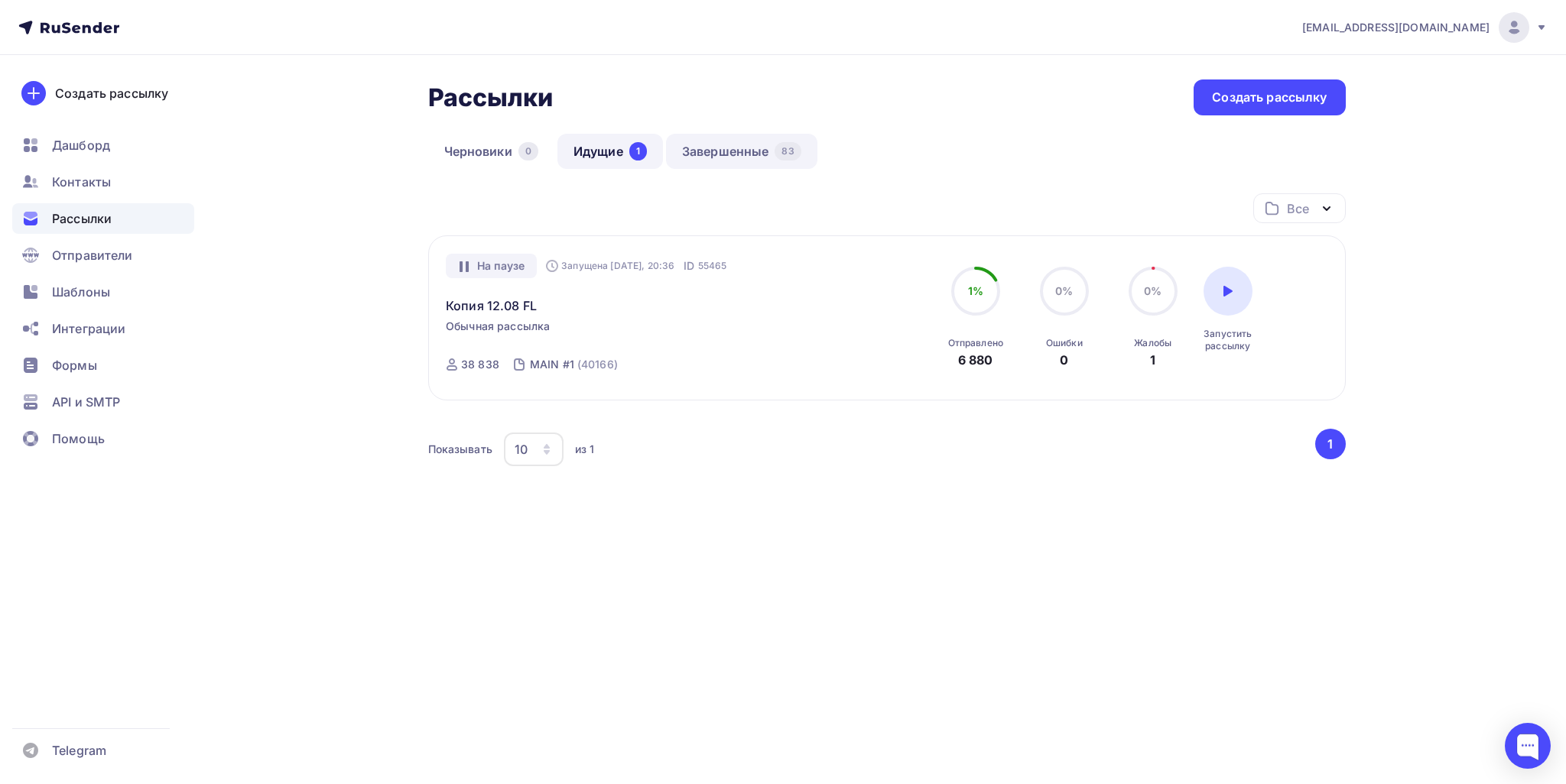
click at [720, 157] on link "Завершенные 83" at bounding box center [741, 151] width 152 height 35
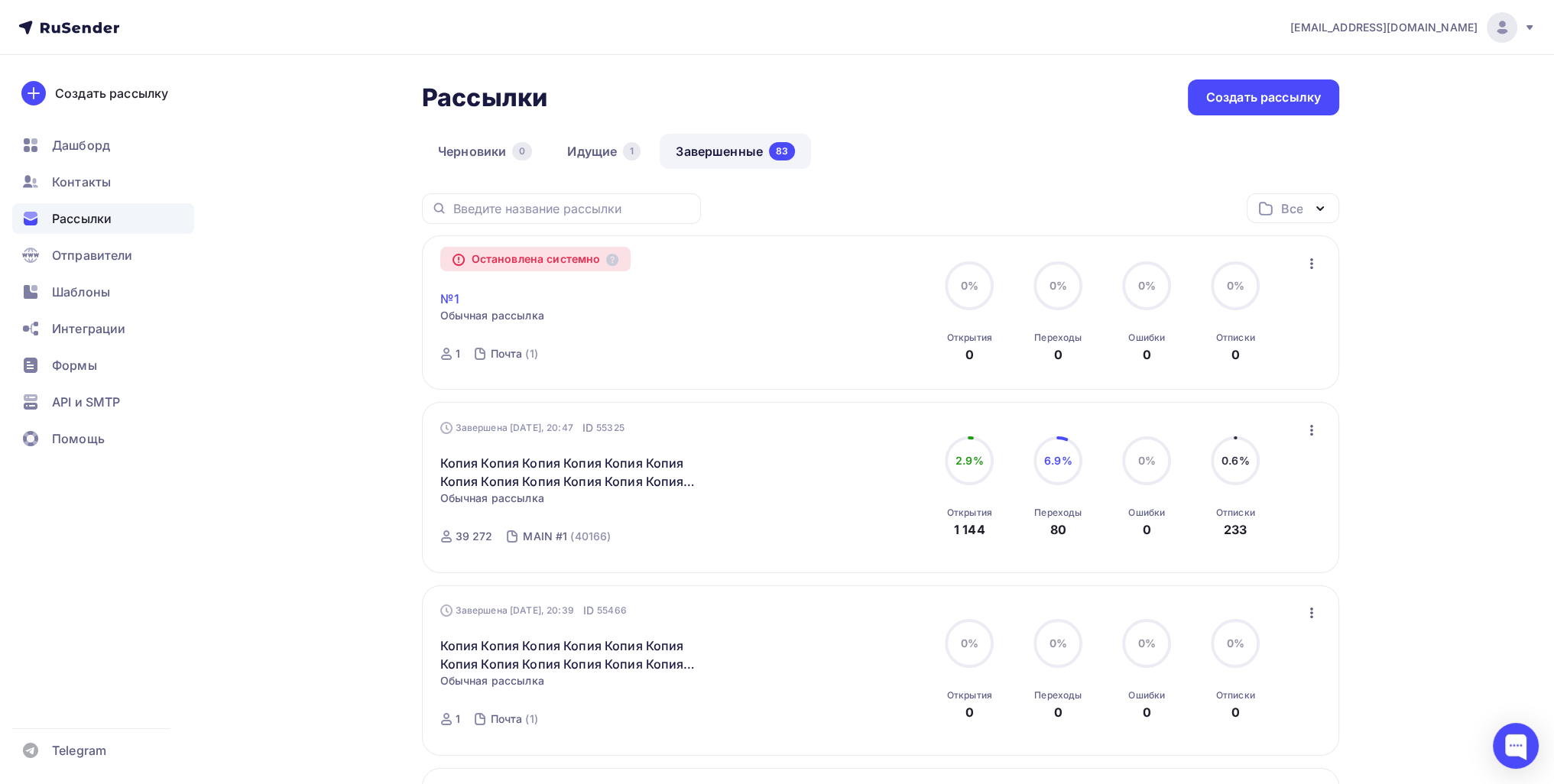
click at [456, 297] on link "№1" at bounding box center [450, 299] width 19 height 18
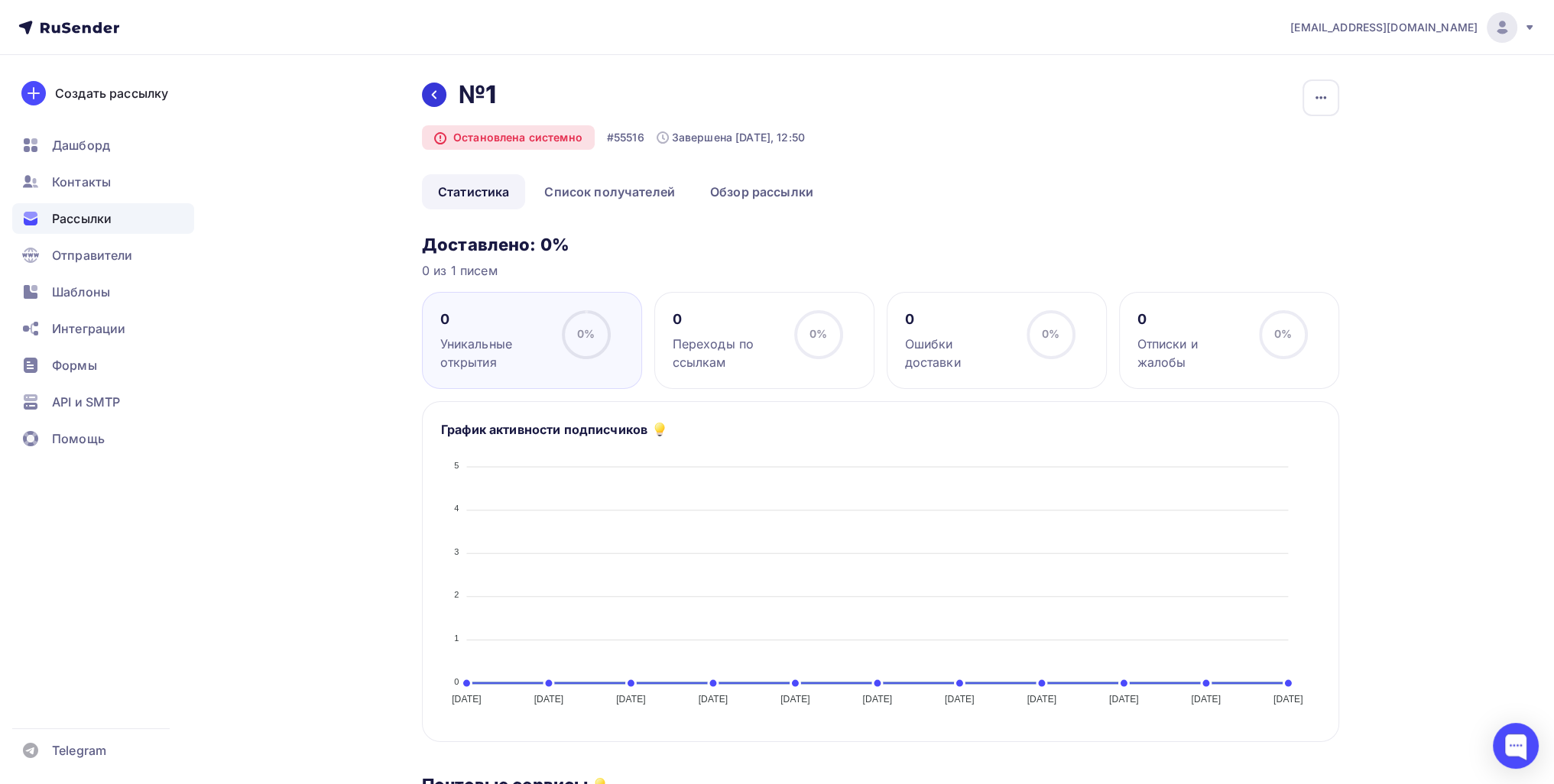
click at [437, 100] on icon at bounding box center [434, 95] width 13 height 13
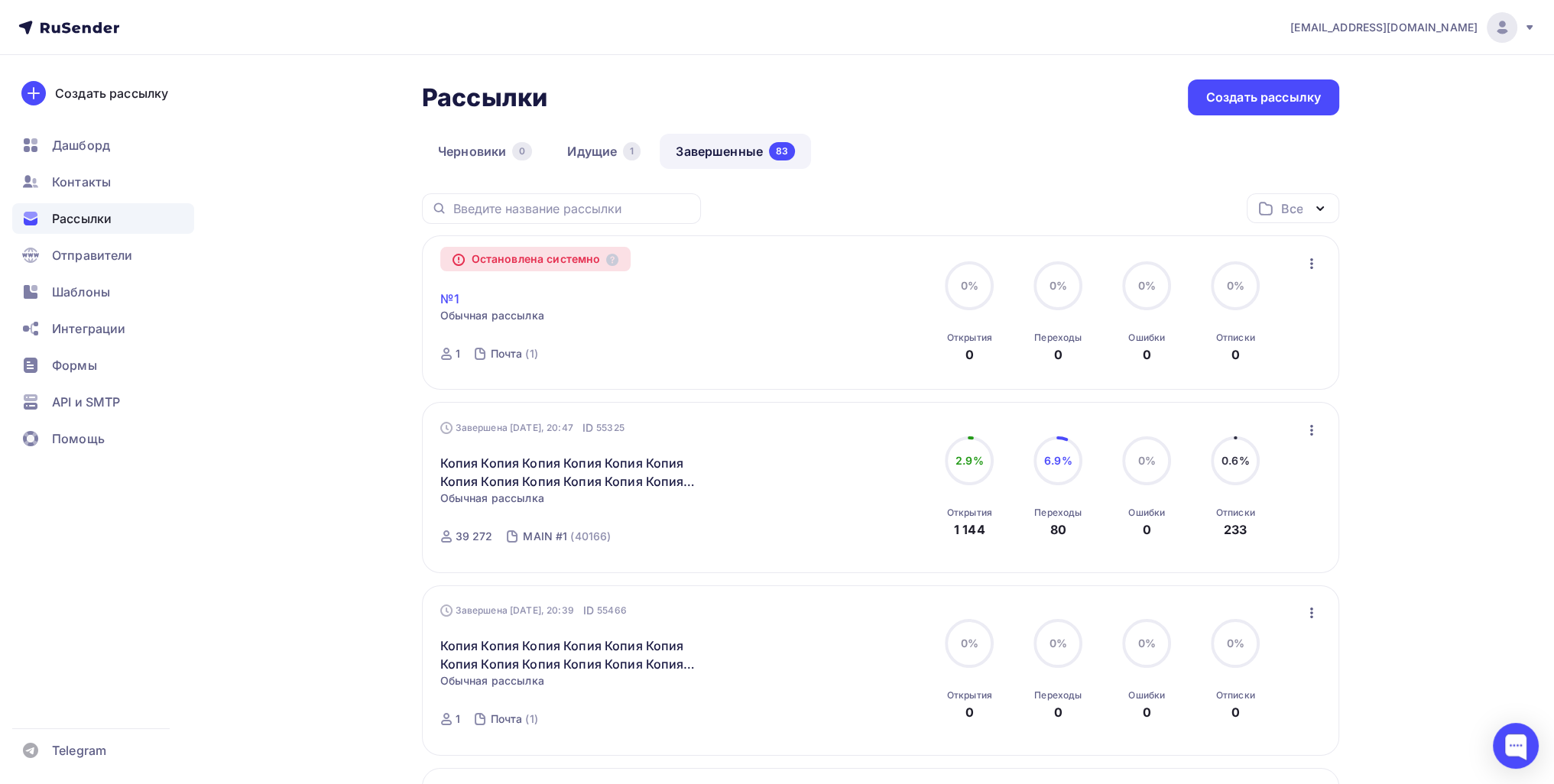
click at [441, 301] on link "№1" at bounding box center [450, 299] width 19 height 18
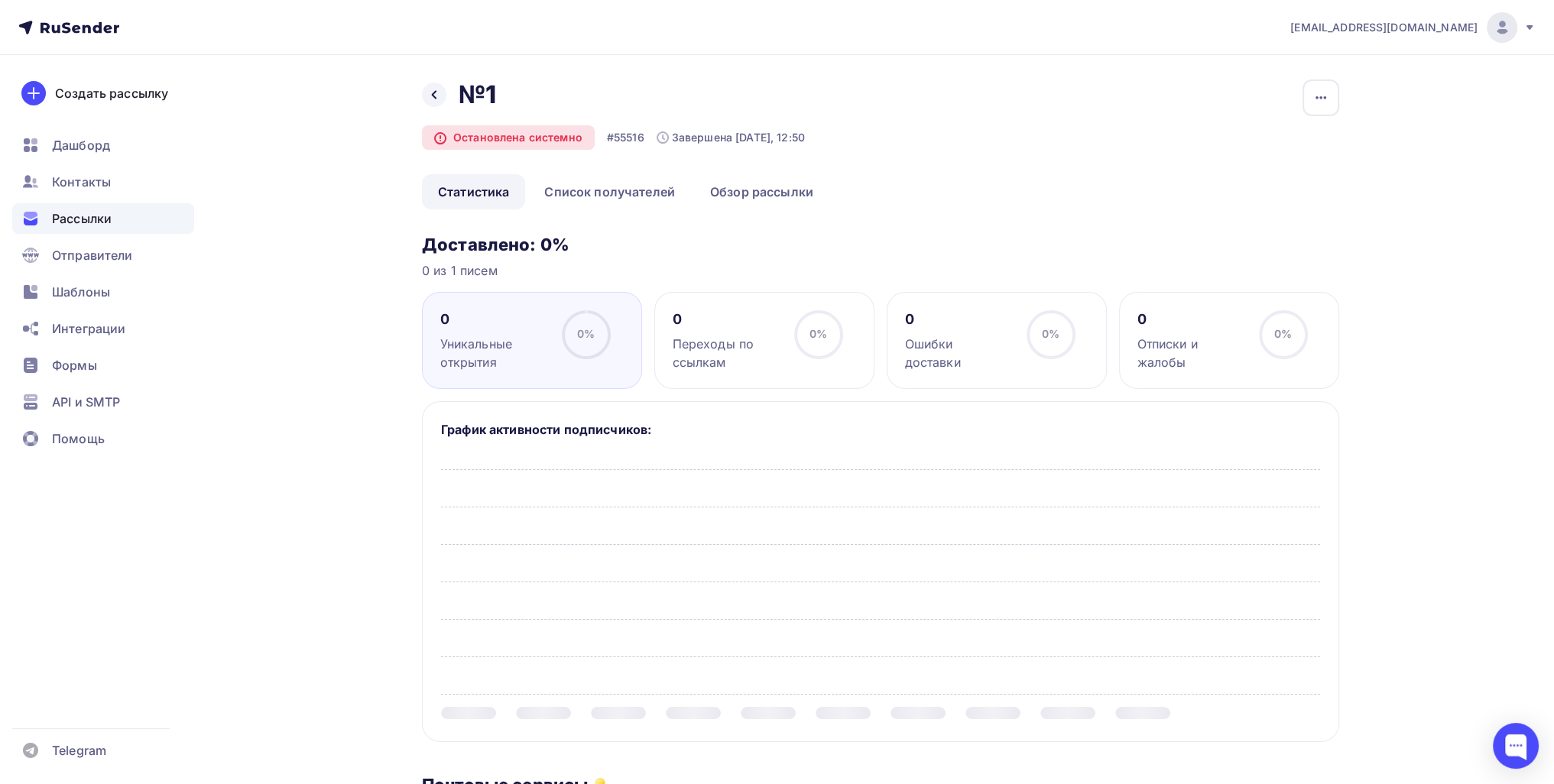
click at [969, 355] on div "0 Ошибки доставки 0% 0%" at bounding box center [996, 340] width 220 height 97
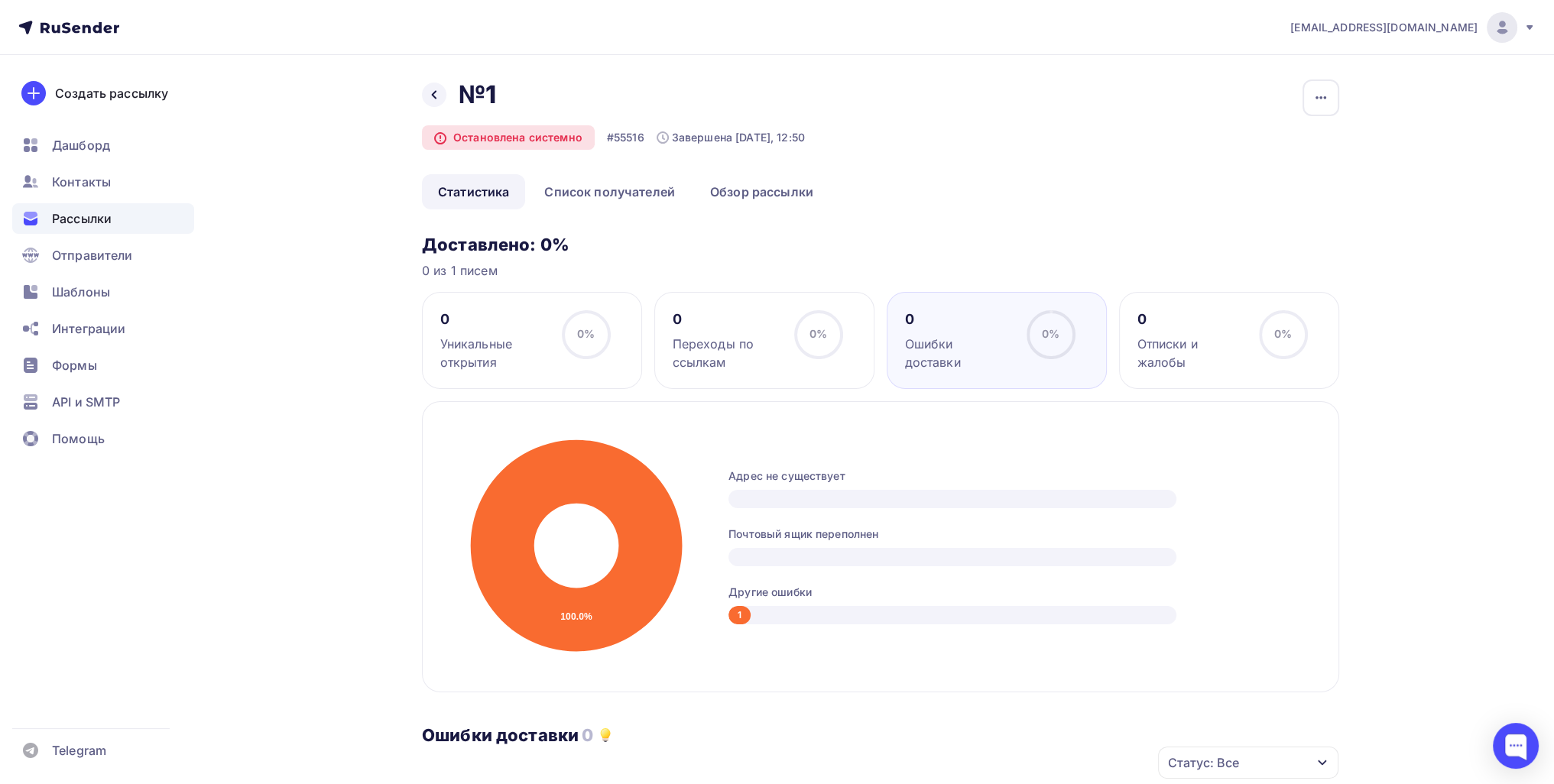
click at [419, 92] on div "Назад №1 №1 Остановлена системно #55516 Завершена [DATE], 12:50 Копировать Доба…" at bounding box center [777, 655] width 1253 height 1200
click at [437, 98] on icon at bounding box center [434, 95] width 13 height 13
